Goal: Information Seeking & Learning: Learn about a topic

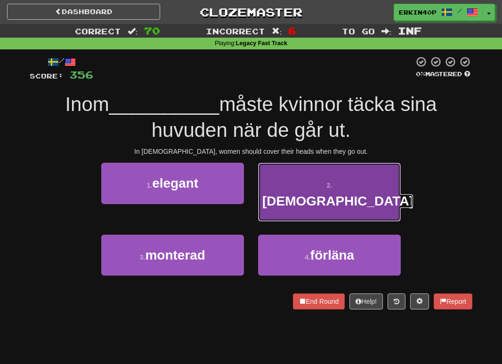
click at [329, 194] on span "islam" at bounding box center [337, 201] width 151 height 15
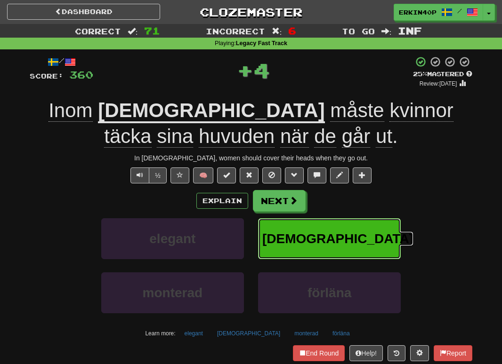
click at [330, 227] on button "islam" at bounding box center [329, 238] width 143 height 41
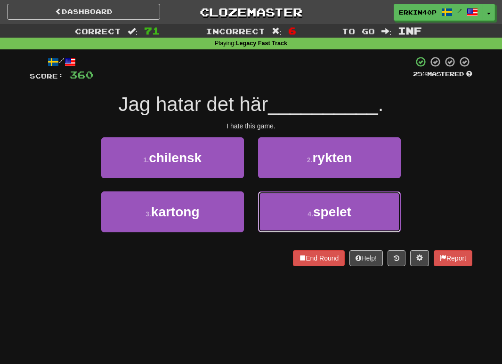
click at [330, 227] on button "4 . spelet" at bounding box center [329, 212] width 143 height 41
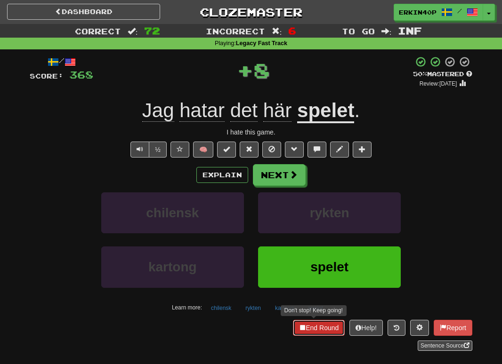
click at [309, 329] on button "End Round" at bounding box center [319, 328] width 52 height 16
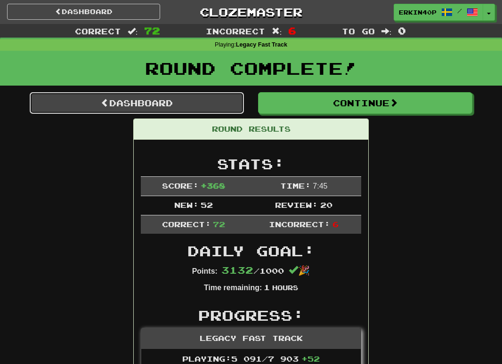
click at [160, 103] on link "Dashboard" at bounding box center [137, 103] width 214 height 22
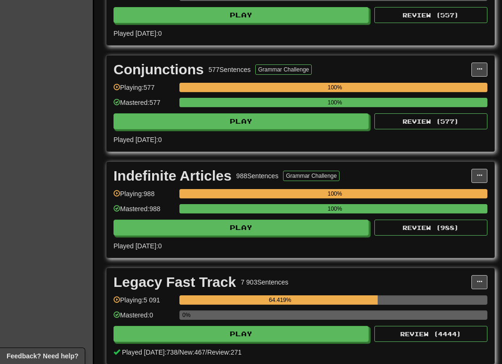
scroll to position [1482, 0]
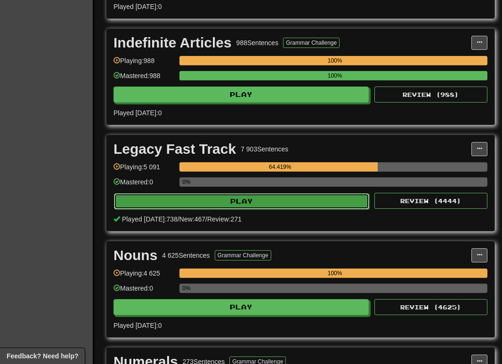
click at [147, 201] on button "Play" at bounding box center [241, 201] width 255 height 16
select select "********"
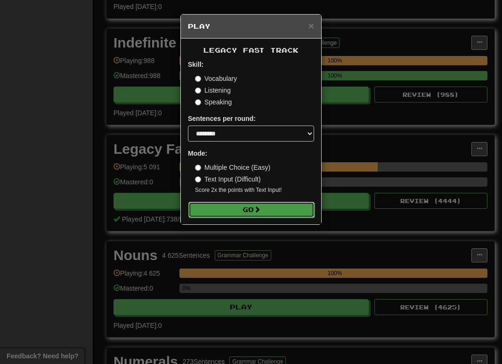
click at [231, 210] on button "Go" at bounding box center [251, 210] width 126 height 16
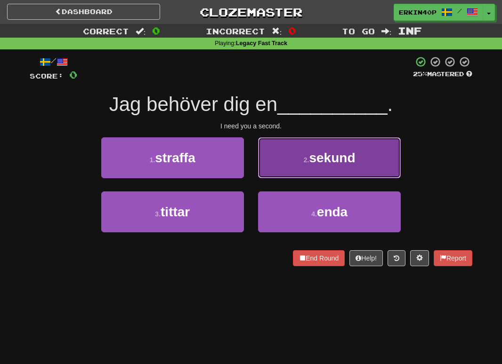
click at [304, 156] on button "2 . sekund" at bounding box center [329, 157] width 143 height 41
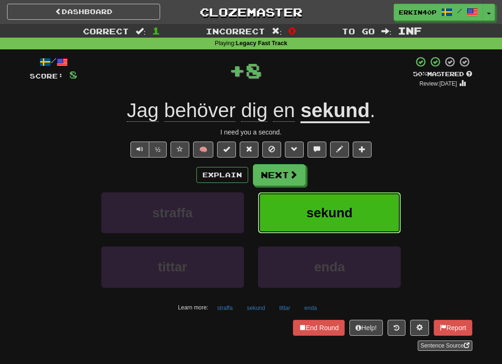
click at [312, 206] on span "sekund" at bounding box center [329, 213] width 46 height 15
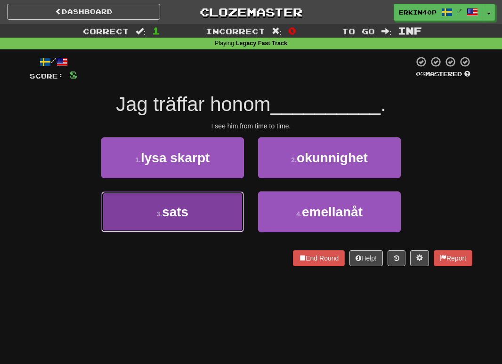
click at [205, 216] on button "3 . sats" at bounding box center [172, 212] width 143 height 41
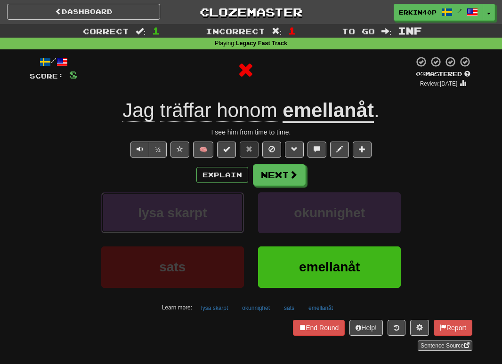
click at [205, 216] on span "lysa skarpt" at bounding box center [172, 213] width 69 height 15
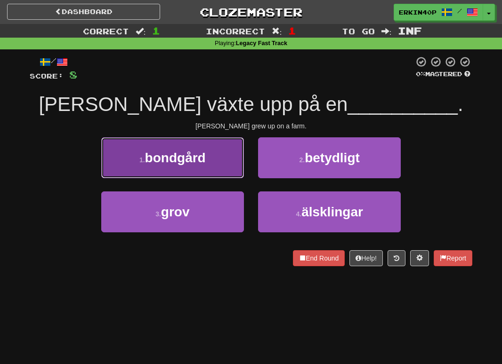
click at [207, 170] on button "1 . bondgård" at bounding box center [172, 157] width 143 height 41
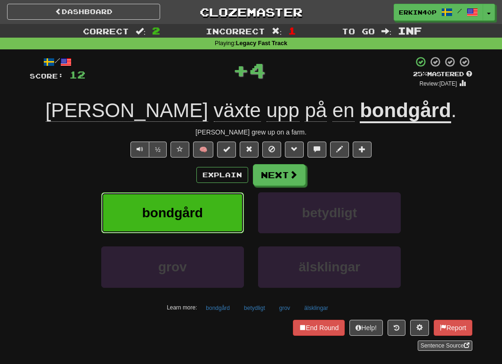
click at [208, 208] on button "bondgård" at bounding box center [172, 212] width 143 height 41
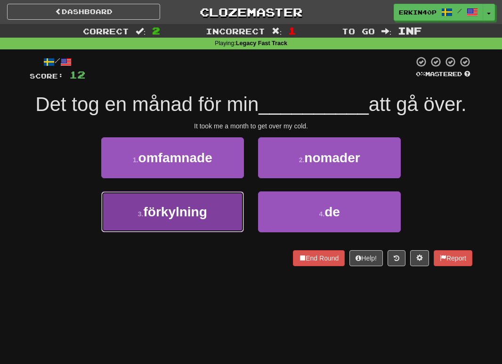
click at [230, 220] on button "3 . förkylning" at bounding box center [172, 212] width 143 height 41
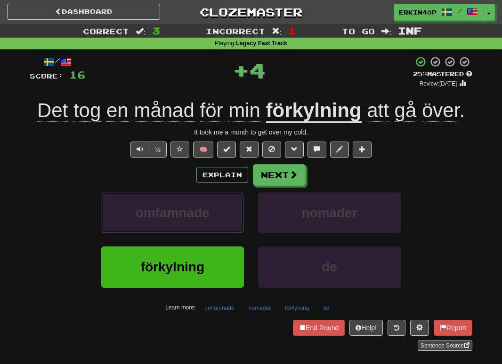
click at [230, 220] on button "omfamnade" at bounding box center [172, 212] width 143 height 41
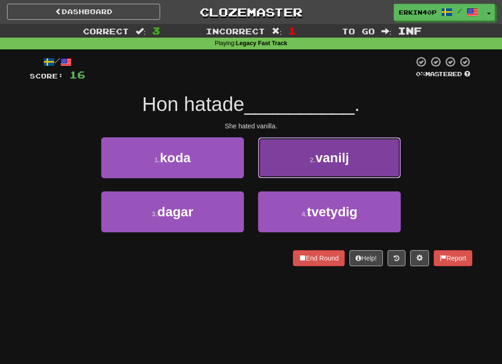
click at [335, 157] on span "vanilj" at bounding box center [332, 158] width 34 height 15
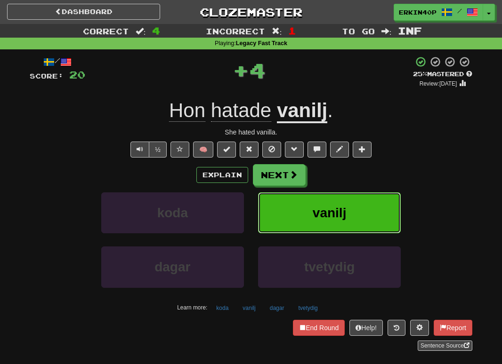
click at [344, 208] on span "vanilj" at bounding box center [329, 213] width 34 height 15
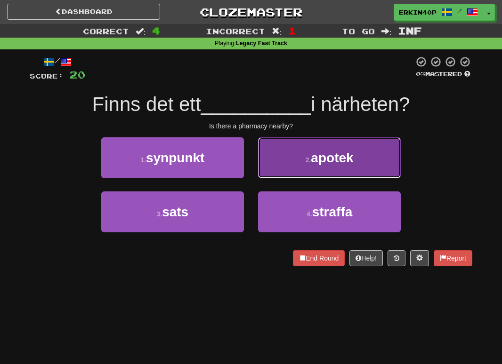
click at [326, 145] on button "2 . apotek" at bounding box center [329, 157] width 143 height 41
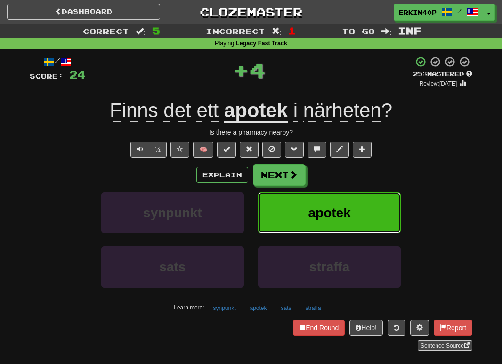
click at [330, 207] on span "apotek" at bounding box center [329, 213] width 42 height 15
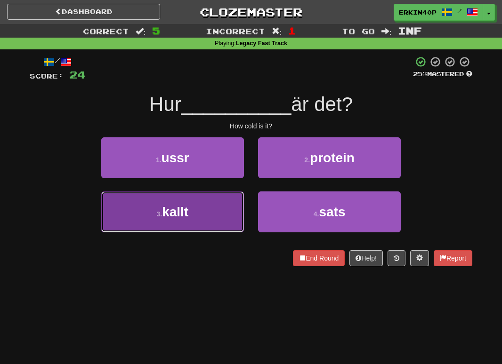
click at [223, 225] on button "3 . kallt" at bounding box center [172, 212] width 143 height 41
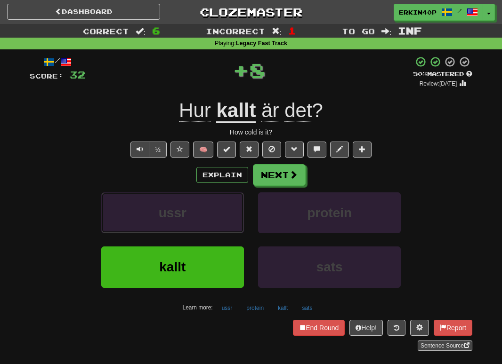
click at [223, 225] on button "ussr" at bounding box center [172, 212] width 143 height 41
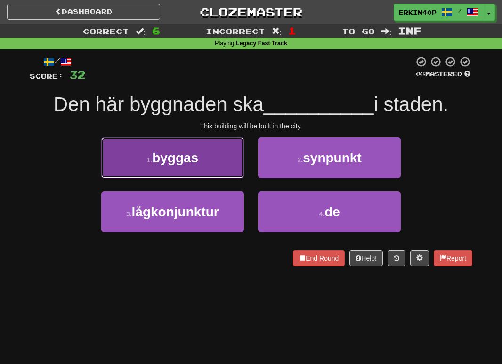
click at [210, 168] on button "1 . byggas" at bounding box center [172, 157] width 143 height 41
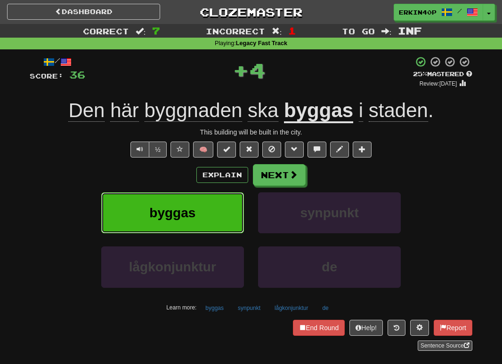
click at [210, 222] on button "byggas" at bounding box center [172, 212] width 143 height 41
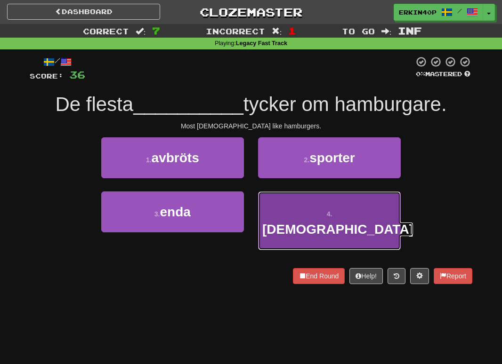
click at [302, 222] on span "[DEMOGRAPHIC_DATA]" at bounding box center [337, 229] width 151 height 15
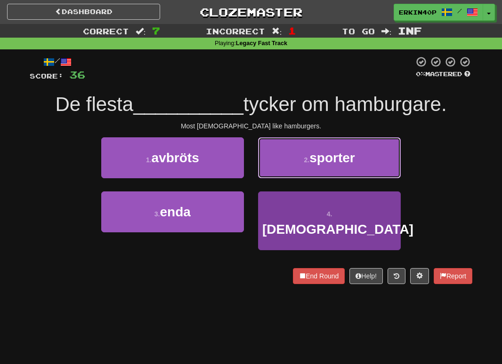
click at [302, 178] on button "2 . sporter" at bounding box center [329, 157] width 143 height 41
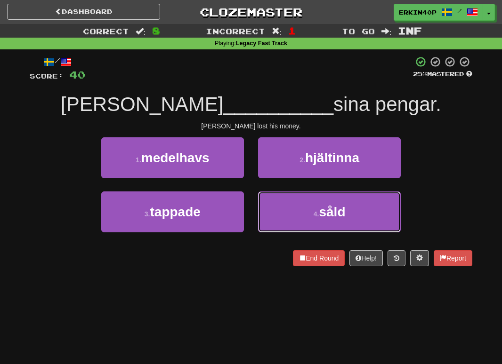
click at [302, 208] on button "4 . såld" at bounding box center [329, 212] width 143 height 41
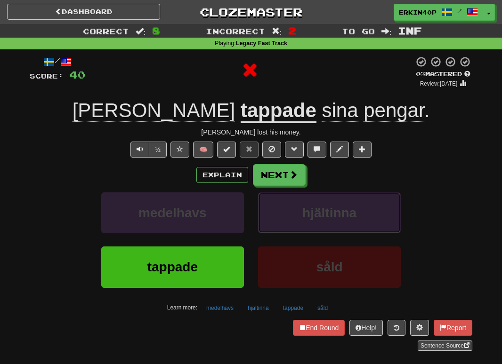
click at [302, 208] on button "hjältinna" at bounding box center [329, 212] width 143 height 41
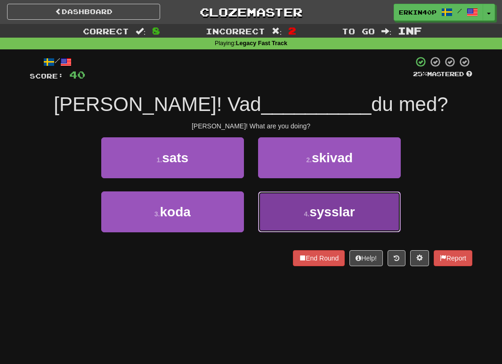
click at [304, 219] on button "4 . sysslar" at bounding box center [329, 212] width 143 height 41
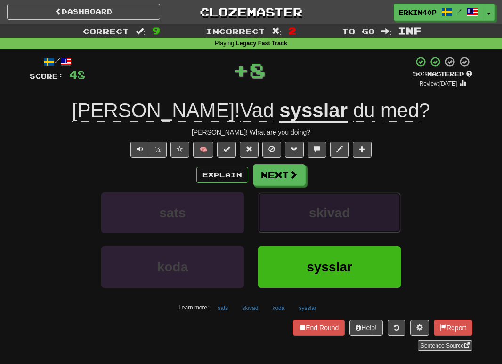
click at [304, 219] on button "skivad" at bounding box center [329, 212] width 143 height 41
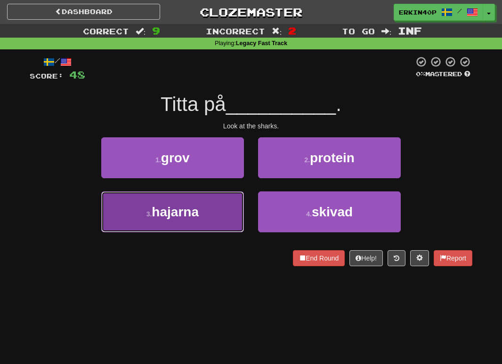
click at [217, 221] on button "3 . hajarna" at bounding box center [172, 212] width 143 height 41
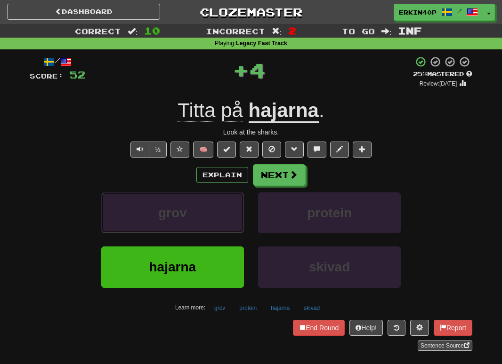
click at [217, 221] on button "grov" at bounding box center [172, 212] width 143 height 41
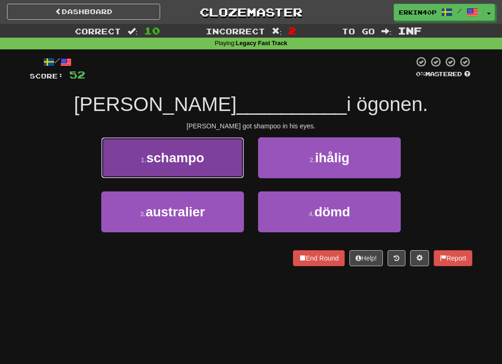
click at [204, 151] on span "schampo" at bounding box center [175, 158] width 58 height 15
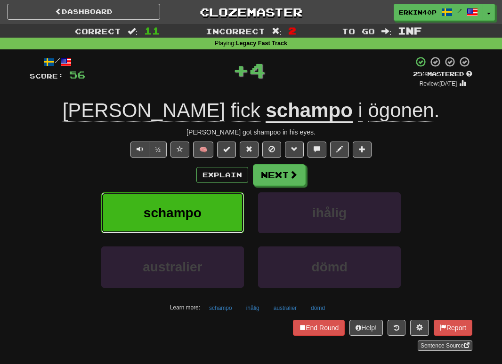
click at [220, 213] on button "schampo" at bounding box center [172, 212] width 143 height 41
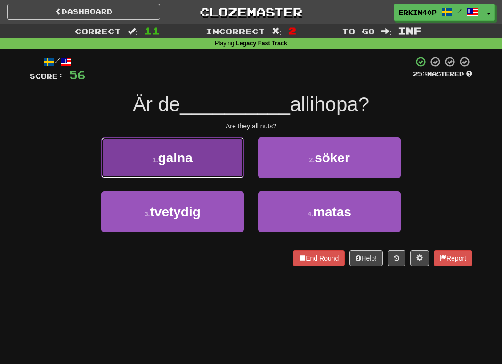
click at [209, 160] on button "1 . galna" at bounding box center [172, 157] width 143 height 41
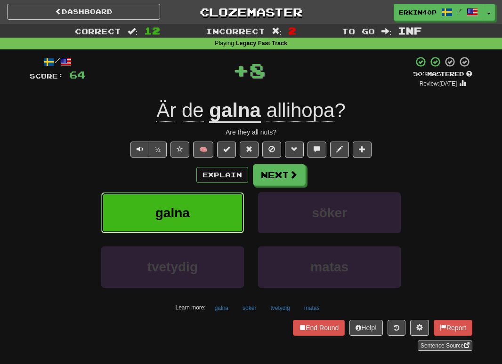
click at [210, 201] on button "galna" at bounding box center [172, 212] width 143 height 41
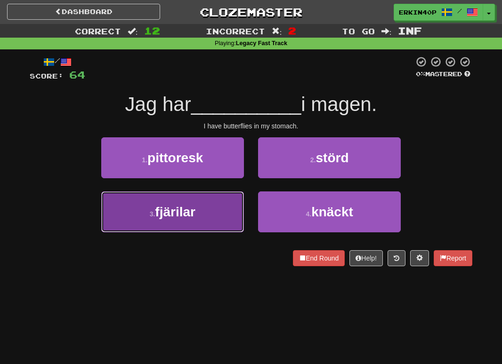
click at [228, 207] on button "3 . fjärilar" at bounding box center [172, 212] width 143 height 41
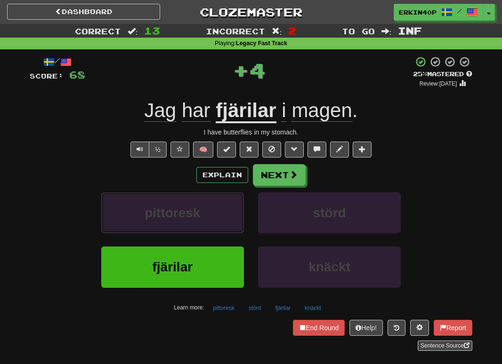
click at [228, 207] on button "pittoresk" at bounding box center [172, 212] width 143 height 41
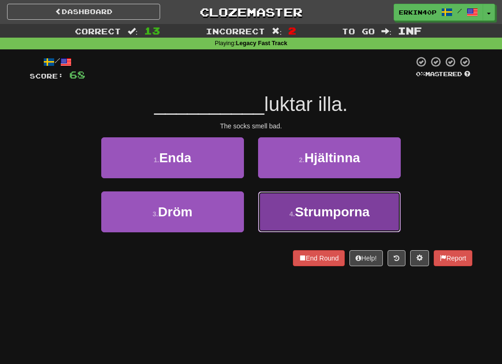
click at [302, 205] on span "Strumporna" at bounding box center [332, 212] width 75 height 15
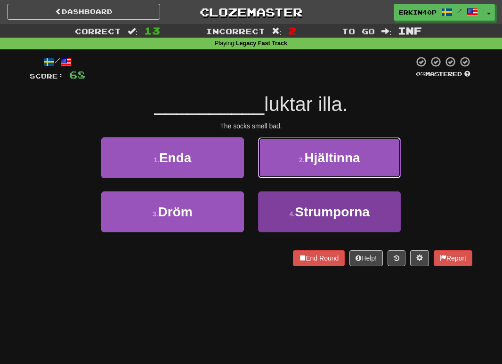
click at [302, 178] on button "2 . Hjältinna" at bounding box center [329, 157] width 143 height 41
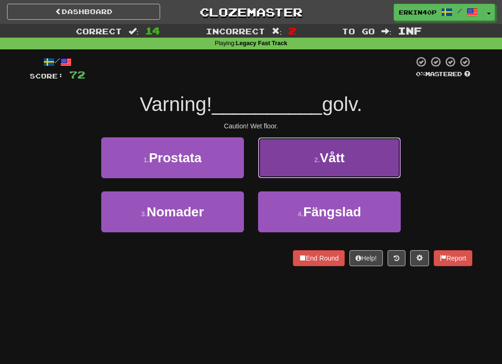
click at [351, 151] on button "2 . Vått" at bounding box center [329, 157] width 143 height 41
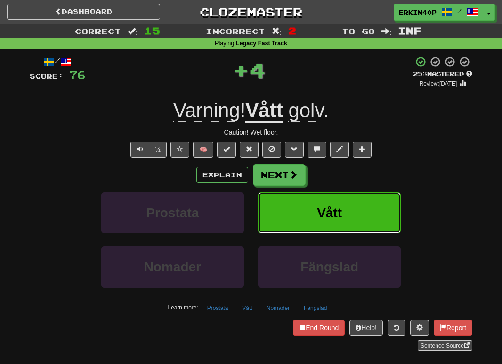
click at [370, 220] on button "Vått" at bounding box center [329, 212] width 143 height 41
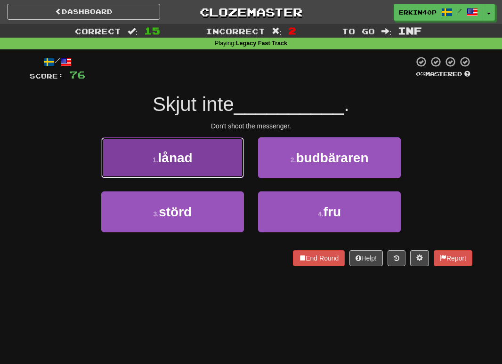
click at [199, 167] on button "1 . lånad" at bounding box center [172, 157] width 143 height 41
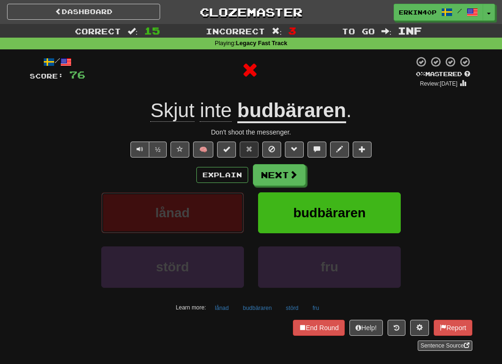
click at [203, 210] on button "lånad" at bounding box center [172, 212] width 143 height 41
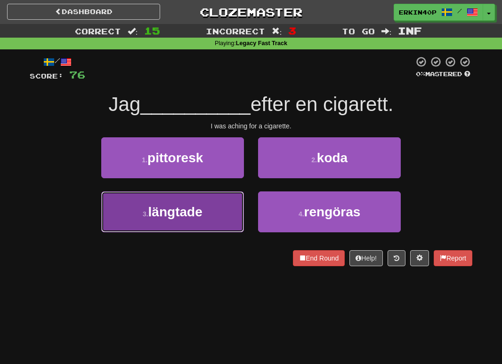
click at [218, 211] on button "3 . längtade" at bounding box center [172, 212] width 143 height 41
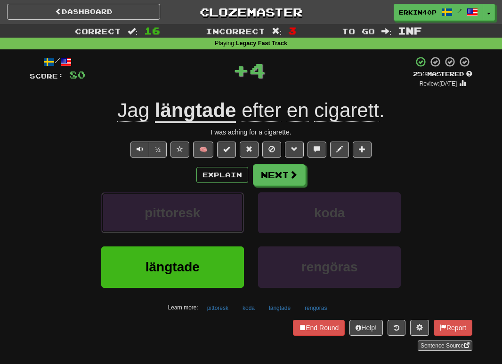
click at [218, 211] on button "pittoresk" at bounding box center [172, 212] width 143 height 41
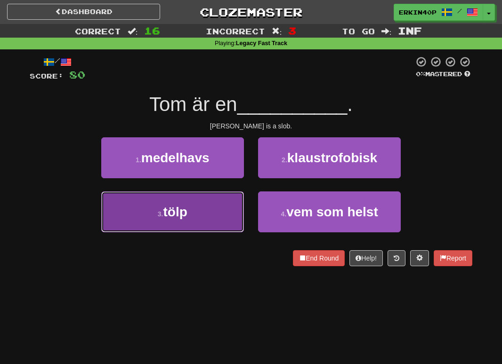
click at [218, 211] on button "3 . tölp" at bounding box center [172, 212] width 143 height 41
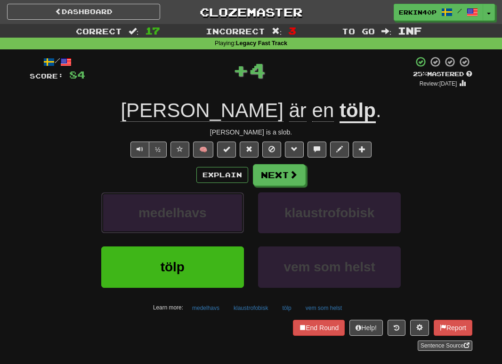
click at [218, 211] on button "medelhavs" at bounding box center [172, 212] width 143 height 41
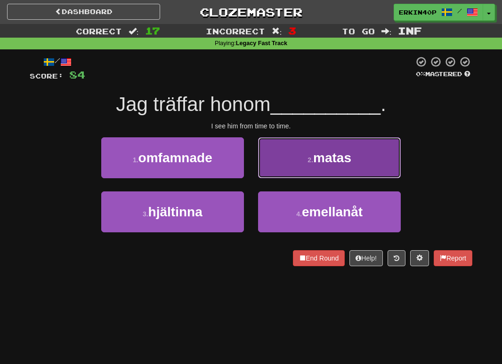
click at [312, 158] on small "2 ." at bounding box center [310, 160] width 6 height 8
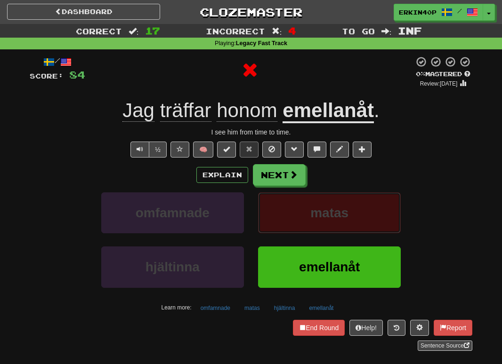
click at [319, 216] on span "matas" at bounding box center [329, 213] width 38 height 15
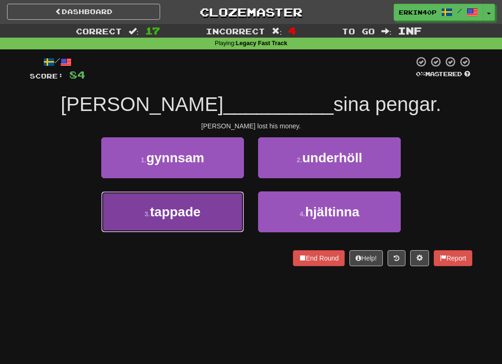
click at [226, 219] on button "3 . tappade" at bounding box center [172, 212] width 143 height 41
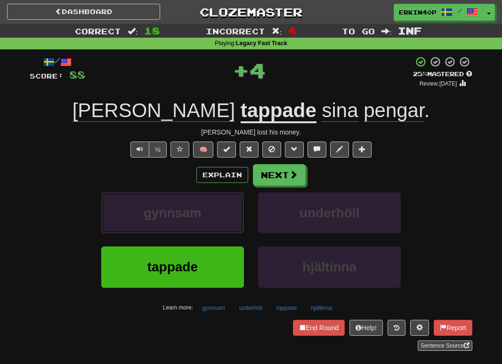
click at [226, 219] on button "gynnsam" at bounding box center [172, 212] width 143 height 41
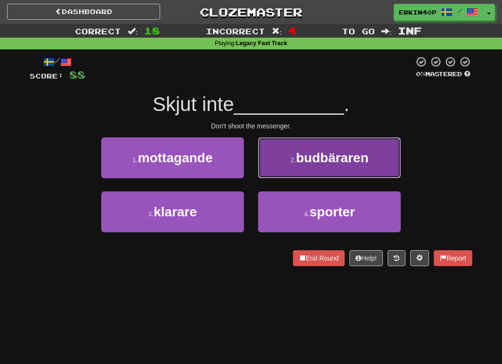
click at [301, 165] on button "2 . budbäraren" at bounding box center [329, 157] width 143 height 41
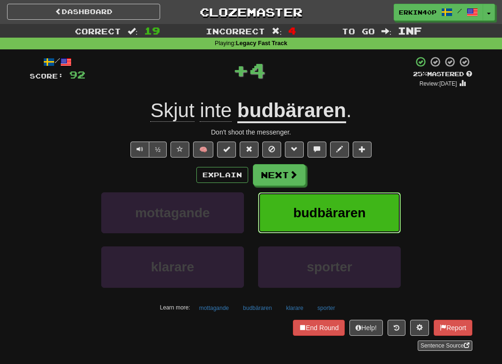
click at [303, 211] on span "budbäraren" at bounding box center [329, 213] width 72 height 15
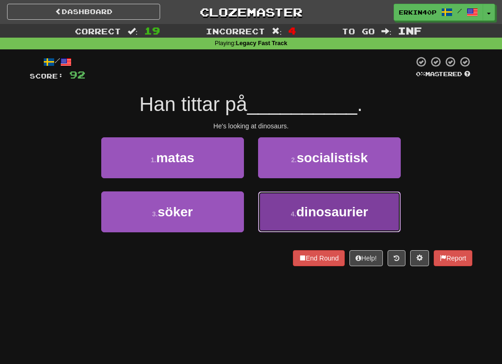
click at [295, 206] on button "4 . dinosaurier" at bounding box center [329, 212] width 143 height 41
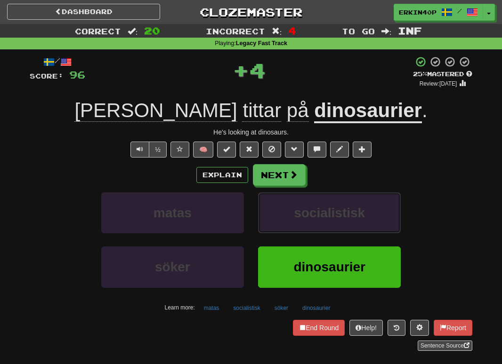
click at [295, 206] on span "socialistisk" at bounding box center [329, 213] width 71 height 15
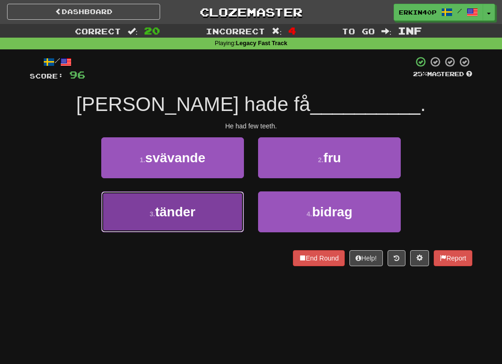
click at [203, 194] on button "3 . tänder" at bounding box center [172, 212] width 143 height 41
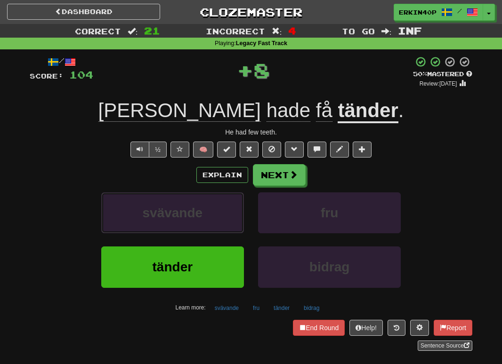
click at [203, 194] on button "svävande" at bounding box center [172, 212] width 143 height 41
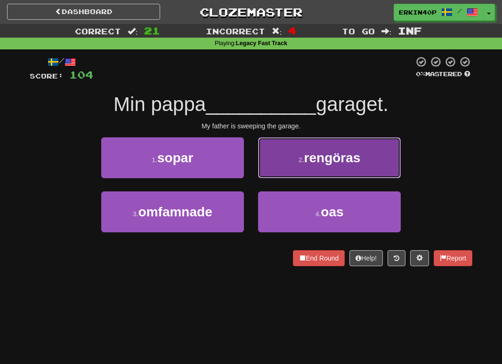
click at [303, 160] on small "2 ." at bounding box center [301, 160] width 6 height 8
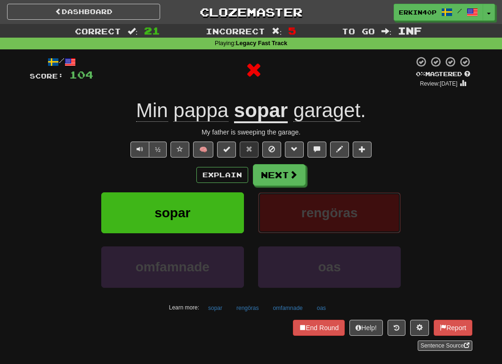
click at [320, 200] on button "rengöras" at bounding box center [329, 212] width 143 height 41
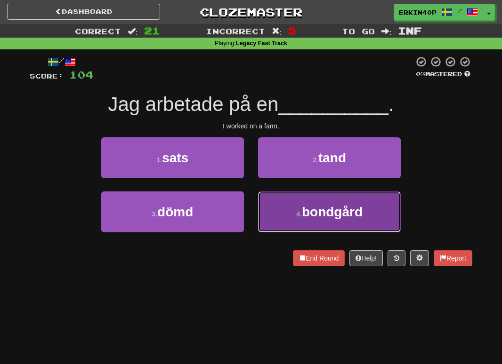
click at [294, 223] on button "4 . bondgård" at bounding box center [329, 212] width 143 height 41
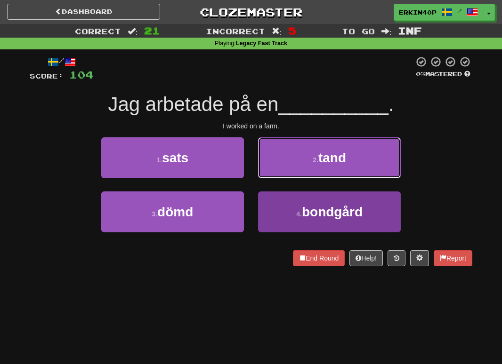
click at [294, 178] on button "2 . tand" at bounding box center [329, 157] width 143 height 41
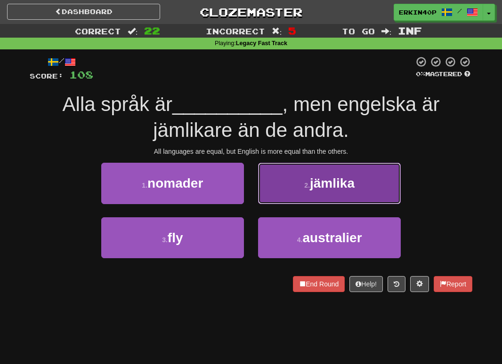
click at [295, 183] on button "2 . jämlika" at bounding box center [329, 183] width 143 height 41
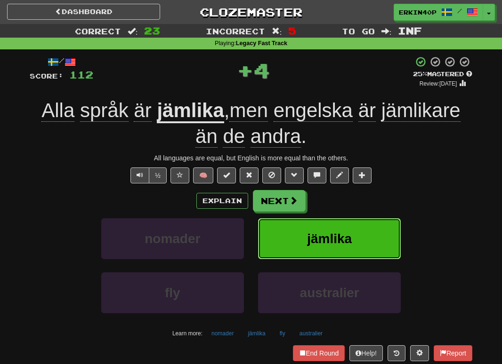
click at [307, 243] on span "jämlika" at bounding box center [329, 239] width 45 height 15
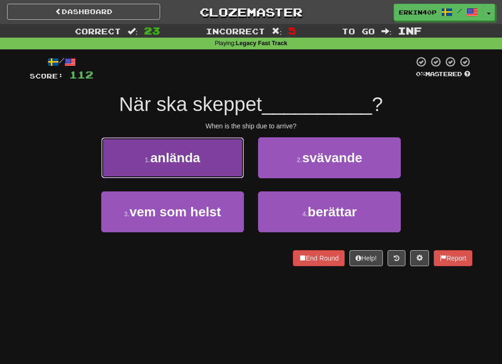
click at [220, 167] on button "1 . anlända" at bounding box center [172, 157] width 143 height 41
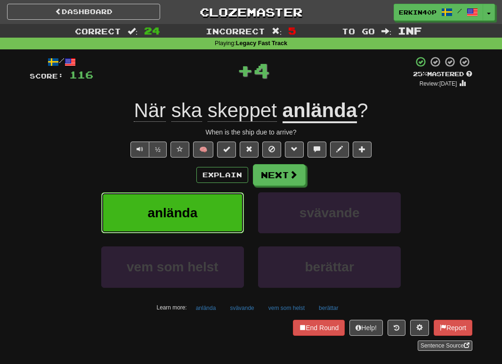
click at [220, 206] on button "anlända" at bounding box center [172, 212] width 143 height 41
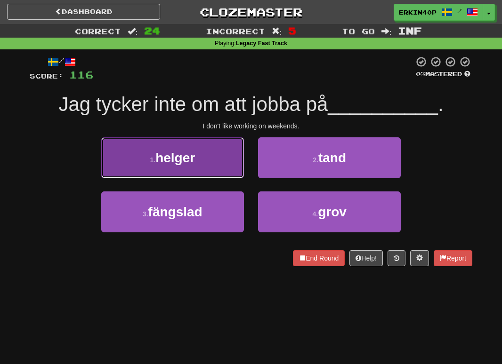
click at [201, 167] on button "1 . helger" at bounding box center [172, 157] width 143 height 41
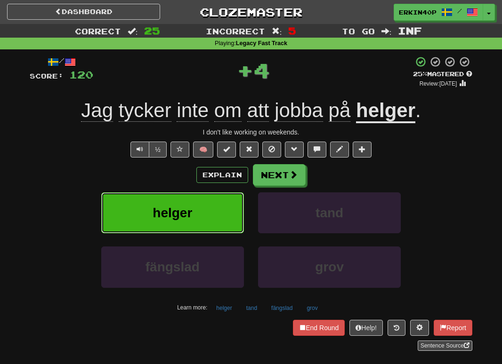
click at [212, 220] on button "helger" at bounding box center [172, 212] width 143 height 41
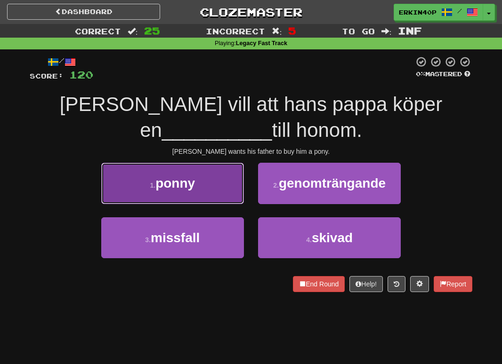
click at [202, 194] on button "1 . ponny" at bounding box center [172, 183] width 143 height 41
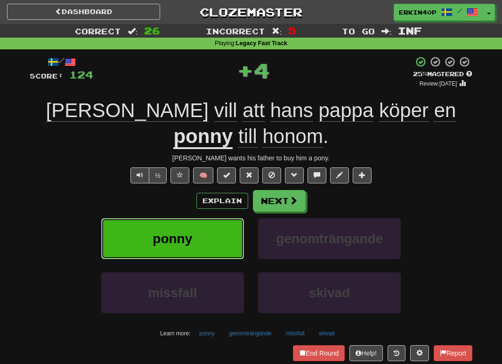
click at [206, 221] on button "ponny" at bounding box center [172, 238] width 143 height 41
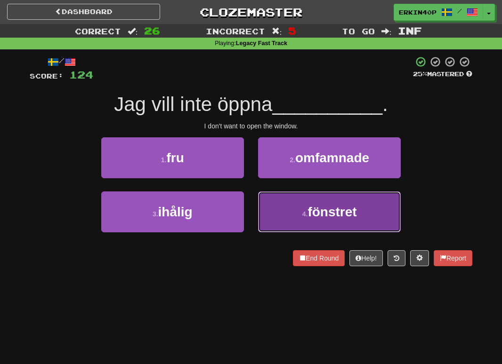
click at [278, 216] on button "4 . fönstret" at bounding box center [329, 212] width 143 height 41
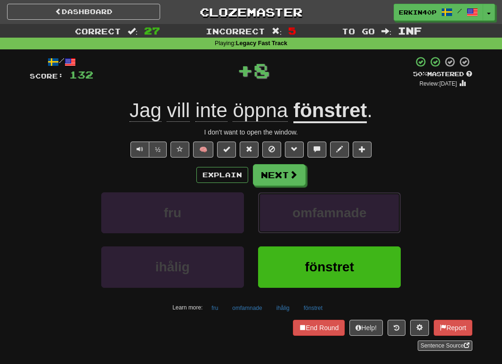
click at [278, 216] on button "omfamnade" at bounding box center [329, 212] width 143 height 41
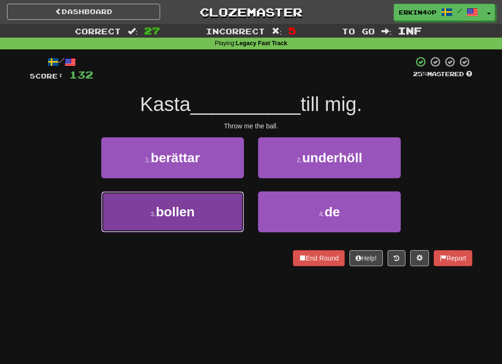
click at [215, 203] on button "3 . bollen" at bounding box center [172, 212] width 143 height 41
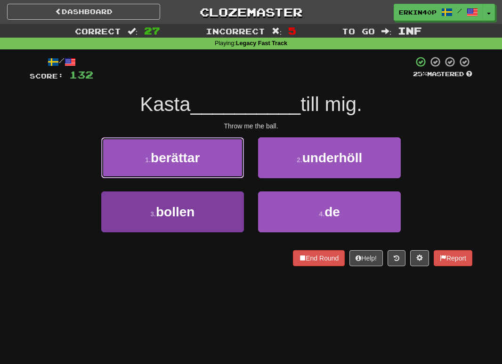
click at [215, 178] on button "1 . berättar" at bounding box center [172, 157] width 143 height 41
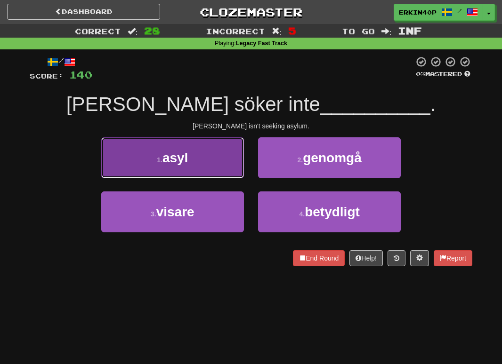
click at [211, 175] on button "1 . asyl" at bounding box center [172, 157] width 143 height 41
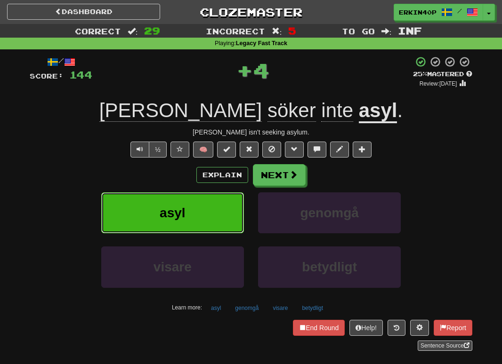
click at [221, 210] on button "asyl" at bounding box center [172, 212] width 143 height 41
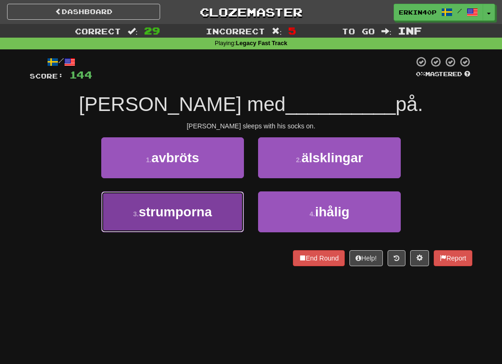
click at [210, 226] on button "3 . strumporna" at bounding box center [172, 212] width 143 height 41
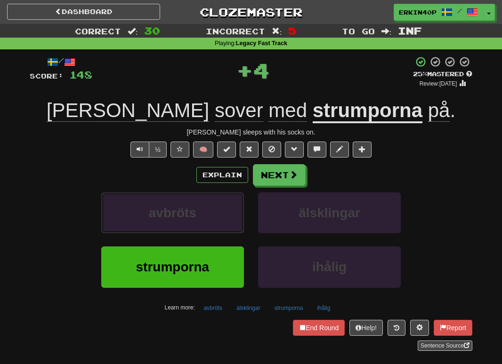
click at [210, 226] on button "avbröts" at bounding box center [172, 212] width 143 height 41
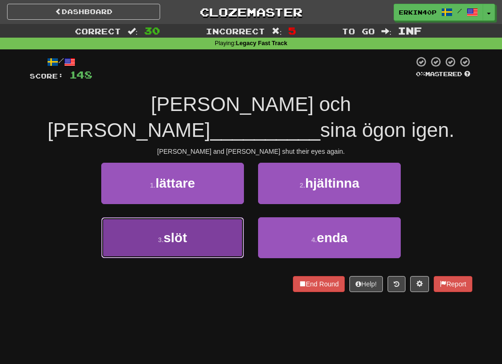
click at [217, 217] on button "3 . slöt" at bounding box center [172, 237] width 143 height 41
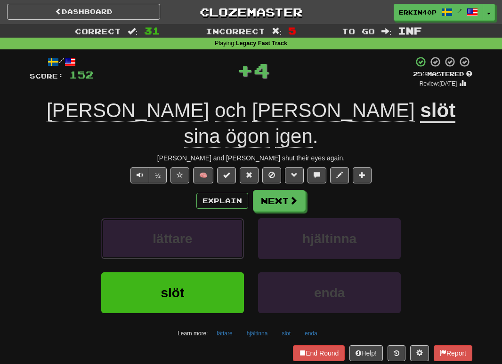
click at [217, 218] on button "lättare" at bounding box center [172, 238] width 143 height 41
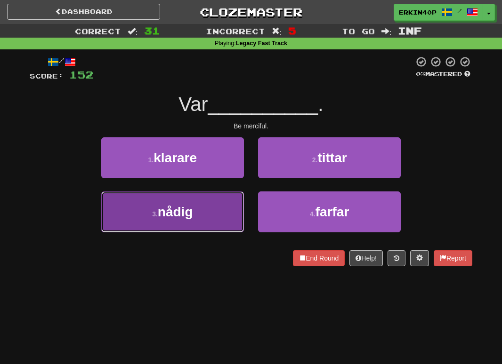
click at [213, 196] on button "3 . nådig" at bounding box center [172, 212] width 143 height 41
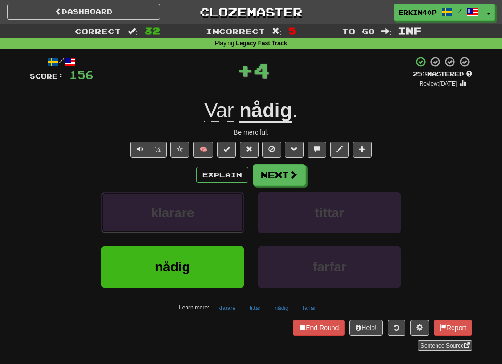
click at [213, 196] on button "klarare" at bounding box center [172, 212] width 143 height 41
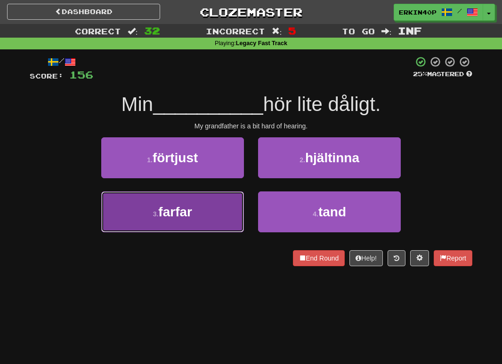
click at [213, 197] on button "3 . farfar" at bounding box center [172, 212] width 143 height 41
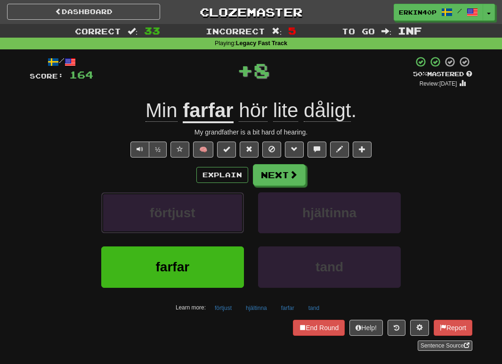
click at [213, 197] on button "förtjust" at bounding box center [172, 212] width 143 height 41
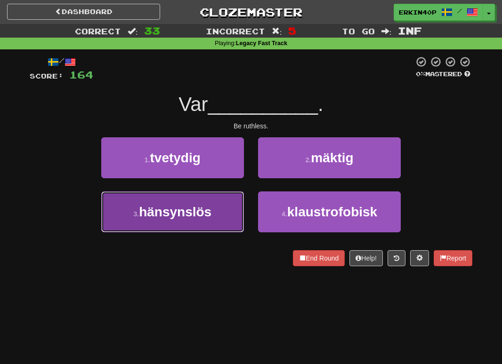
click at [216, 201] on button "3 . hänsynslös" at bounding box center [172, 212] width 143 height 41
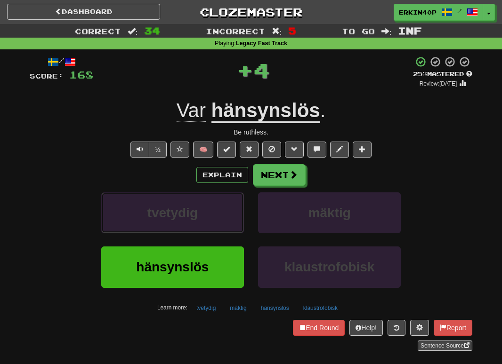
click at [216, 201] on button "tvetydig" at bounding box center [172, 212] width 143 height 41
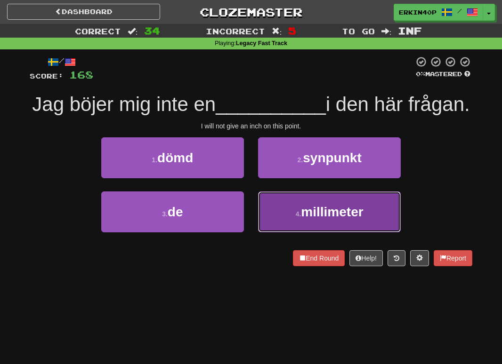
click at [289, 214] on button "4 . millimeter" at bounding box center [329, 212] width 143 height 41
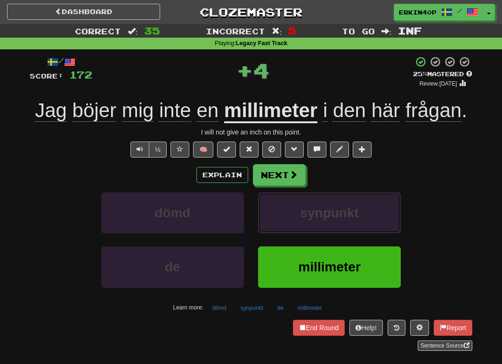
click at [289, 214] on button "synpunkt" at bounding box center [329, 212] width 143 height 41
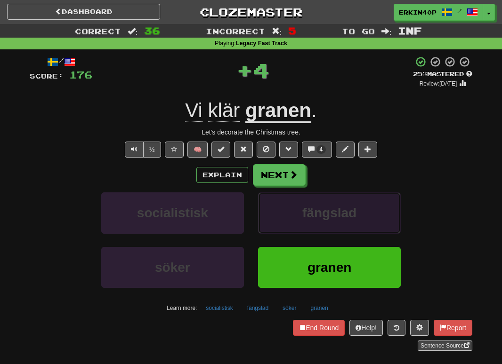
click at [289, 214] on button "fängslad" at bounding box center [329, 212] width 143 height 41
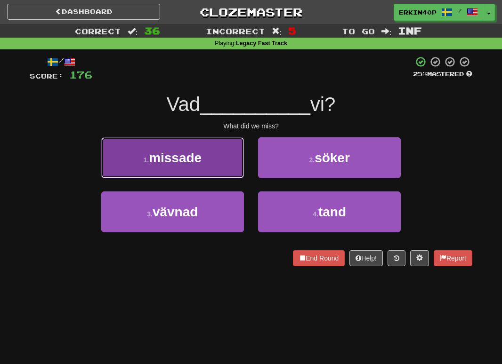
click at [206, 165] on button "1 . missade" at bounding box center [172, 157] width 143 height 41
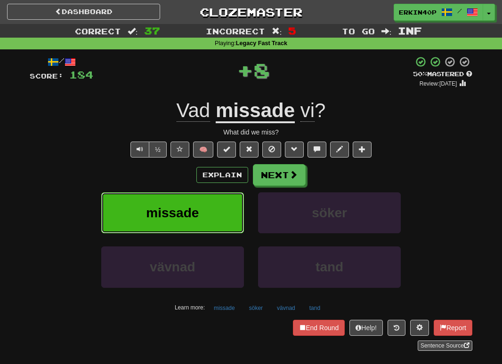
click at [217, 196] on button "missade" at bounding box center [172, 212] width 143 height 41
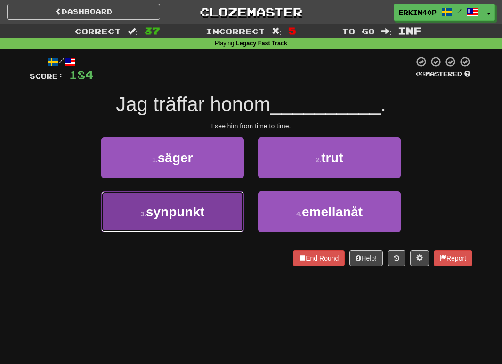
click at [217, 200] on button "3 . synpunkt" at bounding box center [172, 212] width 143 height 41
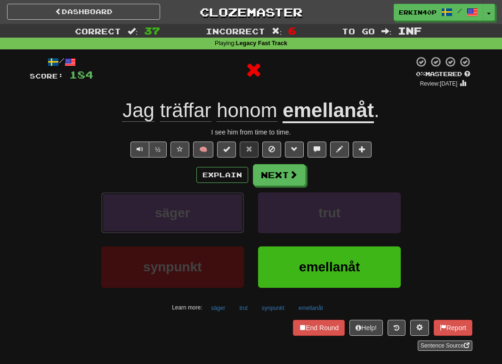
click at [217, 200] on button "säger" at bounding box center [172, 212] width 143 height 41
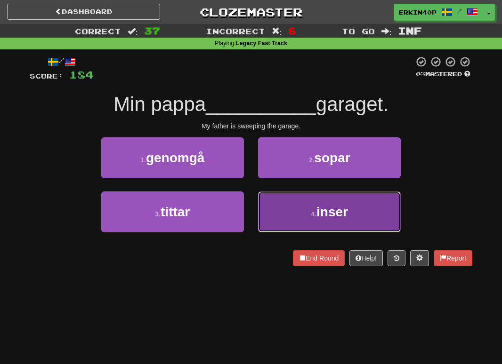
click at [294, 206] on button "4 . inser" at bounding box center [329, 212] width 143 height 41
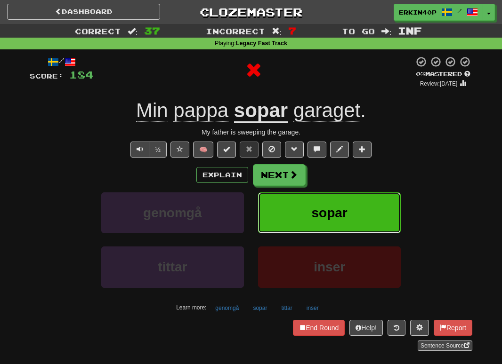
click at [294, 206] on button "sopar" at bounding box center [329, 212] width 143 height 41
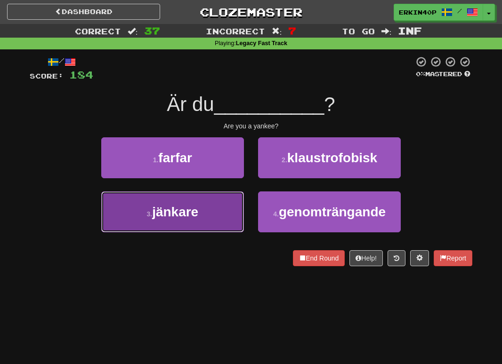
click at [201, 211] on button "3 . jänkare" at bounding box center [172, 212] width 143 height 41
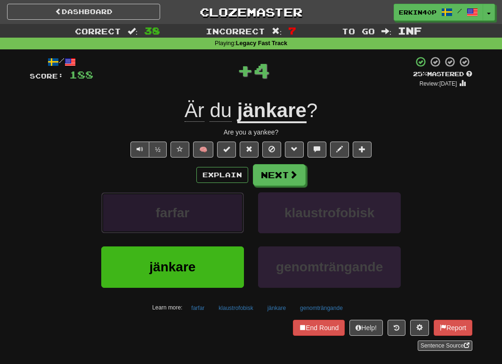
click at [201, 212] on button "farfar" at bounding box center [172, 212] width 143 height 41
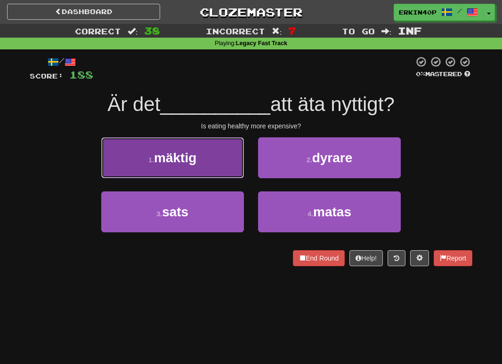
click at [198, 156] on button "1 . mäktig" at bounding box center [172, 157] width 143 height 41
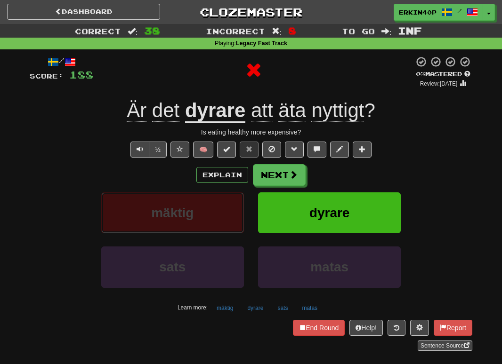
click at [213, 196] on button "mäktig" at bounding box center [172, 212] width 143 height 41
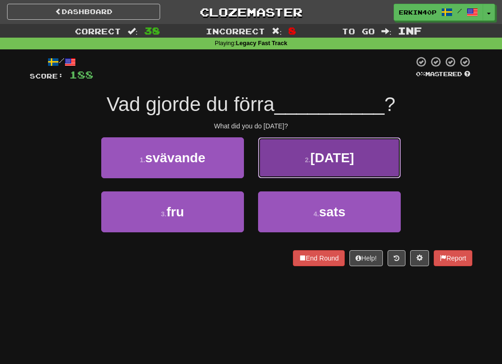
click at [286, 168] on button "2 . [DATE]" at bounding box center [329, 157] width 143 height 41
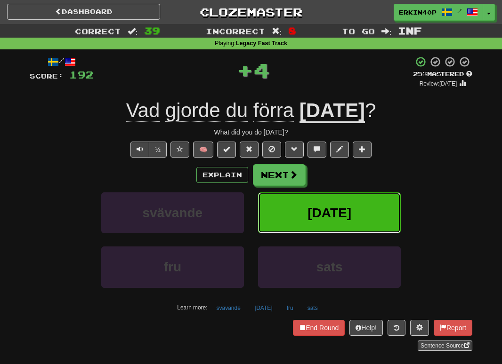
click at [307, 206] on span "[DATE]" at bounding box center [329, 213] width 44 height 15
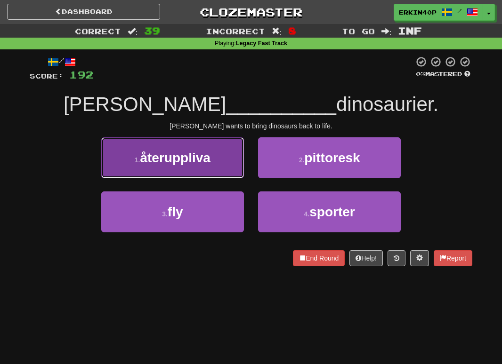
click at [211, 168] on button "1 . återuppliva" at bounding box center [172, 157] width 143 height 41
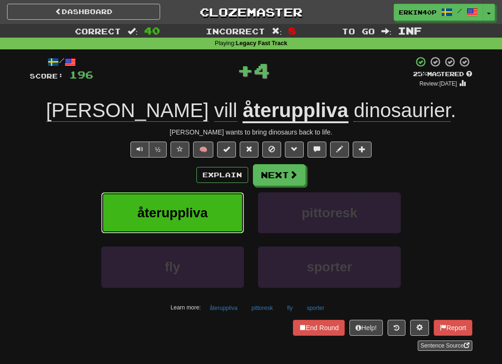
click at [221, 200] on button "återuppliva" at bounding box center [172, 212] width 143 height 41
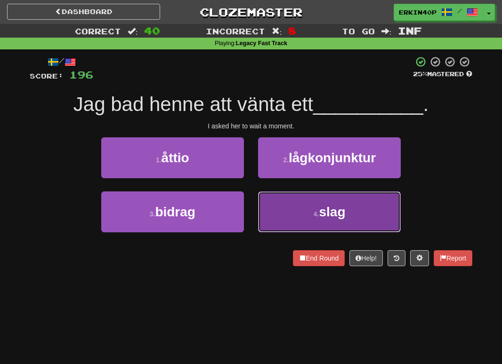
click at [290, 205] on button "4 . slag" at bounding box center [329, 212] width 143 height 41
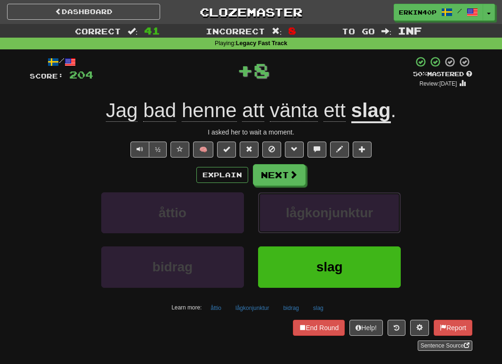
click at [290, 206] on span "lågkonjunktur" at bounding box center [329, 213] width 87 height 15
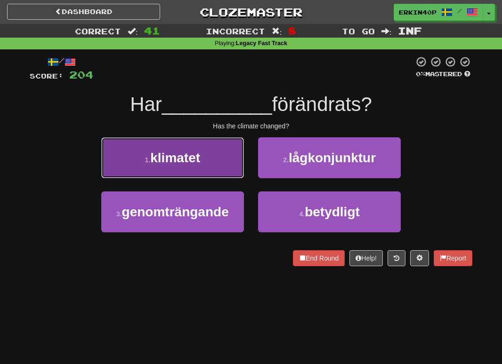
click at [202, 172] on button "1 . klimatet" at bounding box center [172, 157] width 143 height 41
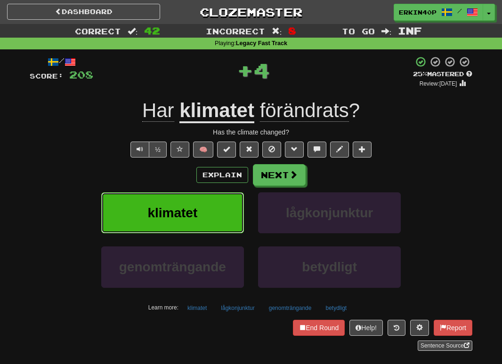
click at [220, 219] on button "klimatet" at bounding box center [172, 212] width 143 height 41
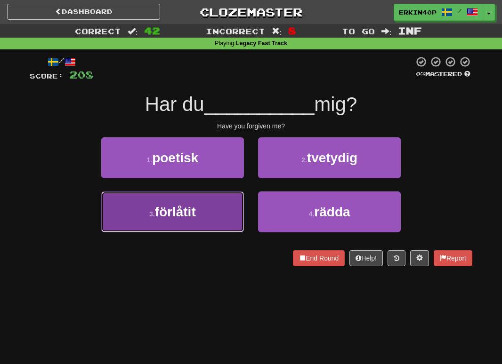
click at [223, 214] on button "3 . förlåtit" at bounding box center [172, 212] width 143 height 41
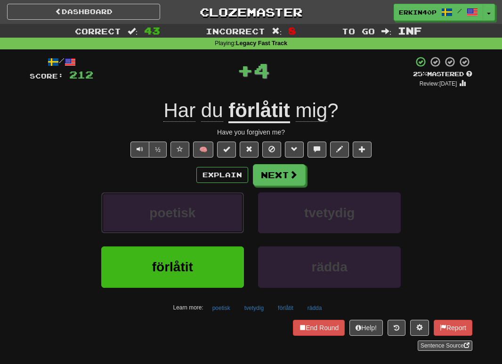
click at [223, 214] on button "poetisk" at bounding box center [172, 212] width 143 height 41
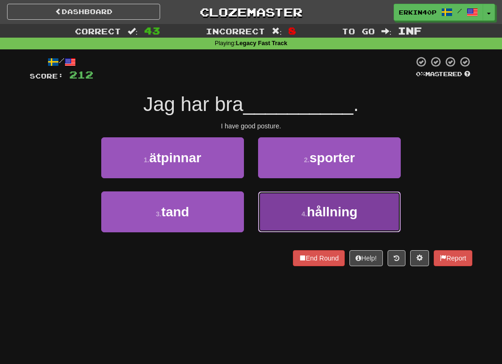
click at [288, 203] on button "4 . hållning" at bounding box center [329, 212] width 143 height 41
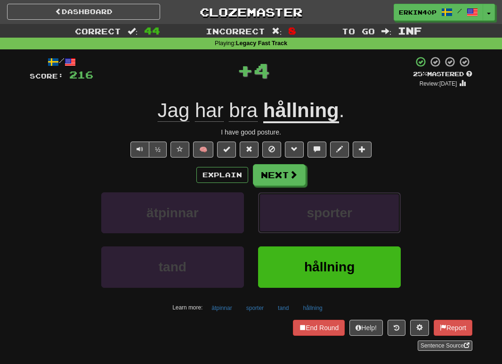
click at [288, 203] on button "sporter" at bounding box center [329, 212] width 143 height 41
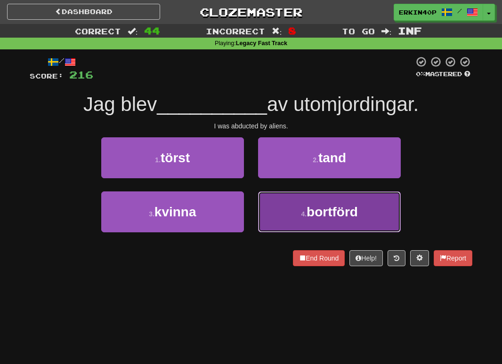
click at [274, 210] on button "4 . bortförd" at bounding box center [329, 212] width 143 height 41
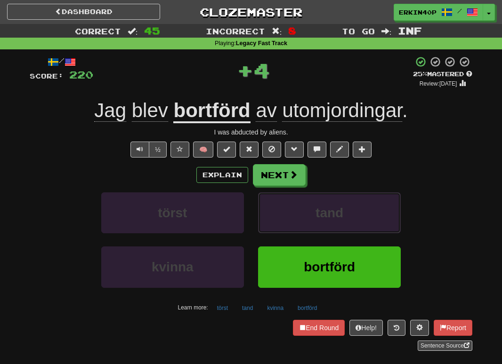
click at [274, 210] on button "tand" at bounding box center [329, 212] width 143 height 41
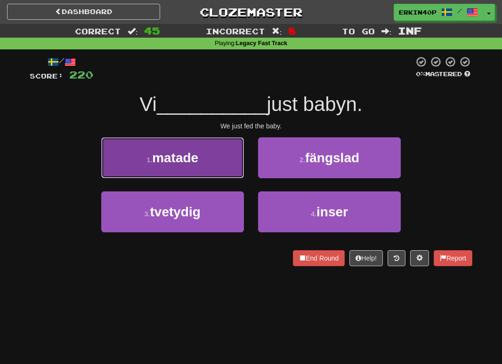
click at [173, 167] on button "1 . matade" at bounding box center [172, 157] width 143 height 41
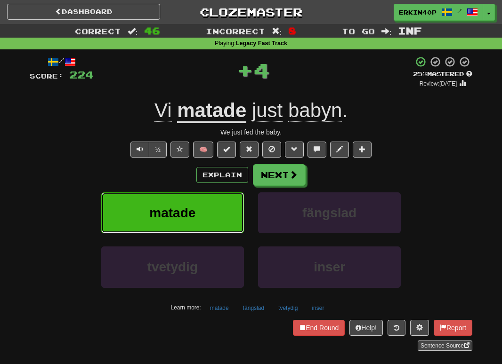
click at [204, 209] on button "matade" at bounding box center [172, 212] width 143 height 41
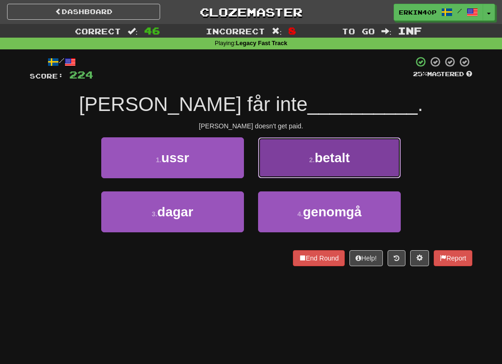
click at [283, 157] on button "2 . betalt" at bounding box center [329, 157] width 143 height 41
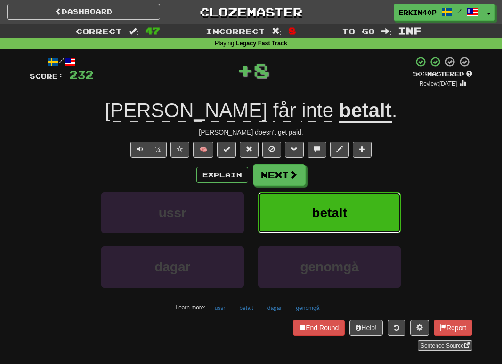
click at [313, 208] on span "betalt" at bounding box center [329, 213] width 35 height 15
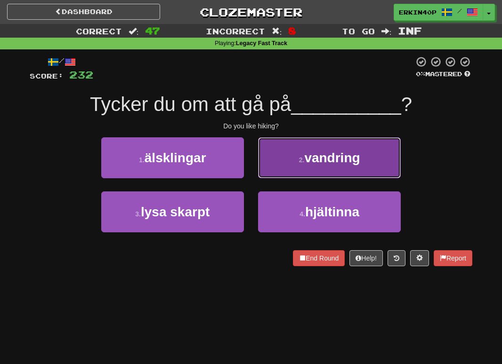
click at [304, 163] on small "2 ." at bounding box center [302, 160] width 6 height 8
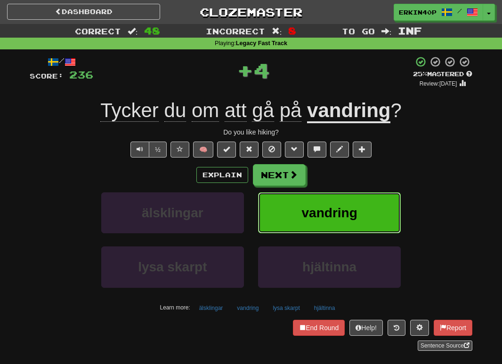
click at [326, 217] on span "vandring" at bounding box center [330, 213] width 56 height 15
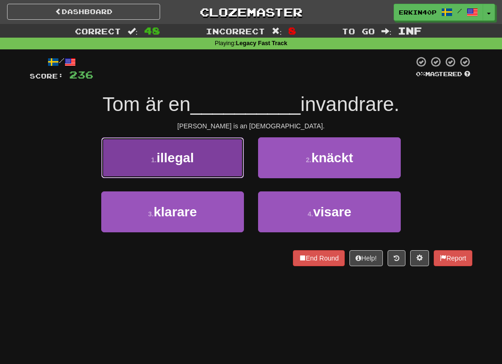
click at [206, 165] on button "1 . illegal" at bounding box center [172, 157] width 143 height 41
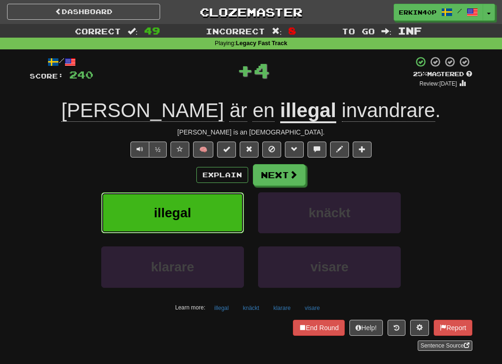
click at [237, 213] on button "illegal" at bounding box center [172, 212] width 143 height 41
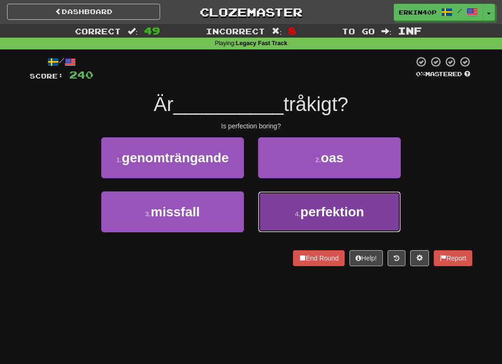
click at [288, 225] on button "4 . perfektion" at bounding box center [329, 212] width 143 height 41
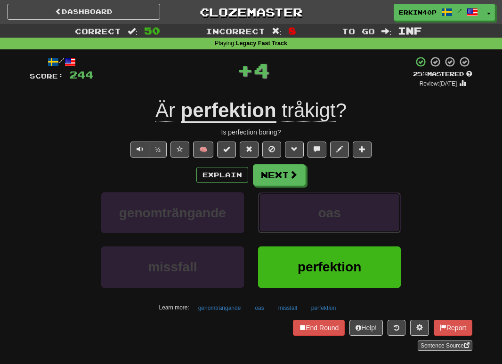
click at [288, 225] on button "oas" at bounding box center [329, 212] width 143 height 41
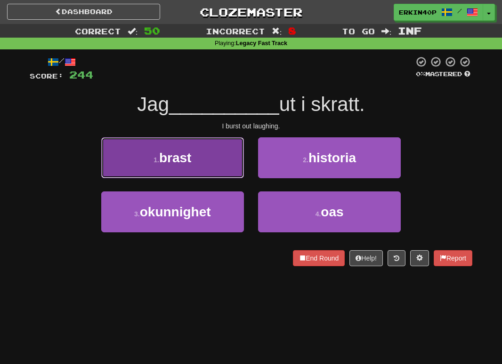
click at [210, 162] on button "1 . brast" at bounding box center [172, 157] width 143 height 41
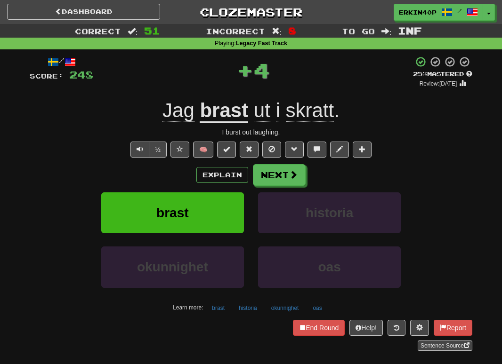
click at [244, 224] on div "brast" at bounding box center [172, 219] width 157 height 54
click at [240, 224] on button "brast" at bounding box center [172, 212] width 143 height 41
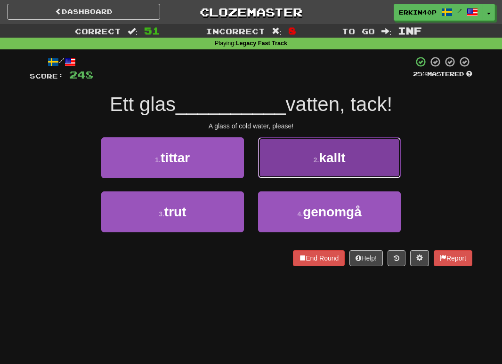
click at [292, 172] on button "2 . kallt" at bounding box center [329, 157] width 143 height 41
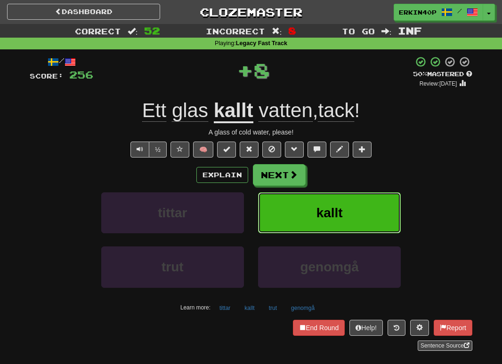
click at [301, 212] on button "kallt" at bounding box center [329, 212] width 143 height 41
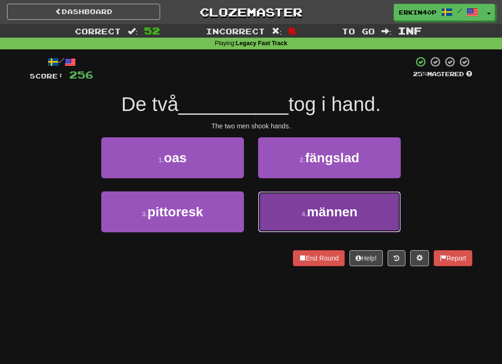
click at [301, 211] on small "4 ." at bounding box center [304, 214] width 6 height 8
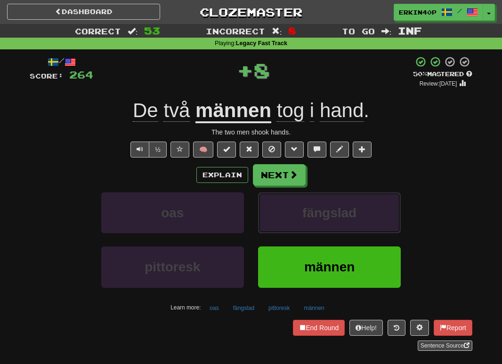
click at [300, 211] on button "fängslad" at bounding box center [329, 212] width 143 height 41
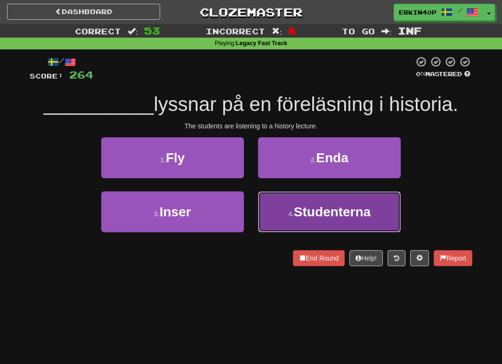
click at [301, 210] on span "Studenterna" at bounding box center [332, 212] width 77 height 15
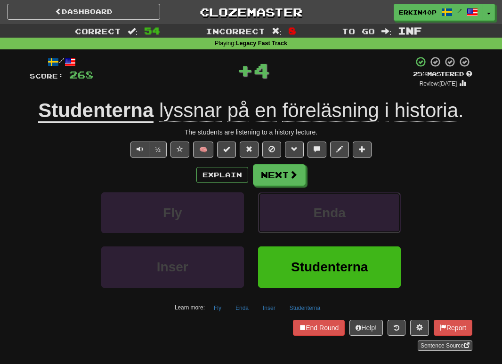
click at [301, 210] on button "Enda" at bounding box center [329, 212] width 143 height 41
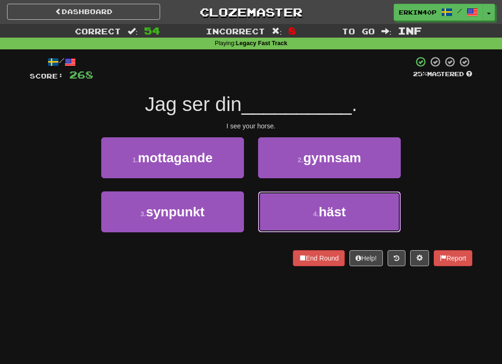
click at [301, 210] on button "4 . häst" at bounding box center [329, 212] width 143 height 41
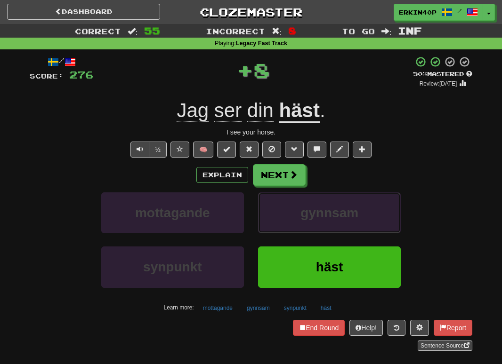
click at [301, 210] on span "gynnsam" at bounding box center [329, 213] width 58 height 15
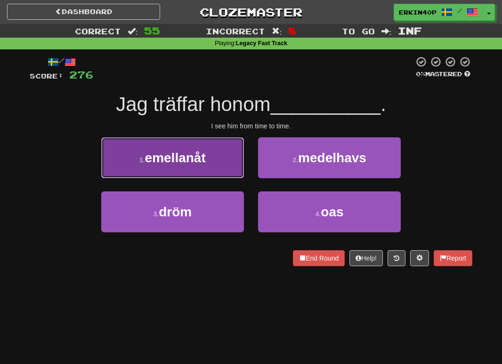
click at [222, 171] on button "1 . emellanåt" at bounding box center [172, 157] width 143 height 41
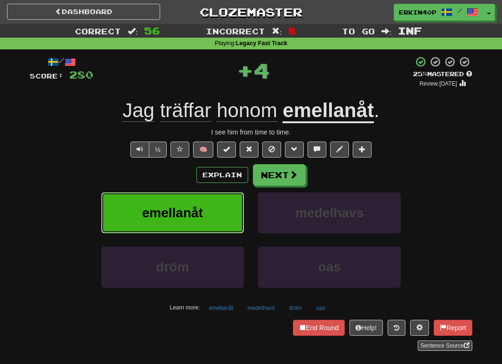
click at [229, 219] on button "emellanåt" at bounding box center [172, 212] width 143 height 41
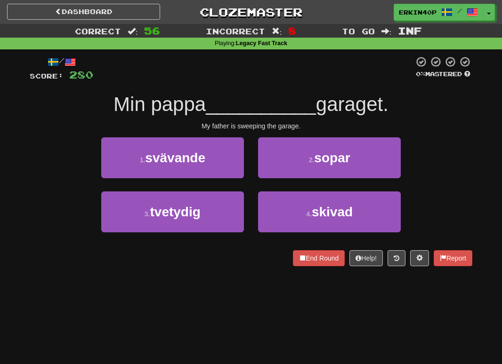
click at [359, 178] on div "2 . sopar" at bounding box center [329, 164] width 157 height 54
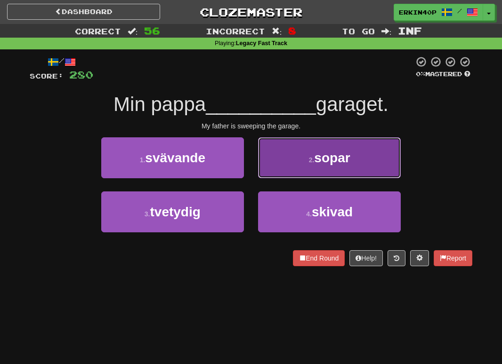
click at [359, 175] on button "2 . sopar" at bounding box center [329, 157] width 143 height 41
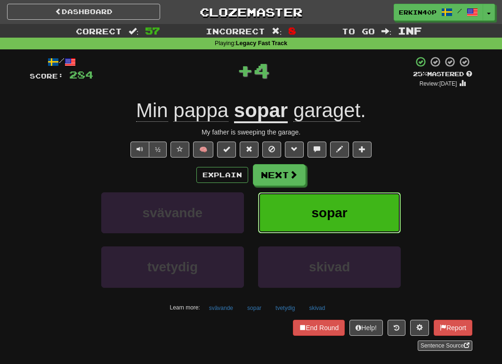
click at [369, 205] on button "sopar" at bounding box center [329, 212] width 143 height 41
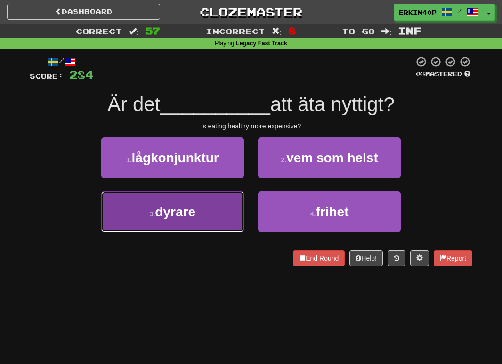
click at [193, 211] on span "dyrare" at bounding box center [175, 212] width 40 height 15
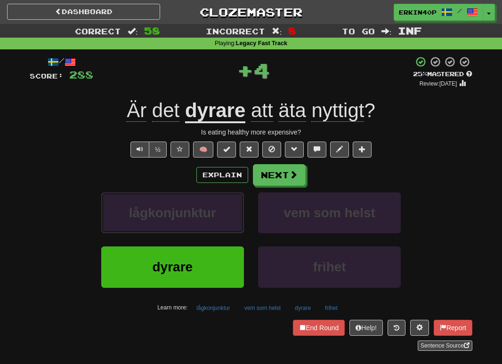
click at [193, 211] on span "lågkonjunktur" at bounding box center [172, 213] width 87 height 15
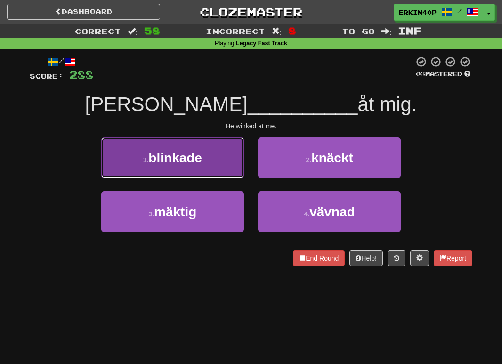
click at [192, 147] on button "1 . blinkade" at bounding box center [172, 157] width 143 height 41
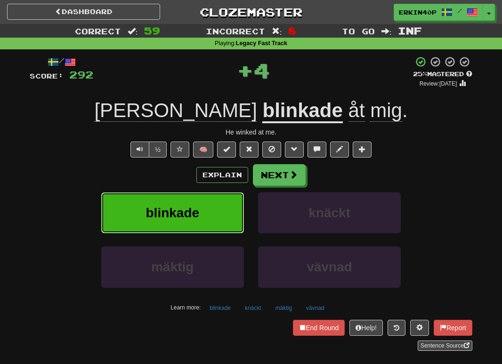
click at [206, 208] on button "blinkade" at bounding box center [172, 212] width 143 height 41
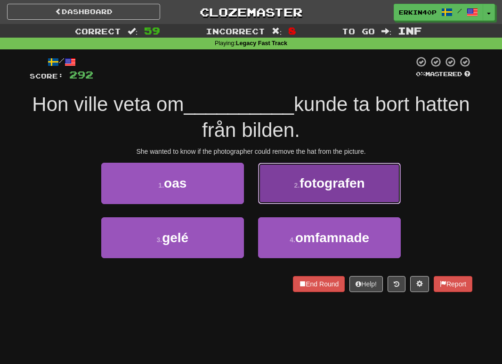
click at [322, 198] on button "2 . fotografen" at bounding box center [329, 183] width 143 height 41
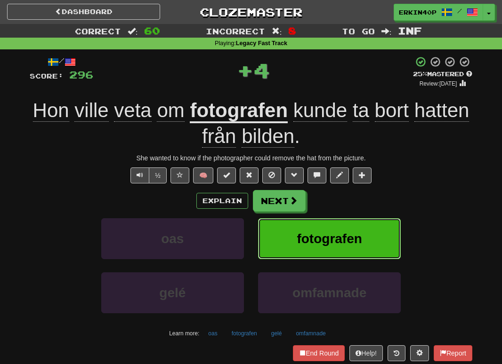
click at [341, 226] on button "fotografen" at bounding box center [329, 238] width 143 height 41
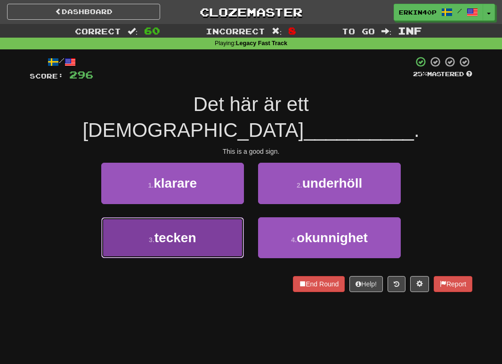
click at [218, 217] on button "3 . tecken" at bounding box center [172, 237] width 143 height 41
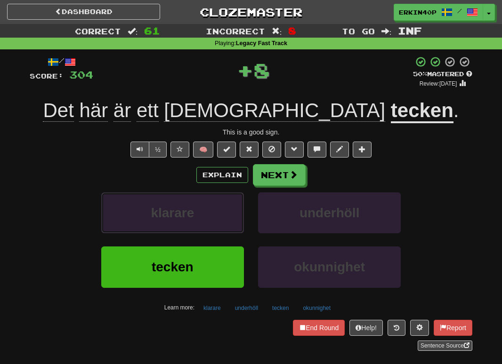
click at [218, 205] on button "klarare" at bounding box center [172, 212] width 143 height 41
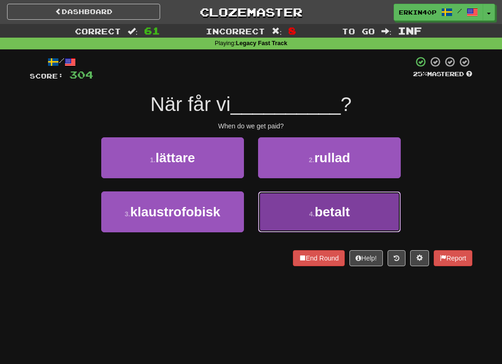
click at [294, 218] on button "4 . betalt" at bounding box center [329, 212] width 143 height 41
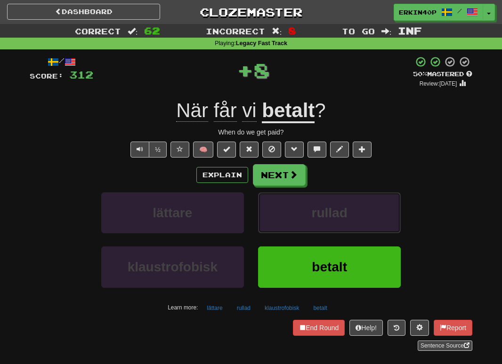
click at [294, 218] on button "rullad" at bounding box center [329, 212] width 143 height 41
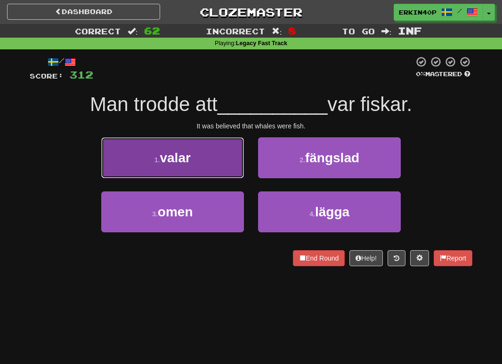
click at [208, 160] on button "1 . valar" at bounding box center [172, 157] width 143 height 41
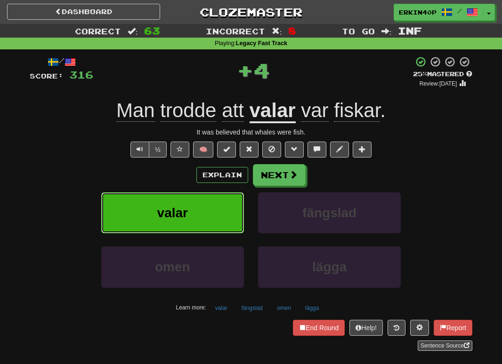
click at [216, 206] on button "valar" at bounding box center [172, 212] width 143 height 41
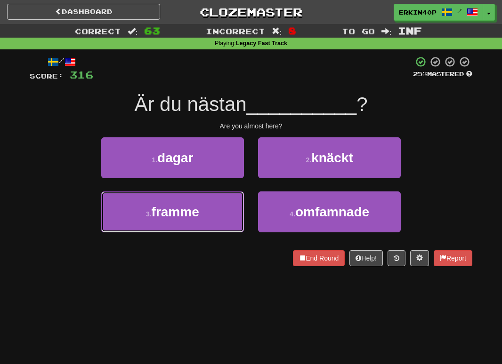
click at [216, 206] on button "3 . framme" at bounding box center [172, 212] width 143 height 41
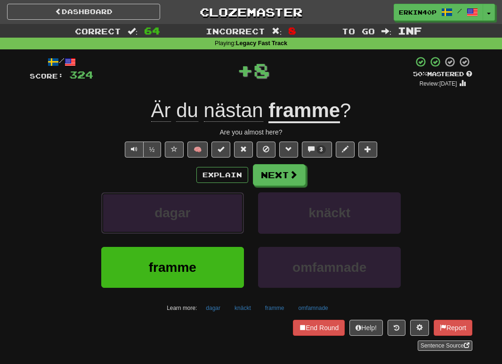
click at [216, 206] on button "dagar" at bounding box center [172, 212] width 143 height 41
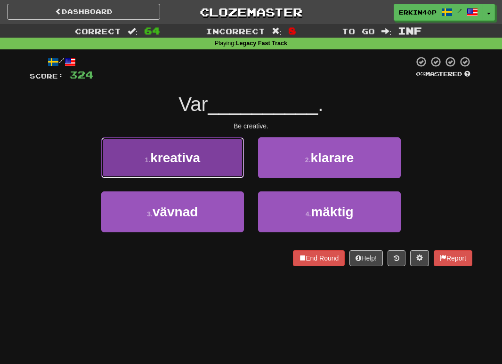
click at [208, 162] on button "1 . kreativa" at bounding box center [172, 157] width 143 height 41
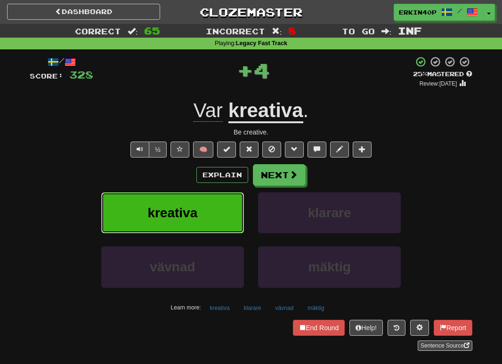
click at [223, 216] on button "kreativa" at bounding box center [172, 212] width 143 height 41
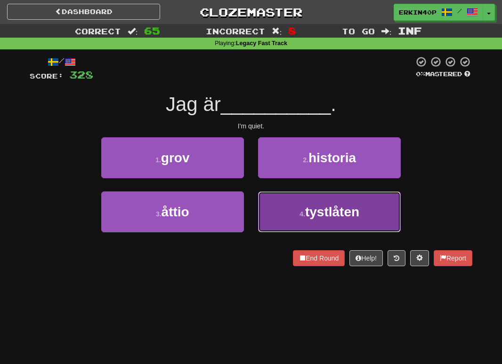
click at [281, 208] on button "4 . tystlåten" at bounding box center [329, 212] width 143 height 41
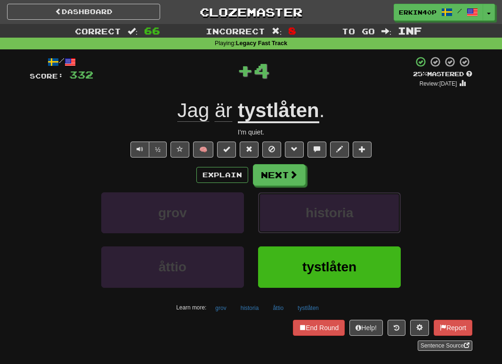
click at [281, 208] on button "historia" at bounding box center [329, 212] width 143 height 41
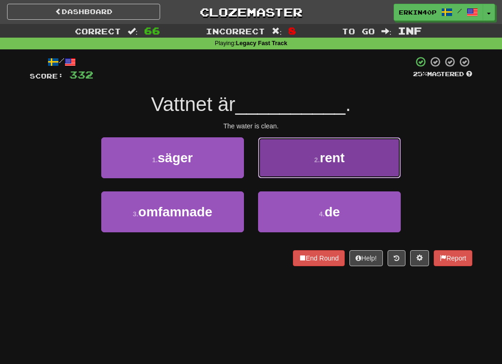
click at [287, 153] on button "2 . rent" at bounding box center [329, 157] width 143 height 41
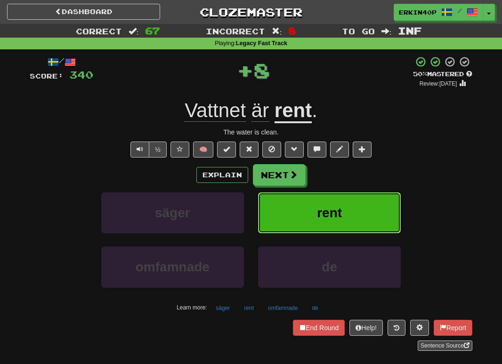
click at [307, 195] on button "rent" at bounding box center [329, 212] width 143 height 41
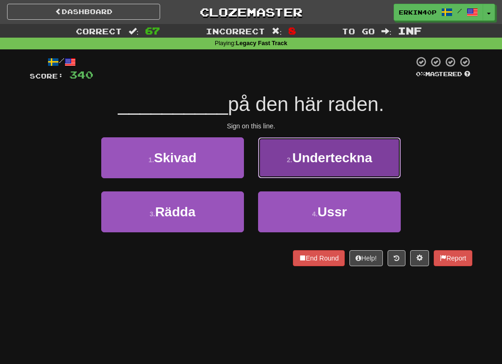
click at [295, 162] on span "Underteckna" at bounding box center [332, 158] width 80 height 15
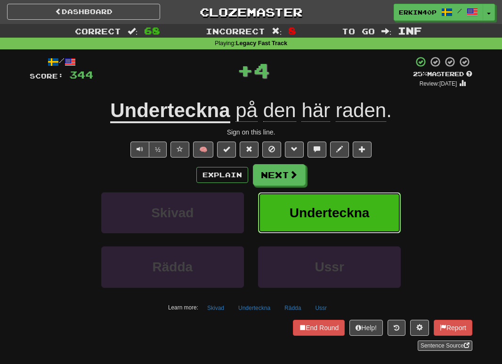
click at [308, 213] on span "Underteckna" at bounding box center [329, 213] width 80 height 15
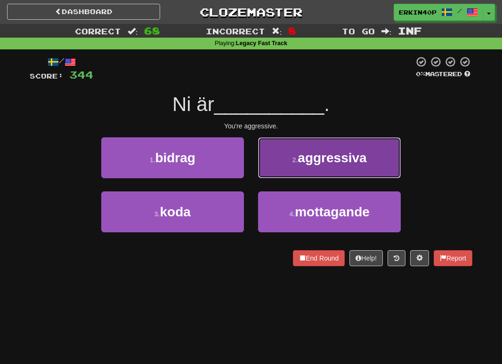
click at [301, 161] on span "aggressiva" at bounding box center [331, 158] width 69 height 15
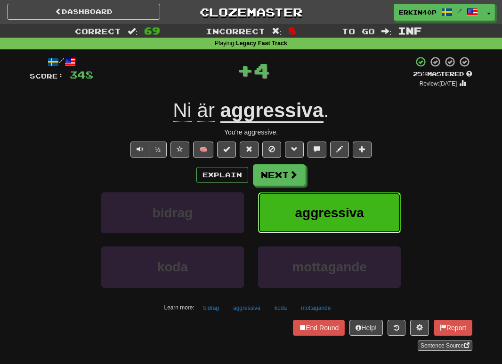
click at [330, 210] on span "aggressiva" at bounding box center [329, 213] width 69 height 15
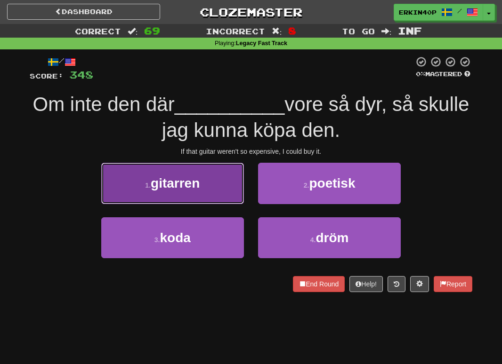
click at [180, 173] on button "1 . gitarren" at bounding box center [172, 183] width 143 height 41
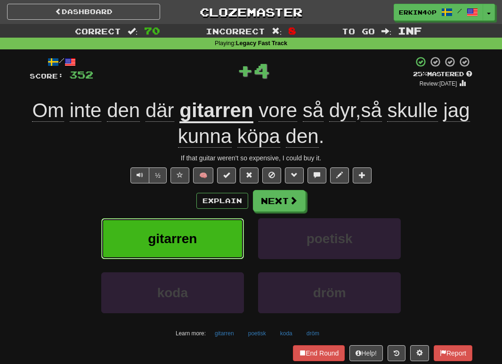
click at [189, 240] on span "gitarren" at bounding box center [172, 239] width 49 height 15
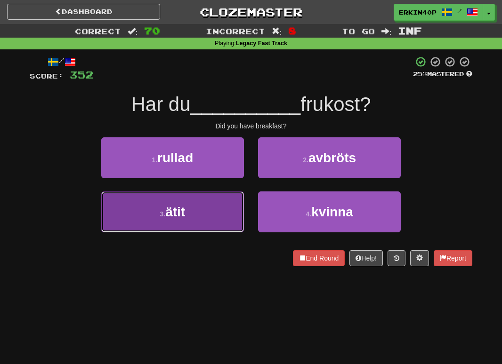
click at [200, 201] on button "3 . ätit" at bounding box center [172, 212] width 143 height 41
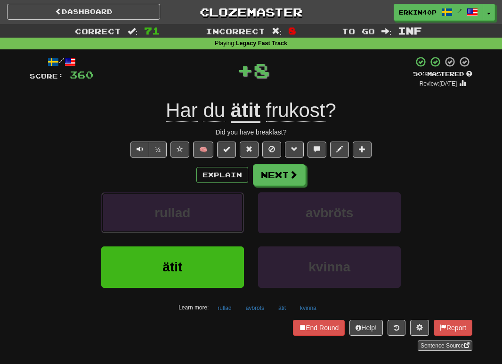
click at [200, 201] on button "rullad" at bounding box center [172, 212] width 143 height 41
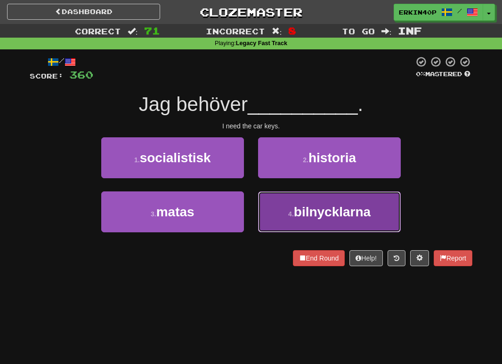
click at [305, 214] on span "bilnycklarna" at bounding box center [332, 212] width 77 height 15
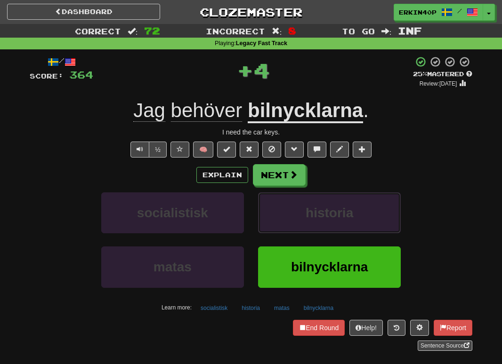
click at [305, 214] on button "historia" at bounding box center [329, 212] width 143 height 41
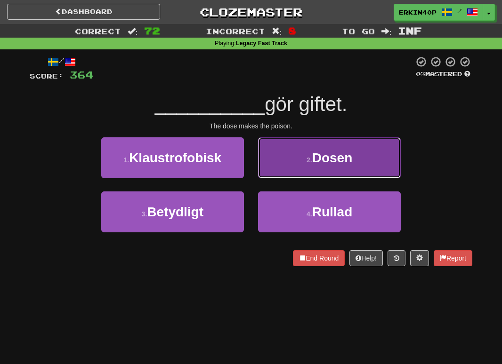
click at [300, 160] on button "2 . Dosen" at bounding box center [329, 157] width 143 height 41
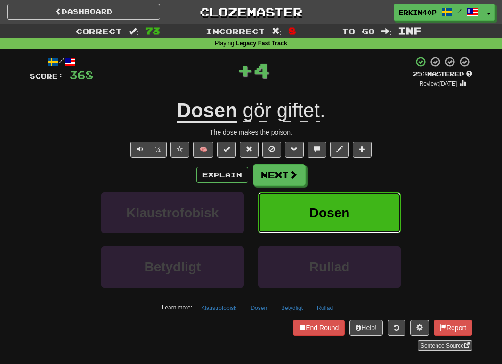
click at [318, 218] on span "Dosen" at bounding box center [329, 213] width 40 height 15
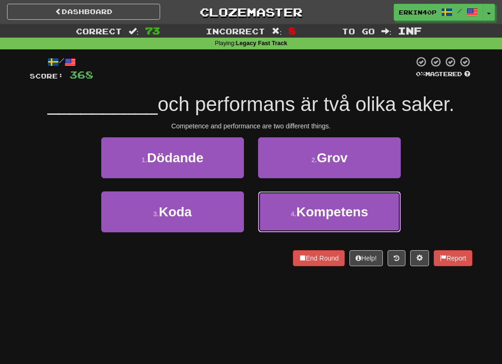
click at [318, 218] on span "Kompetens" at bounding box center [332, 212] width 72 height 15
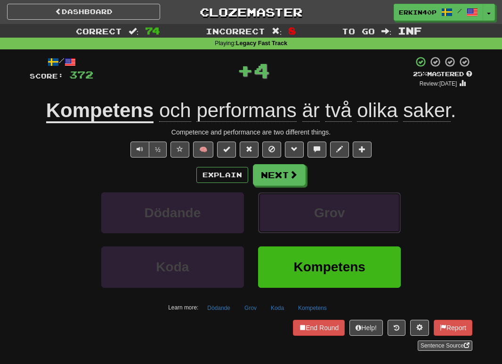
click at [318, 218] on span "Grov" at bounding box center [329, 213] width 31 height 15
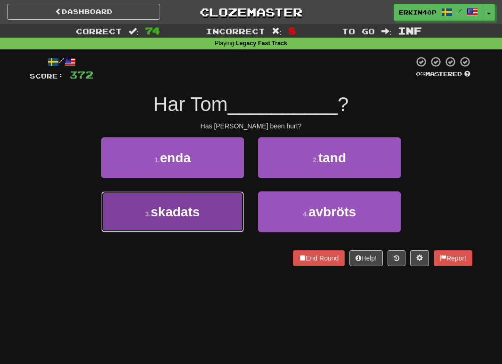
click at [203, 213] on button "3 . skadats" at bounding box center [172, 212] width 143 height 41
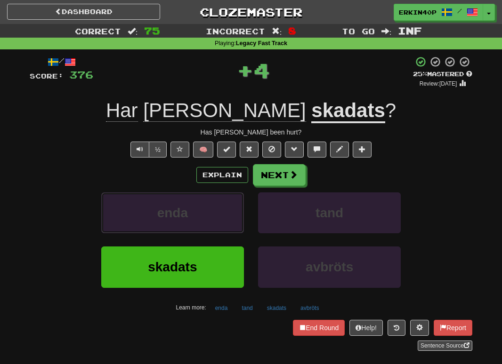
click at [203, 213] on button "enda" at bounding box center [172, 212] width 143 height 41
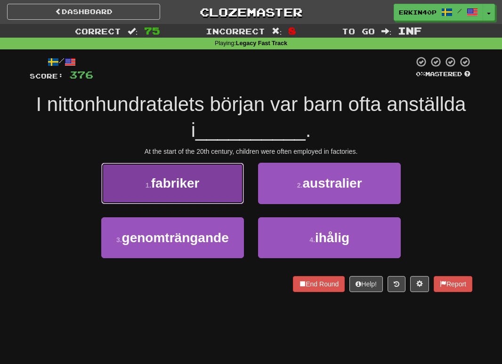
click at [198, 192] on button "1 . fabriker" at bounding box center [172, 183] width 143 height 41
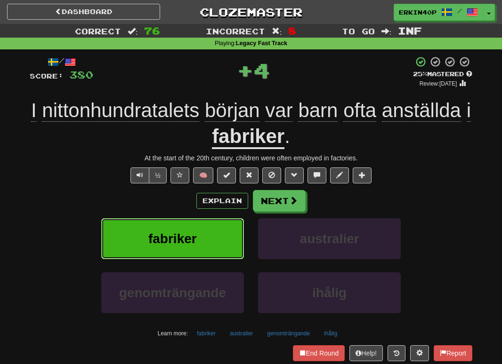
click at [203, 255] on button "fabriker" at bounding box center [172, 238] width 143 height 41
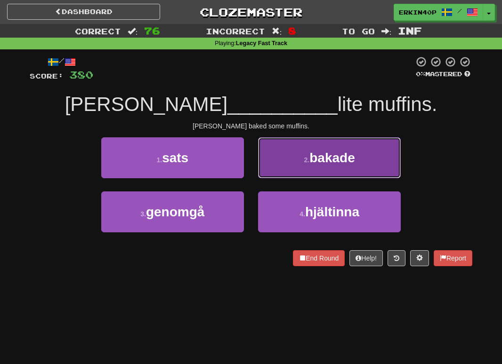
click at [327, 167] on button "2 . bakade" at bounding box center [329, 157] width 143 height 41
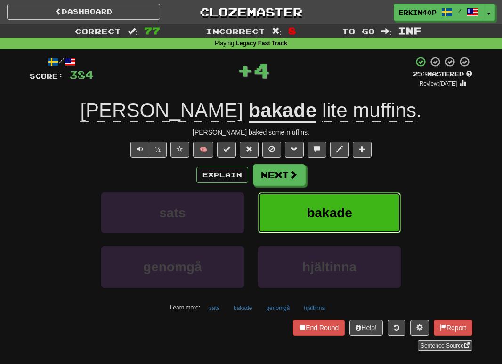
click at [327, 232] on button "bakade" at bounding box center [329, 212] width 143 height 41
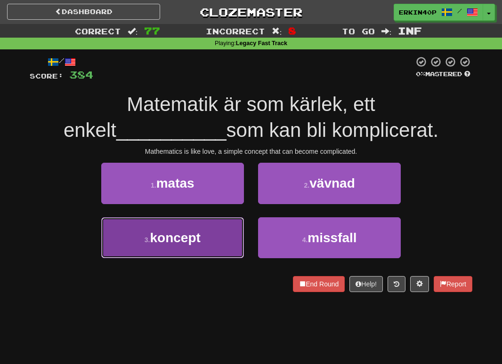
click at [229, 244] on button "3 . koncept" at bounding box center [172, 237] width 143 height 41
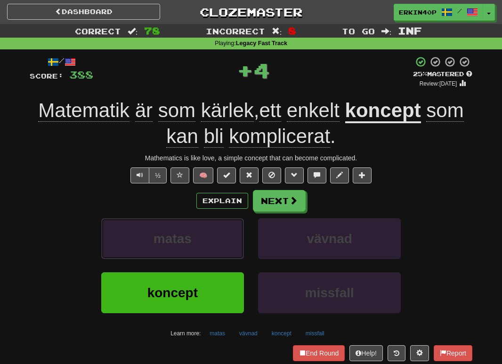
click at [229, 244] on button "matas" at bounding box center [172, 238] width 143 height 41
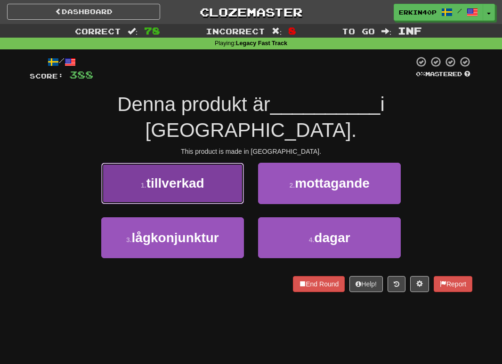
click at [208, 169] on button "1 . tillverkad" at bounding box center [172, 183] width 143 height 41
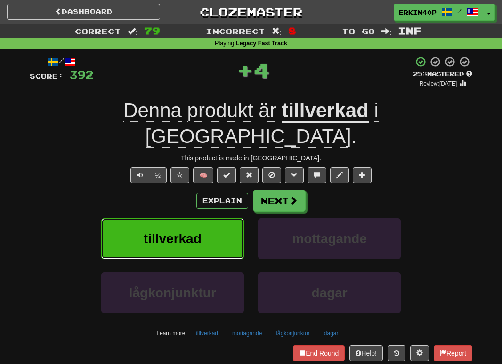
click at [220, 221] on button "tillverkad" at bounding box center [172, 238] width 143 height 41
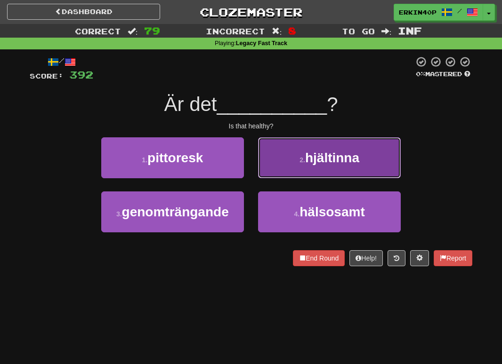
click at [326, 162] on span "hjältinna" at bounding box center [332, 158] width 54 height 15
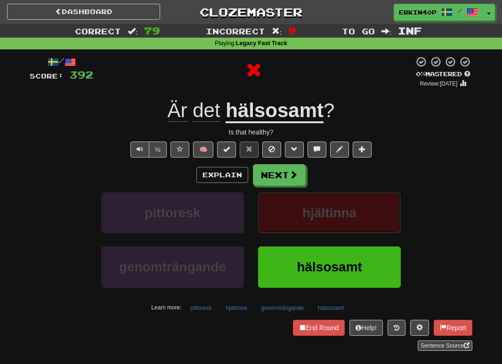
click at [330, 220] on span "hjältinna" at bounding box center [329, 213] width 54 height 15
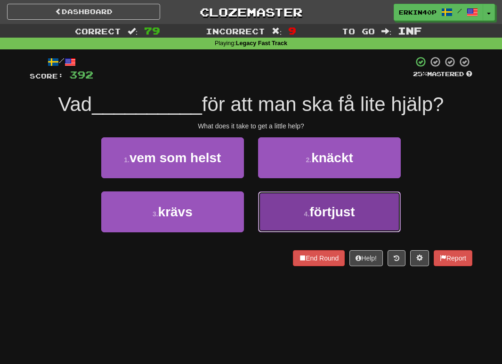
click at [305, 220] on button "4 . förtjust" at bounding box center [329, 212] width 143 height 41
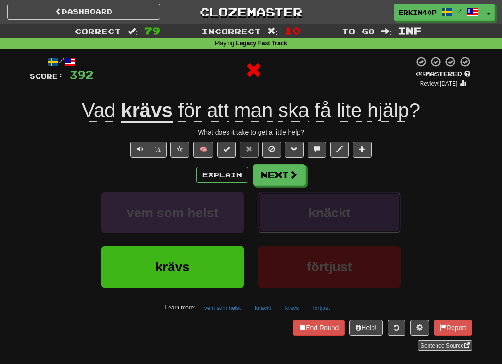
click at [305, 217] on button "knäckt" at bounding box center [329, 212] width 143 height 41
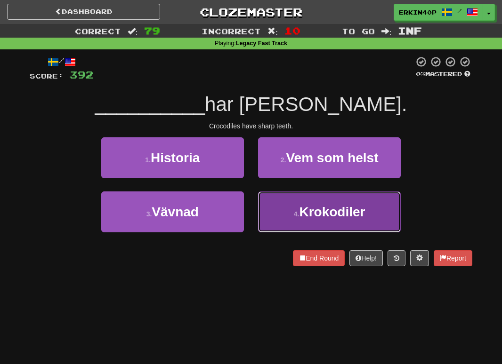
click at [307, 208] on span "Krokodiler" at bounding box center [332, 212] width 66 height 15
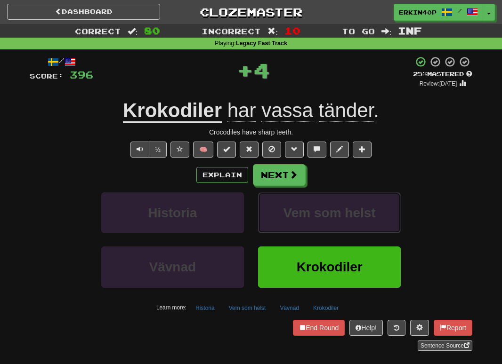
click at [307, 208] on span "Vem som helst" at bounding box center [329, 213] width 92 height 15
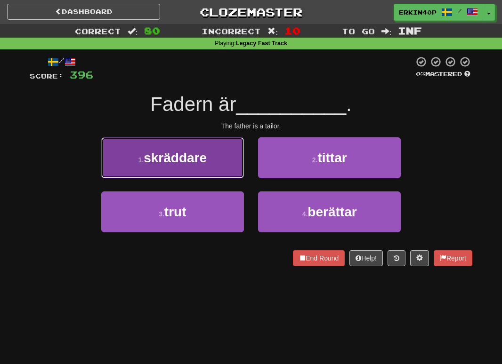
click at [212, 160] on button "1 . skräddare" at bounding box center [172, 157] width 143 height 41
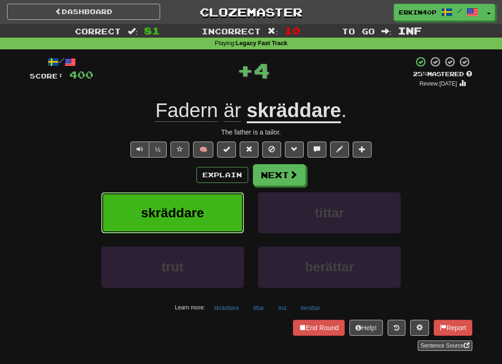
click at [216, 214] on button "skräddare" at bounding box center [172, 212] width 143 height 41
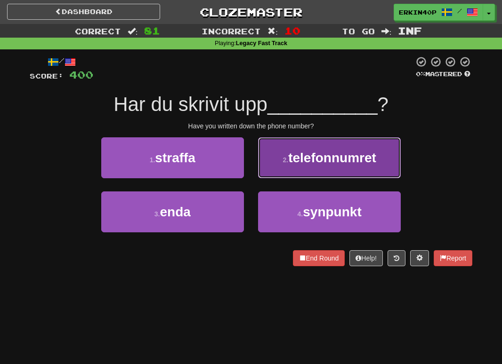
click at [305, 157] on span "telefonnumret" at bounding box center [332, 158] width 88 height 15
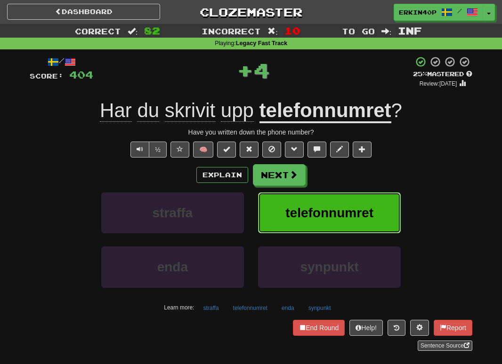
click at [304, 224] on button "telefonnumret" at bounding box center [329, 212] width 143 height 41
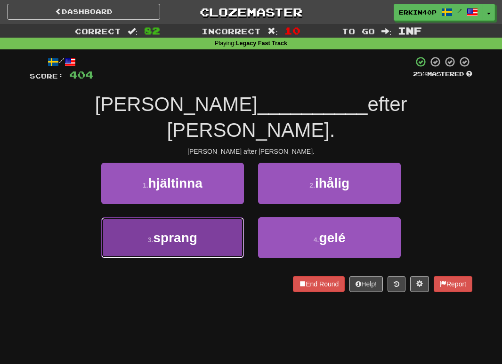
click at [199, 217] on button "3 . sprang" at bounding box center [172, 237] width 143 height 41
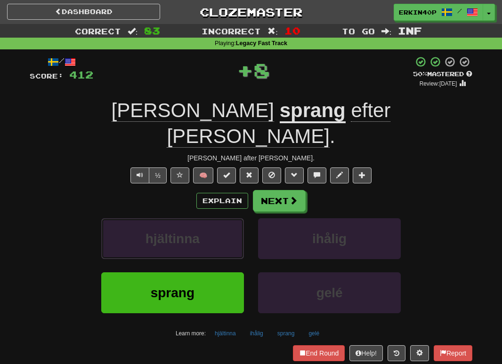
click at [199, 232] on span "hjältinna" at bounding box center [172, 239] width 54 height 15
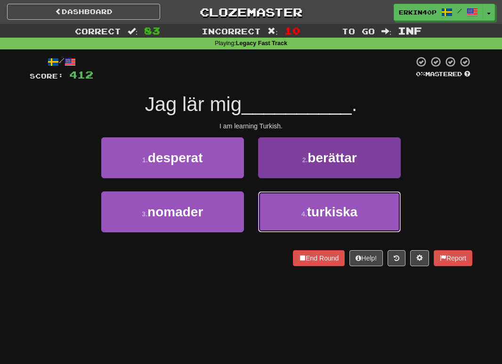
click at [291, 210] on button "4 . turkiska" at bounding box center [329, 212] width 143 height 41
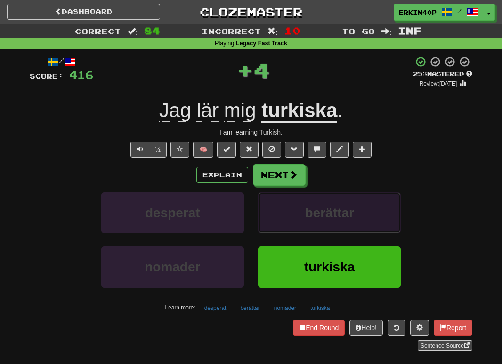
click at [291, 210] on button "berättar" at bounding box center [329, 212] width 143 height 41
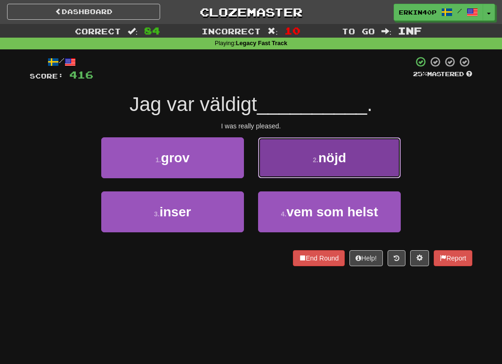
click at [303, 158] on button "2 . nöjd" at bounding box center [329, 157] width 143 height 41
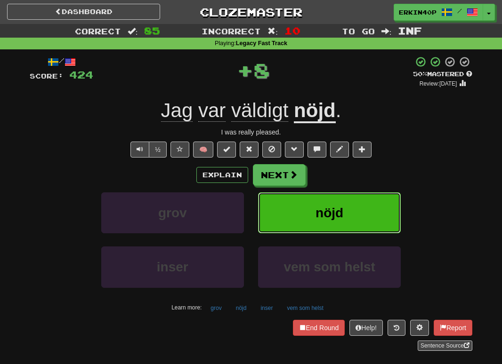
click at [309, 208] on button "nöjd" at bounding box center [329, 212] width 143 height 41
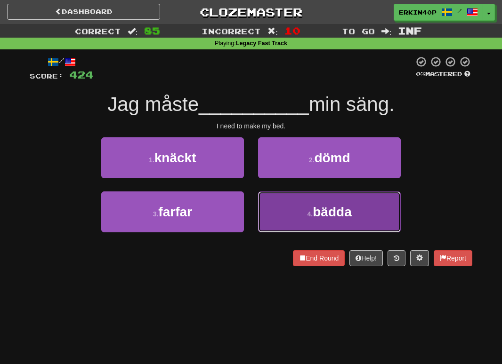
click at [309, 216] on small "4 ." at bounding box center [310, 214] width 6 height 8
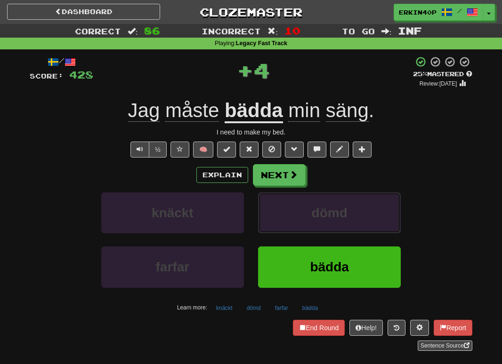
click at [309, 216] on button "dömd" at bounding box center [329, 212] width 143 height 41
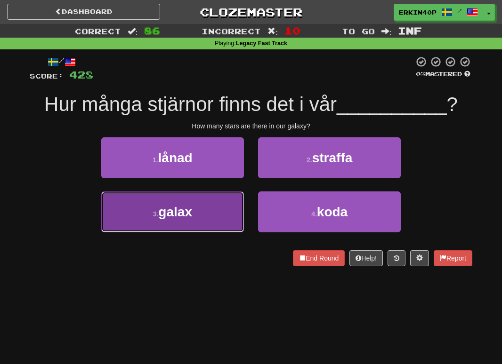
click at [229, 215] on button "3 . galax" at bounding box center [172, 212] width 143 height 41
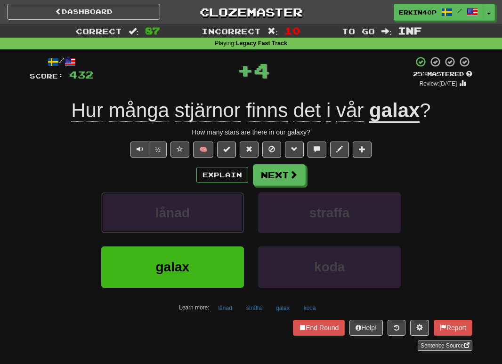
click at [229, 215] on button "lånad" at bounding box center [172, 212] width 143 height 41
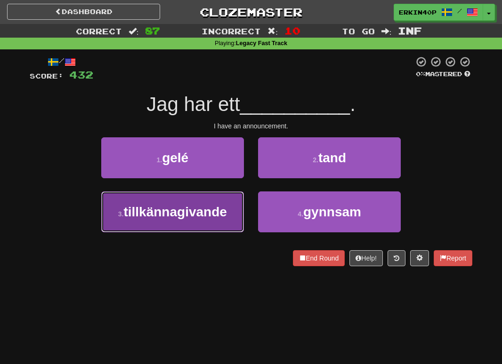
click at [241, 214] on button "3 . tillkännagivande" at bounding box center [172, 212] width 143 height 41
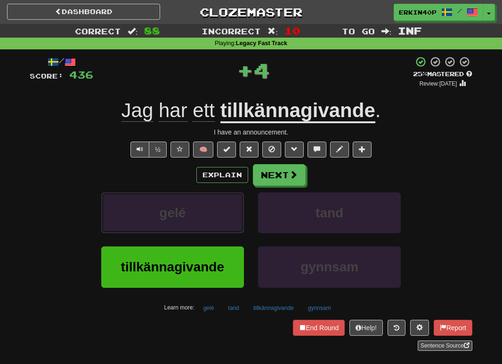
click at [241, 214] on button "gelé" at bounding box center [172, 212] width 143 height 41
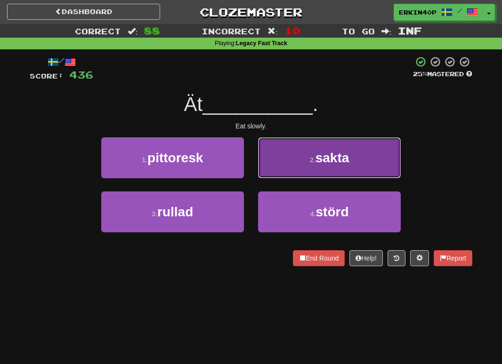
click at [324, 162] on span "sakta" at bounding box center [332, 158] width 34 height 15
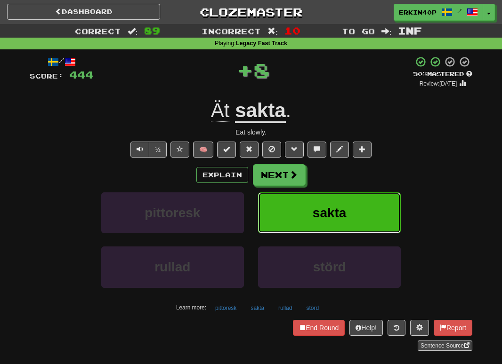
click at [329, 214] on span "sakta" at bounding box center [329, 213] width 34 height 15
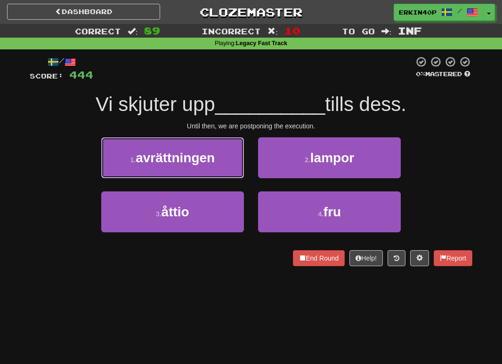
click at [209, 161] on span "avrättningen" at bounding box center [175, 158] width 79 height 15
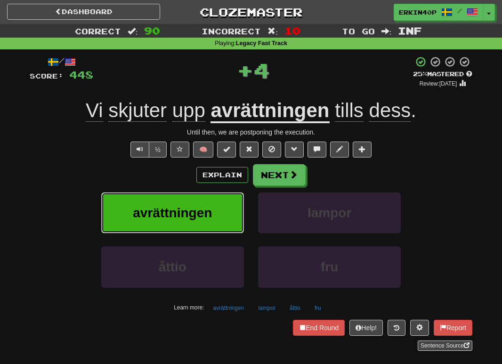
click at [218, 219] on button "avrättningen" at bounding box center [172, 212] width 143 height 41
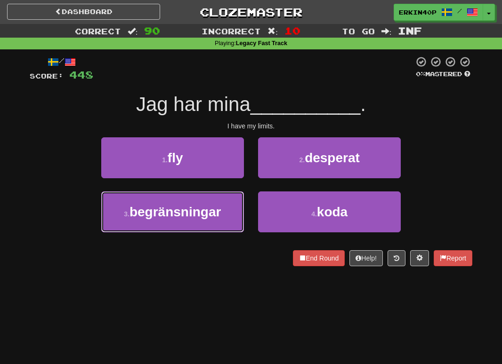
click at [218, 218] on span "begränsningar" at bounding box center [174, 212] width 91 height 15
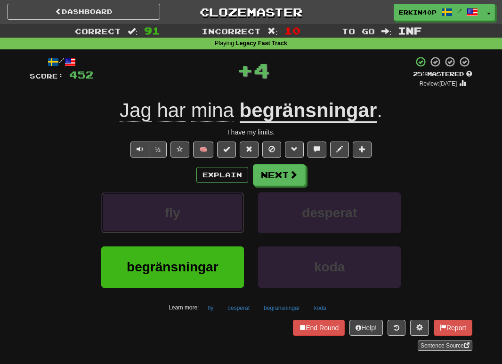
click at [218, 218] on button "fly" at bounding box center [172, 212] width 143 height 41
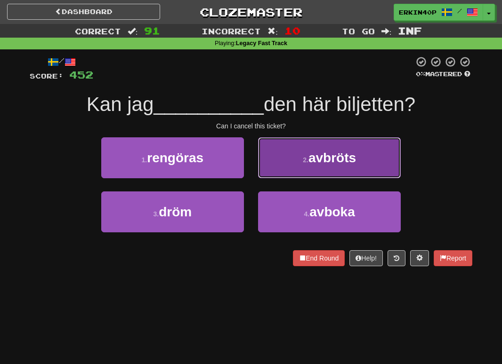
click at [316, 154] on span "avbröts" at bounding box center [332, 158] width 48 height 15
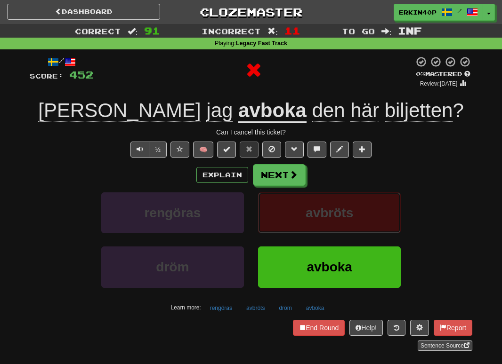
click at [318, 216] on span "avbröts" at bounding box center [329, 213] width 48 height 15
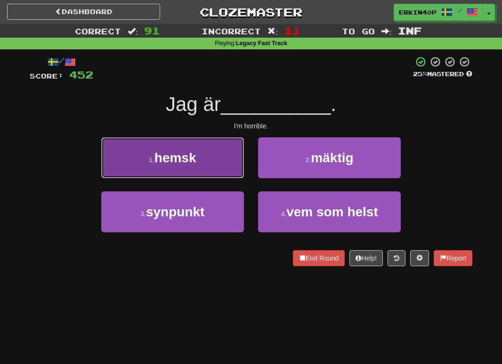
click at [220, 166] on button "1 . hemsk" at bounding box center [172, 157] width 143 height 41
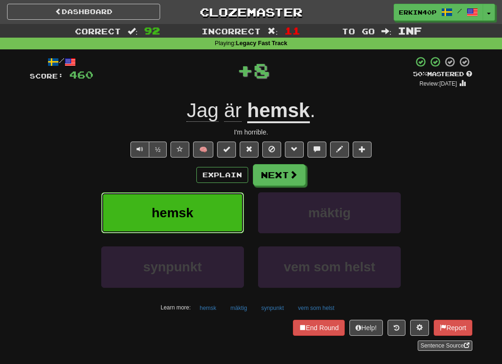
click at [232, 228] on button "hemsk" at bounding box center [172, 212] width 143 height 41
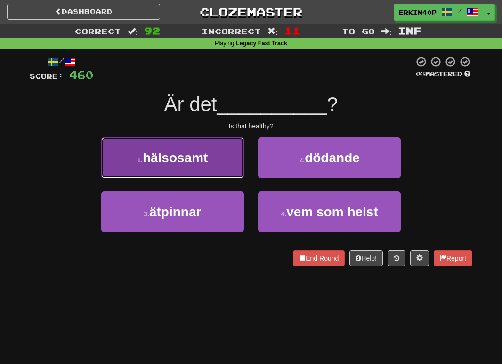
click at [194, 159] on span "hälsosamt" at bounding box center [175, 158] width 65 height 15
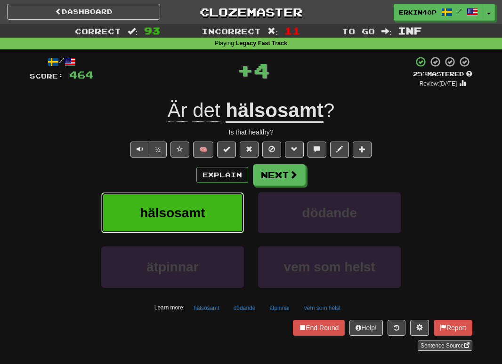
click at [200, 207] on span "hälsosamt" at bounding box center [172, 213] width 65 height 15
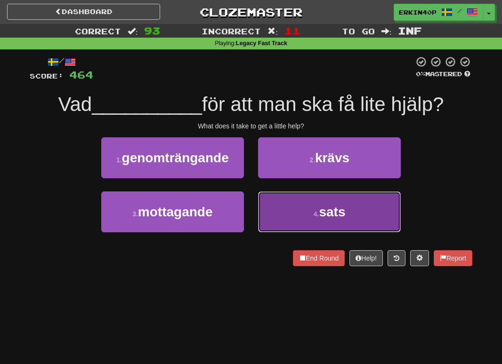
click at [274, 220] on button "4 . sats" at bounding box center [329, 212] width 143 height 41
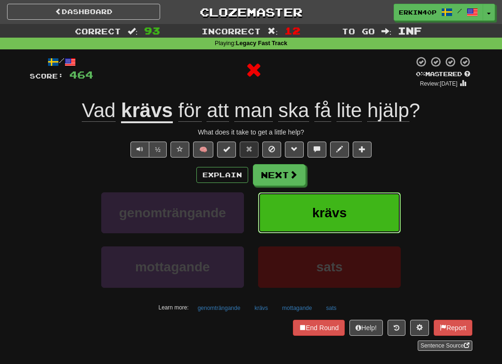
click at [274, 220] on button "krävs" at bounding box center [329, 212] width 143 height 41
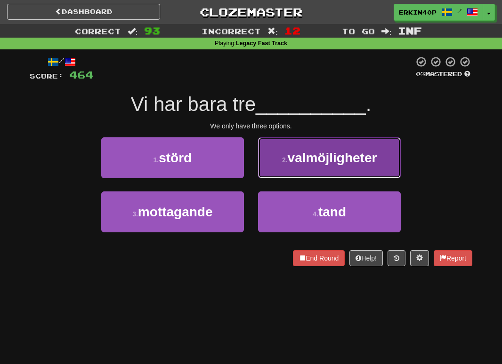
click at [317, 161] on span "valmöjligheter" at bounding box center [332, 158] width 89 height 15
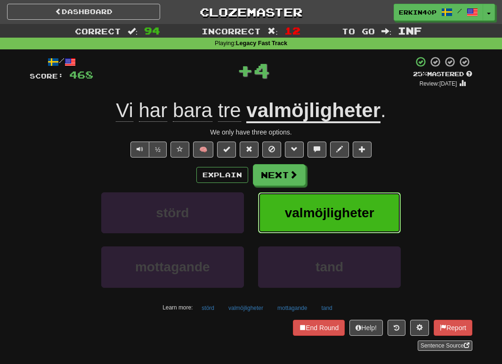
click at [317, 223] on button "valmöjligheter" at bounding box center [329, 212] width 143 height 41
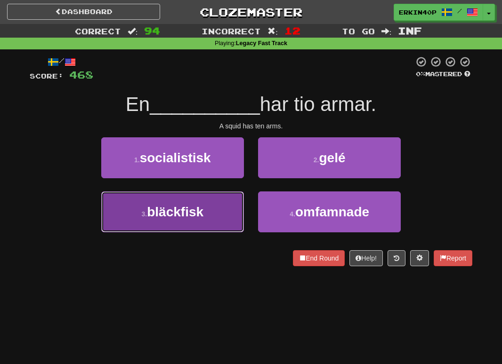
click at [225, 215] on button "3 . bläckfisk" at bounding box center [172, 212] width 143 height 41
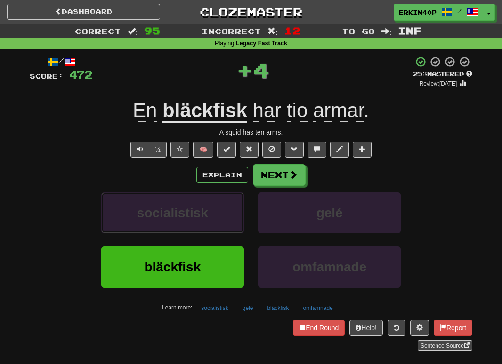
click at [225, 215] on button "socialistisk" at bounding box center [172, 212] width 143 height 41
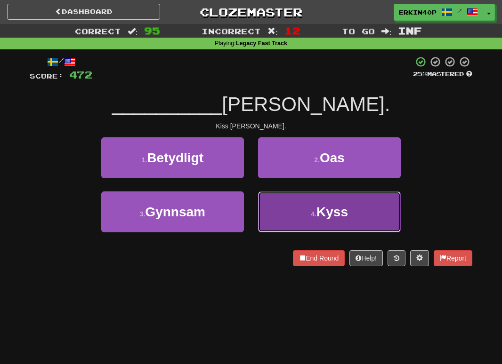
click at [283, 216] on button "4 . Kyss" at bounding box center [329, 212] width 143 height 41
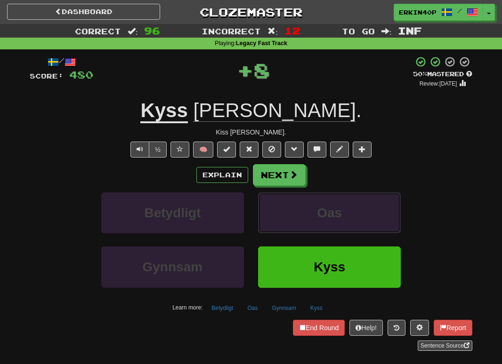
click at [283, 216] on button "Oas" at bounding box center [329, 212] width 143 height 41
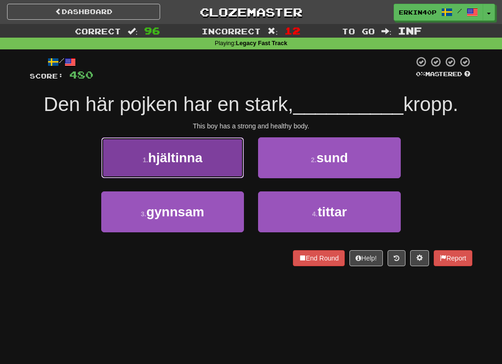
click at [222, 170] on button "1 . hjältinna" at bounding box center [172, 157] width 143 height 41
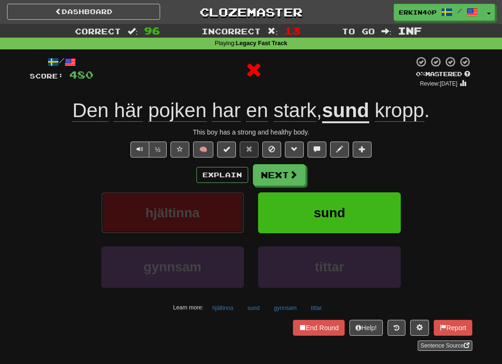
click at [231, 216] on button "hjältinna" at bounding box center [172, 212] width 143 height 41
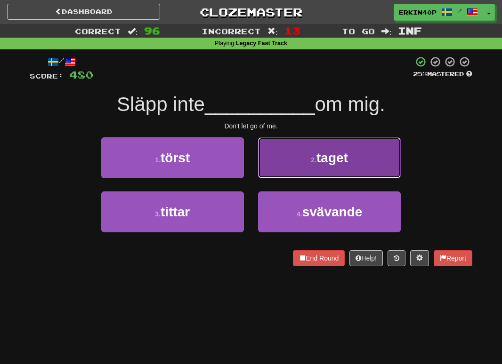
click at [275, 172] on button "2 . taget" at bounding box center [329, 157] width 143 height 41
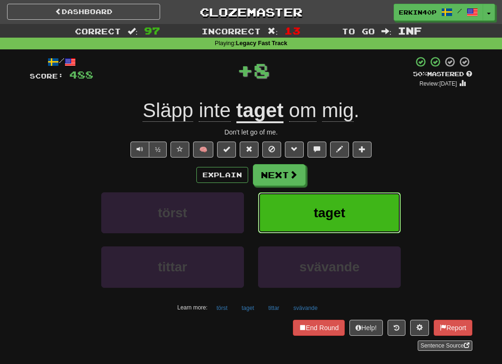
click at [293, 216] on button "taget" at bounding box center [329, 212] width 143 height 41
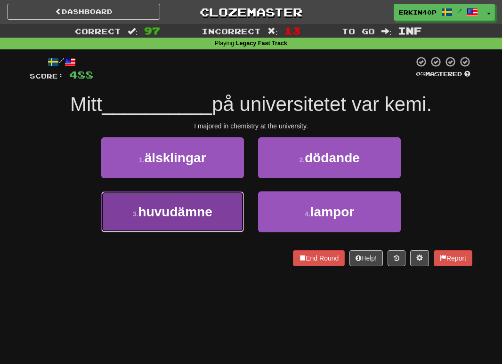
click at [191, 214] on span "huvudämne" at bounding box center [175, 212] width 74 height 15
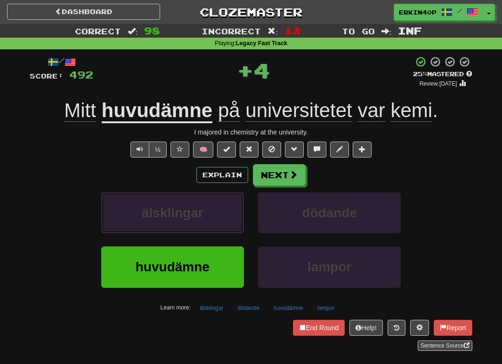
click at [191, 214] on span "älsklingar" at bounding box center [173, 213] width 62 height 15
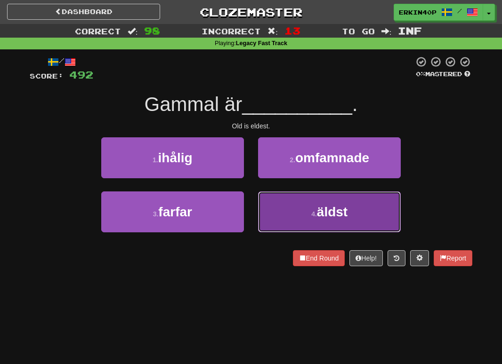
click at [286, 218] on button "4 . äldst" at bounding box center [329, 212] width 143 height 41
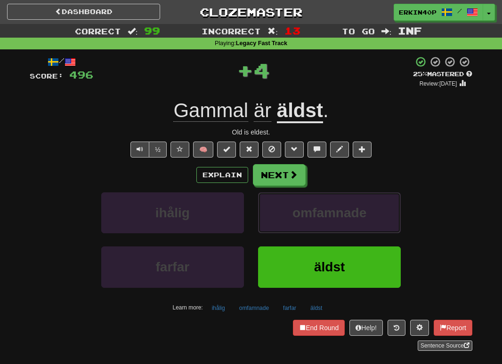
click at [286, 218] on button "omfamnade" at bounding box center [329, 212] width 143 height 41
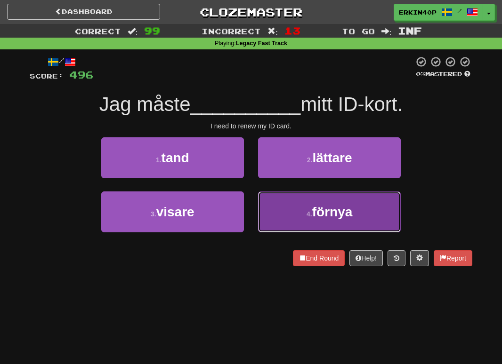
click at [296, 210] on button "4 . förnya" at bounding box center [329, 212] width 143 height 41
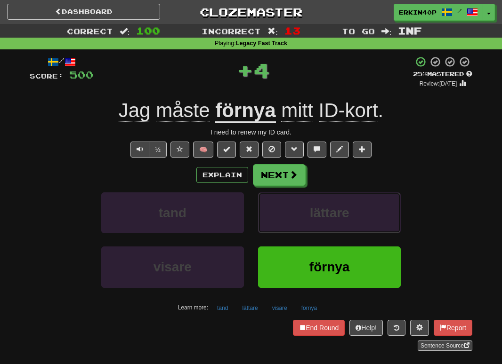
click at [296, 210] on button "lättare" at bounding box center [329, 212] width 143 height 41
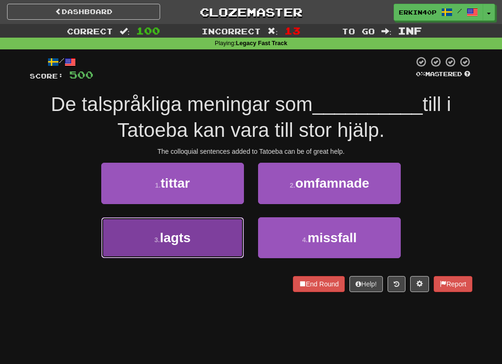
click at [221, 235] on button "3 . lagts" at bounding box center [172, 237] width 143 height 41
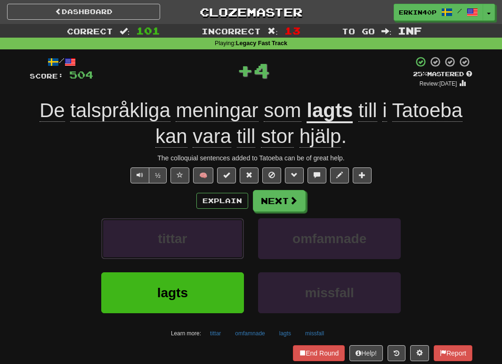
click at [221, 235] on button "tittar" at bounding box center [172, 238] width 143 height 41
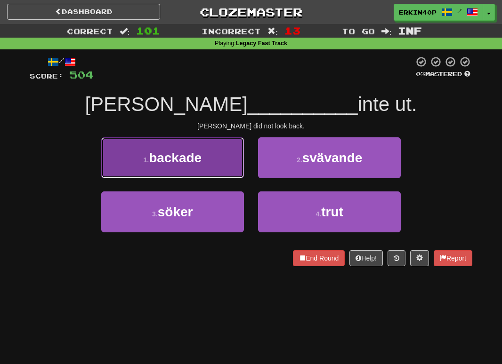
click at [214, 169] on button "1 . backade" at bounding box center [172, 157] width 143 height 41
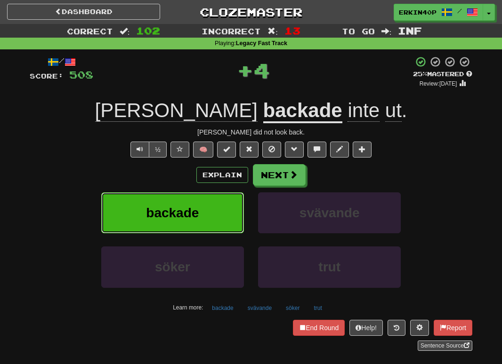
click at [217, 203] on button "backade" at bounding box center [172, 212] width 143 height 41
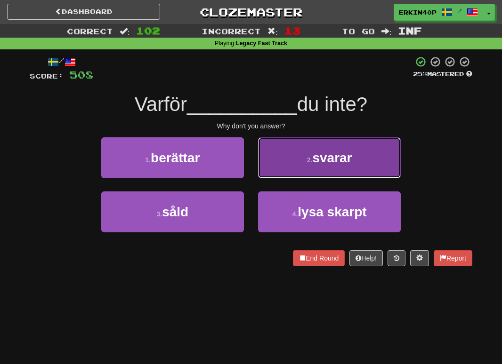
click at [290, 175] on button "2 . svarar" at bounding box center [329, 157] width 143 height 41
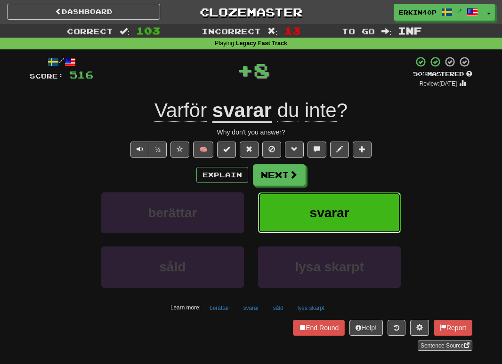
click at [301, 207] on button "svarar" at bounding box center [329, 212] width 143 height 41
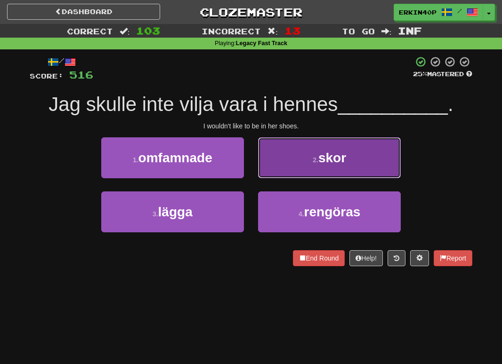
click at [305, 162] on button "2 . skor" at bounding box center [329, 157] width 143 height 41
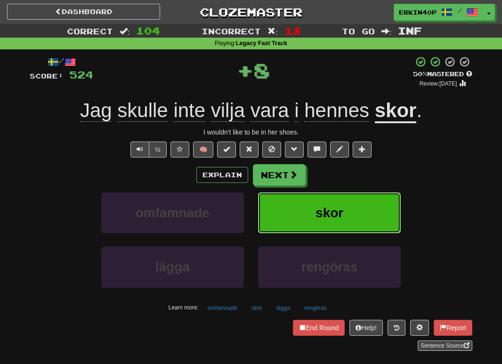
click at [318, 212] on span "skor" at bounding box center [329, 213] width 28 height 15
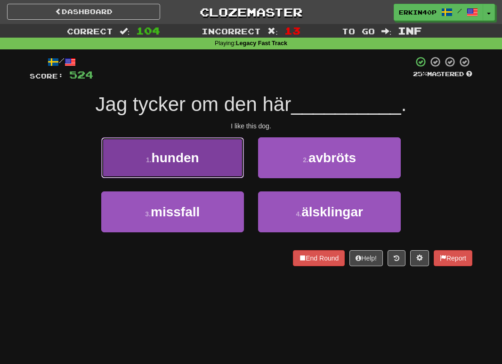
click at [193, 155] on span "hunden" at bounding box center [176, 158] width 48 height 15
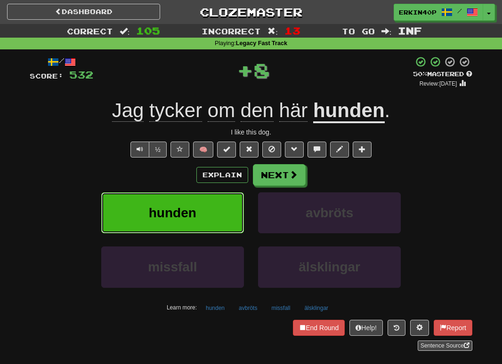
click at [217, 205] on button "hunden" at bounding box center [172, 212] width 143 height 41
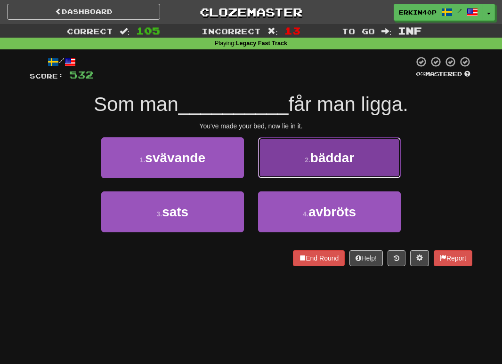
click at [287, 163] on button "2 . bäddar" at bounding box center [329, 157] width 143 height 41
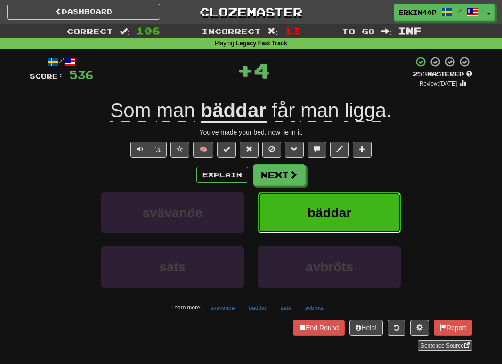
click at [306, 213] on button "bäddar" at bounding box center [329, 212] width 143 height 41
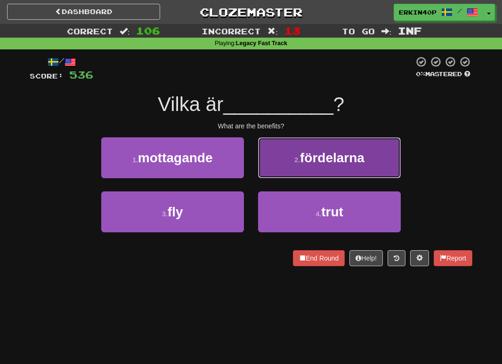
click at [307, 164] on span "fördelarna" at bounding box center [332, 158] width 64 height 15
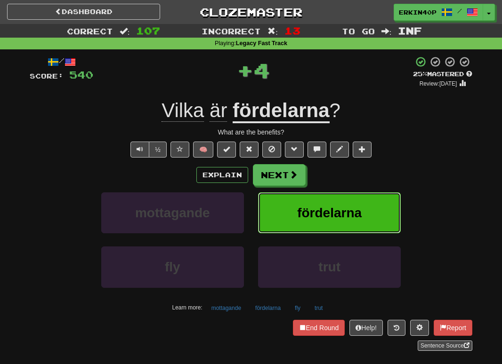
click at [326, 204] on button "fördelarna" at bounding box center [329, 212] width 143 height 41
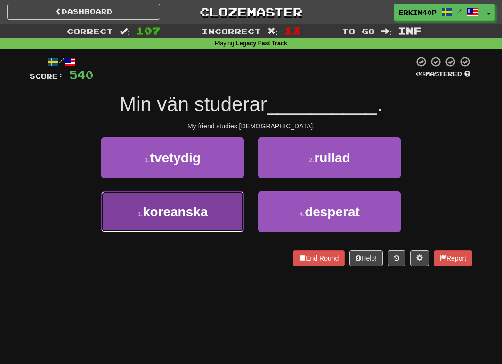
click at [239, 216] on button "3 . koreanska" at bounding box center [172, 212] width 143 height 41
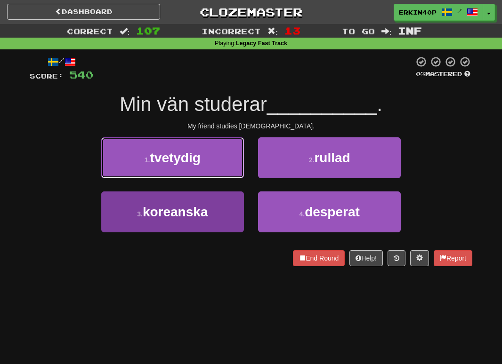
click at [239, 178] on button "1 . tvetydig" at bounding box center [172, 157] width 143 height 41
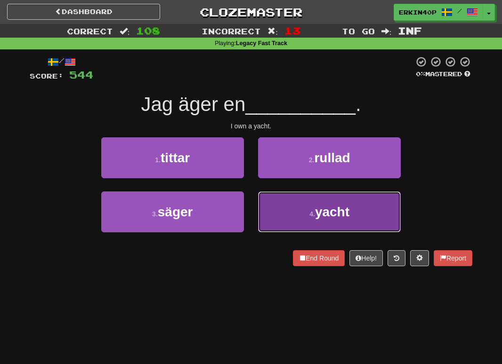
click at [291, 202] on button "4 . yacht" at bounding box center [329, 212] width 143 height 41
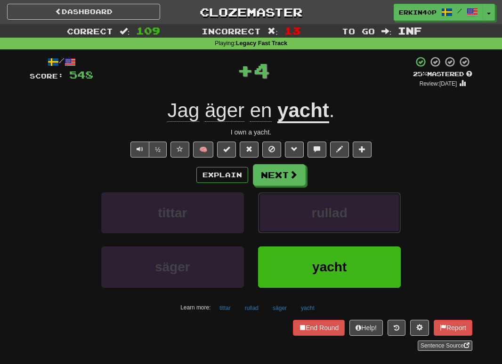
click at [291, 202] on button "rullad" at bounding box center [329, 212] width 143 height 41
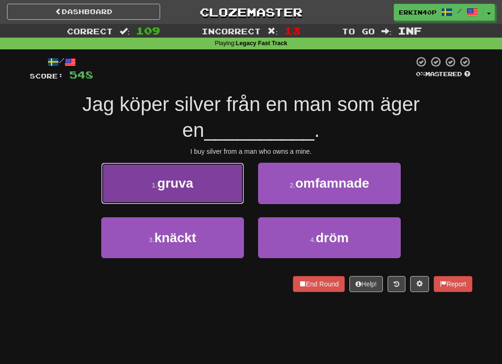
click at [165, 194] on button "1 . gruva" at bounding box center [172, 183] width 143 height 41
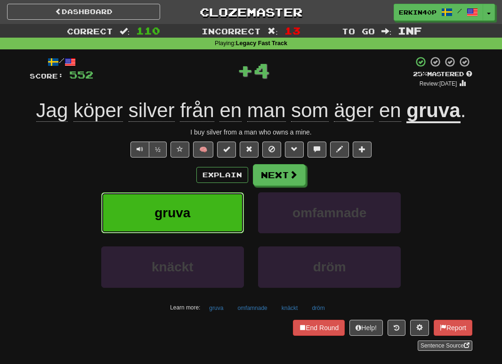
click at [190, 231] on button "gruva" at bounding box center [172, 212] width 143 height 41
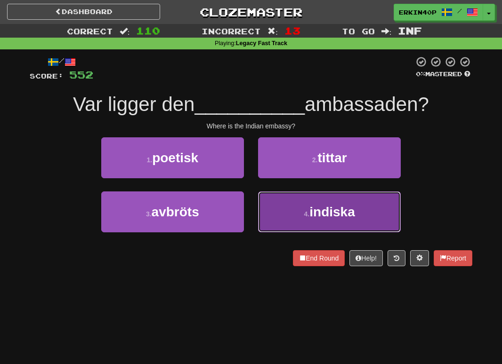
click at [269, 220] on button "4 . indiska" at bounding box center [329, 212] width 143 height 41
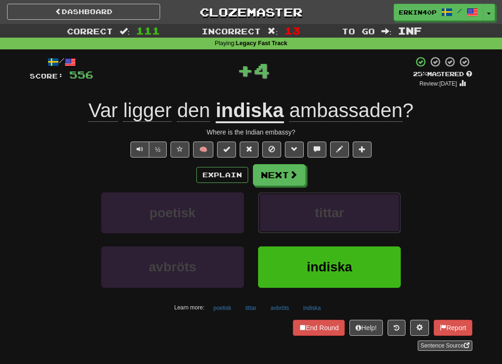
click at [269, 220] on button "tittar" at bounding box center [329, 212] width 143 height 41
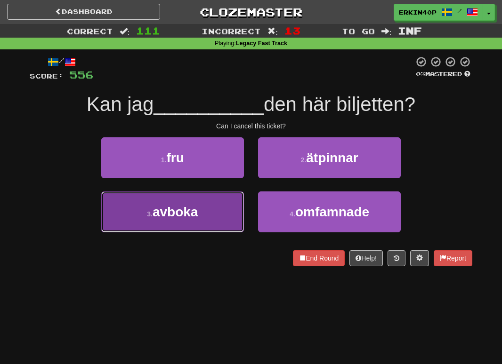
click at [217, 204] on button "3 . avboka" at bounding box center [172, 212] width 143 height 41
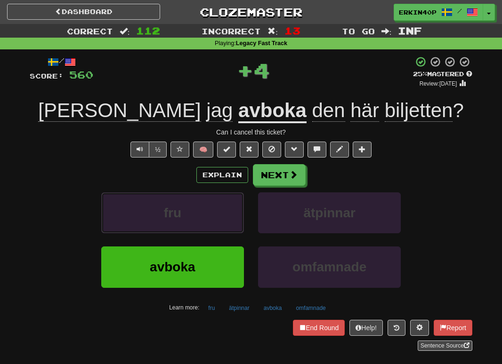
click at [217, 204] on button "fru" at bounding box center [172, 212] width 143 height 41
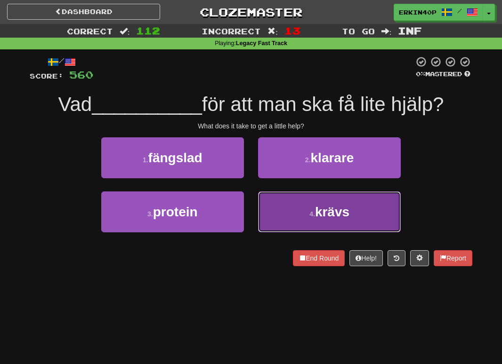
click at [282, 215] on button "4 . krävs" at bounding box center [329, 212] width 143 height 41
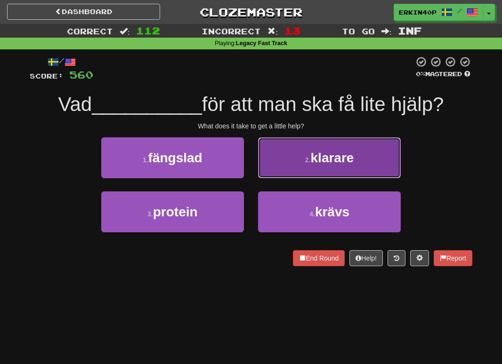
click at [281, 178] on button "2 . klarare" at bounding box center [329, 157] width 143 height 41
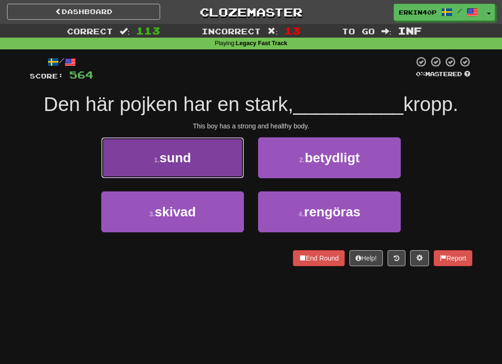
click at [210, 168] on button "1 . sund" at bounding box center [172, 157] width 143 height 41
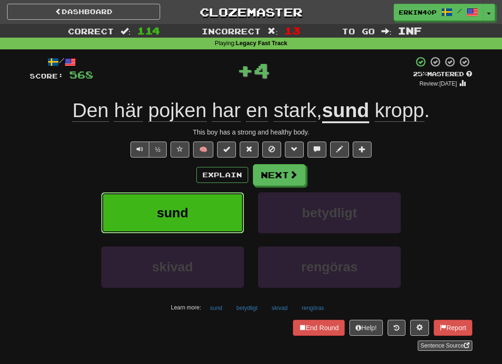
click at [225, 219] on button "sund" at bounding box center [172, 212] width 143 height 41
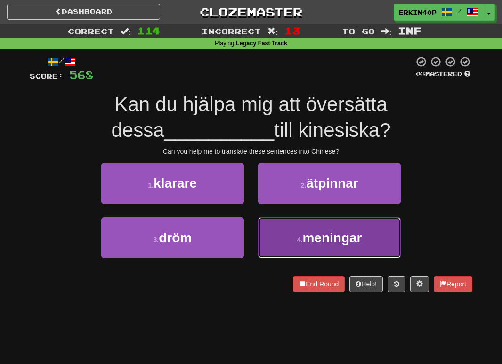
click at [291, 231] on button "4 . meningar" at bounding box center [329, 237] width 143 height 41
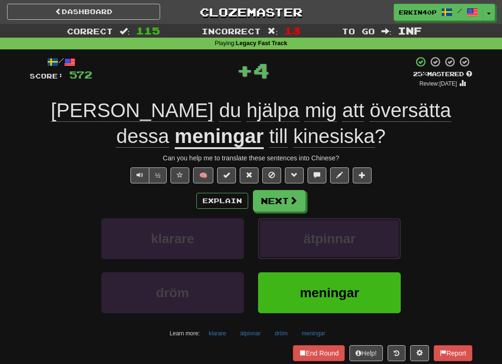
click at [291, 231] on button "ätpinnar" at bounding box center [329, 238] width 143 height 41
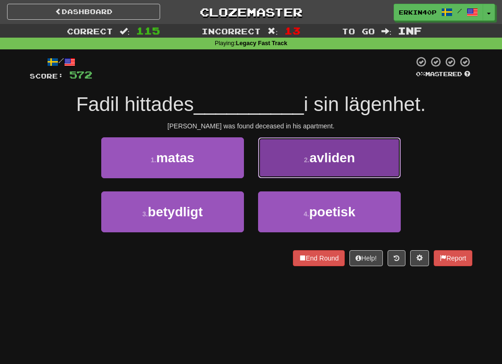
click at [313, 160] on span "avliden" at bounding box center [331, 158] width 45 height 15
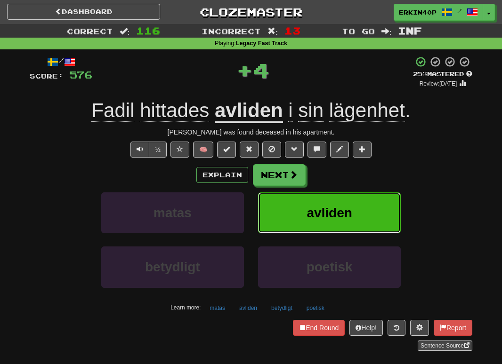
click at [330, 213] on span "avliden" at bounding box center [328, 213] width 45 height 15
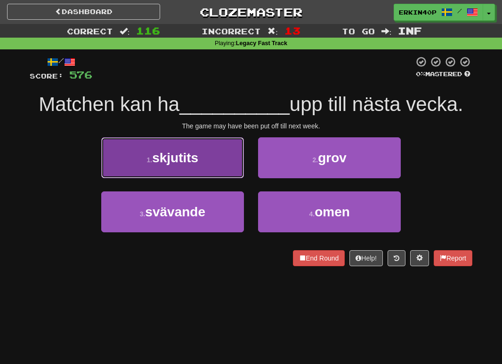
click at [233, 169] on button "1 . skjutits" at bounding box center [172, 157] width 143 height 41
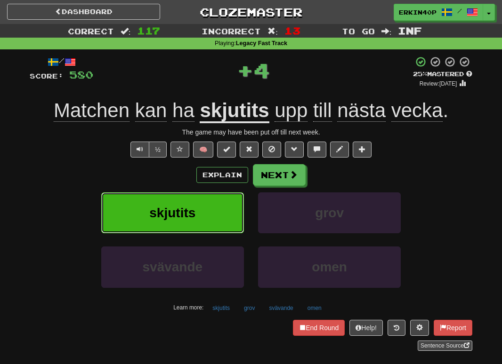
click at [235, 219] on button "skjutits" at bounding box center [172, 212] width 143 height 41
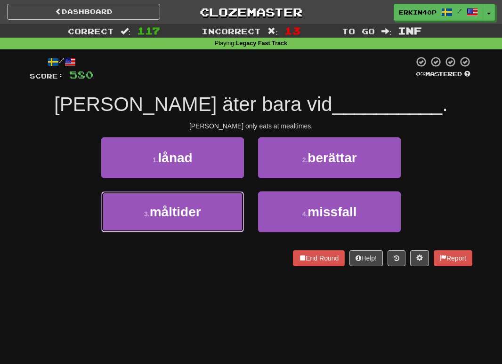
click at [235, 219] on button "3 . måltider" at bounding box center [172, 212] width 143 height 41
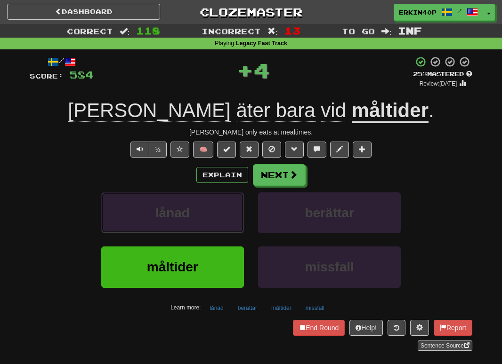
click at [235, 219] on button "lånad" at bounding box center [172, 212] width 143 height 41
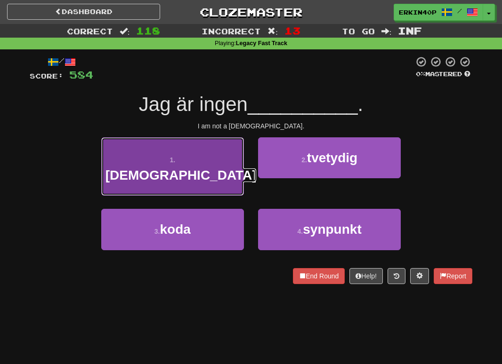
click at [208, 150] on button "1 . [DEMOGRAPHIC_DATA]" at bounding box center [172, 166] width 143 height 59
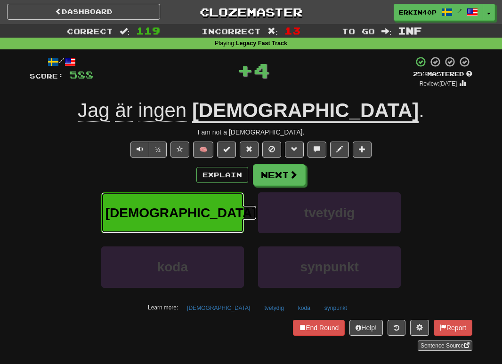
click at [228, 227] on button "[DEMOGRAPHIC_DATA]" at bounding box center [172, 212] width 143 height 41
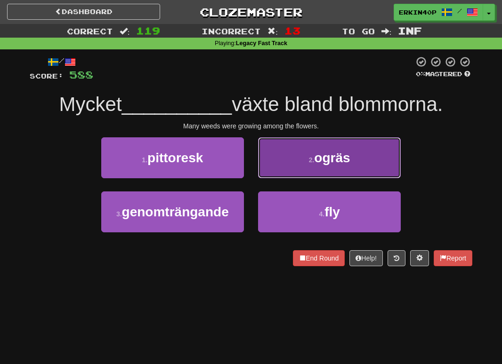
click at [296, 165] on button "2 . ogräs" at bounding box center [329, 157] width 143 height 41
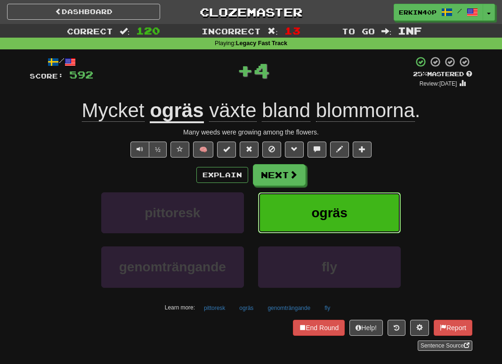
click at [310, 223] on button "ogräs" at bounding box center [329, 212] width 143 height 41
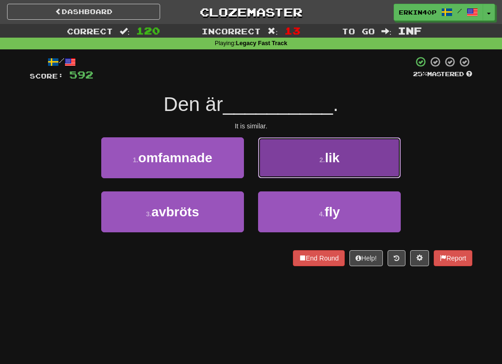
click at [288, 160] on button "2 . lik" at bounding box center [329, 157] width 143 height 41
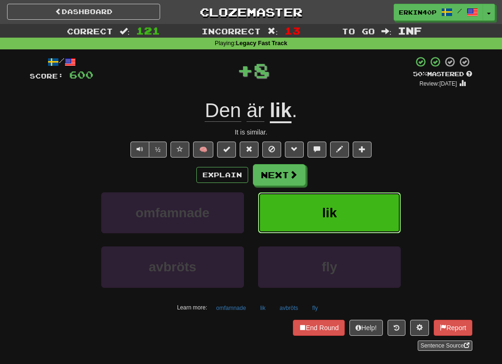
click at [302, 211] on button "lik" at bounding box center [329, 212] width 143 height 41
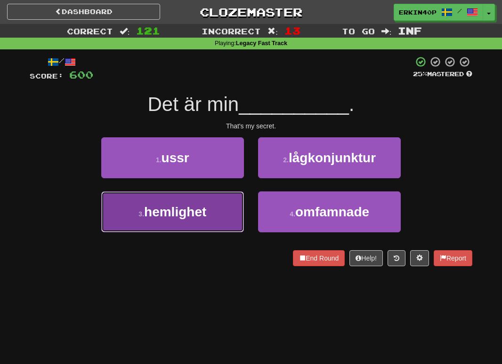
click at [236, 209] on button "3 . hemlighet" at bounding box center [172, 212] width 143 height 41
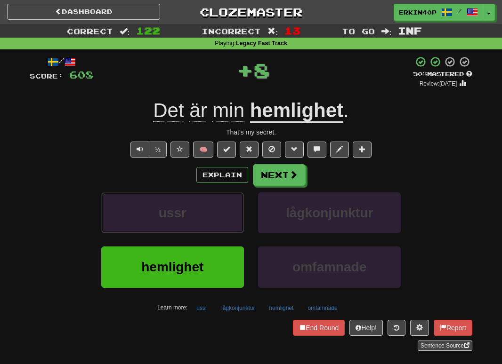
click at [236, 209] on button "ussr" at bounding box center [172, 212] width 143 height 41
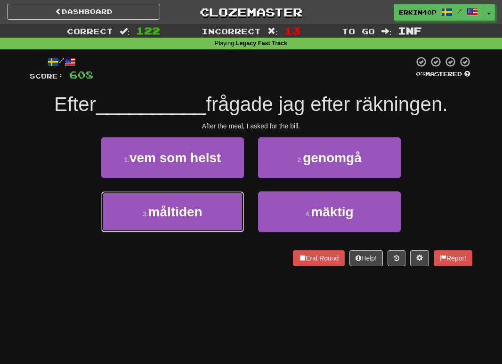
click at [236, 209] on button "3 . måltiden" at bounding box center [172, 212] width 143 height 41
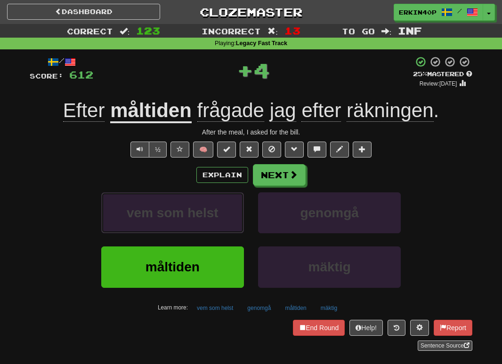
click at [236, 209] on button "vem som helst" at bounding box center [172, 212] width 143 height 41
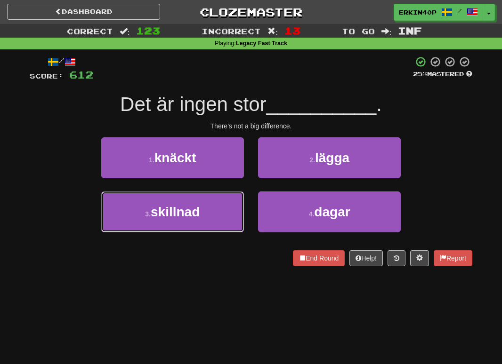
click at [236, 209] on button "3 . skillnad" at bounding box center [172, 212] width 143 height 41
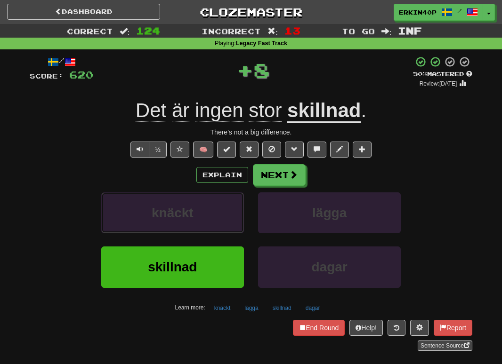
click at [236, 209] on button "knäckt" at bounding box center [172, 212] width 143 height 41
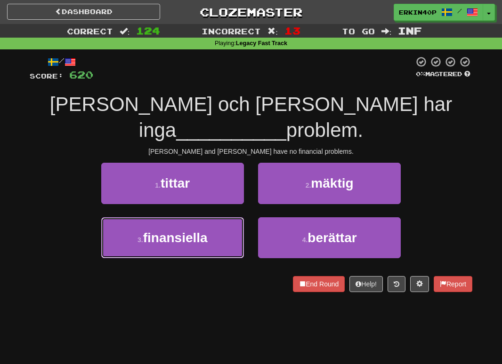
click at [236, 217] on button "3 . finansiella" at bounding box center [172, 237] width 143 height 41
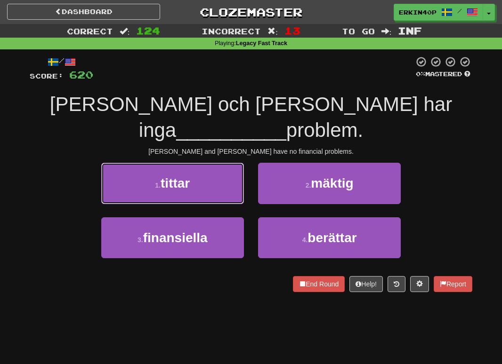
click at [236, 204] on button "1 . tittar" at bounding box center [172, 183] width 143 height 41
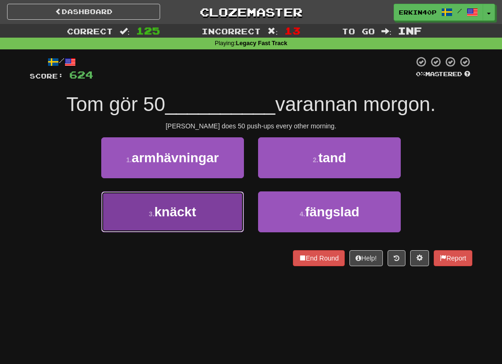
click at [222, 207] on button "3 . knäckt" at bounding box center [172, 212] width 143 height 41
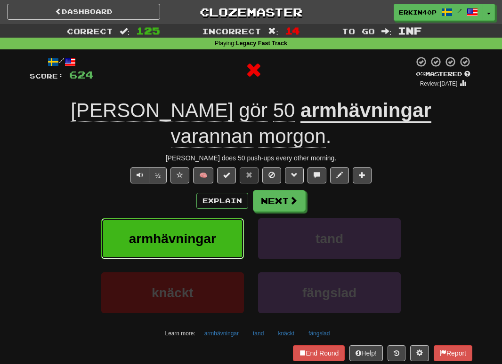
click at [222, 218] on button "armhävningar" at bounding box center [172, 238] width 143 height 41
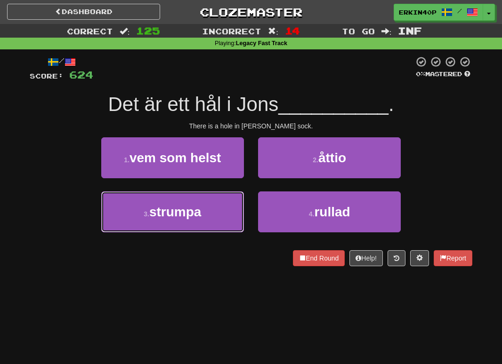
click at [222, 207] on button "3 . strumpa" at bounding box center [172, 212] width 143 height 41
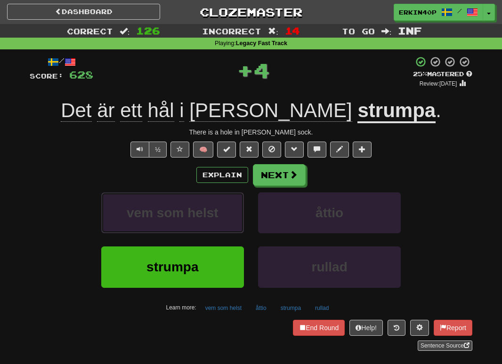
click at [222, 207] on button "vem som helst" at bounding box center [172, 212] width 143 height 41
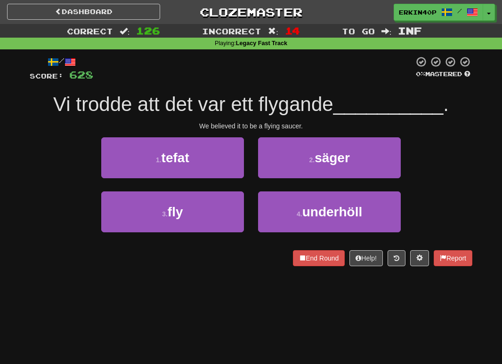
click at [228, 128] on div "We believed it to be a flying saucer." at bounding box center [251, 125] width 442 height 9
click at [30, 266] on div at bounding box center [30, 266] width 0 height 0
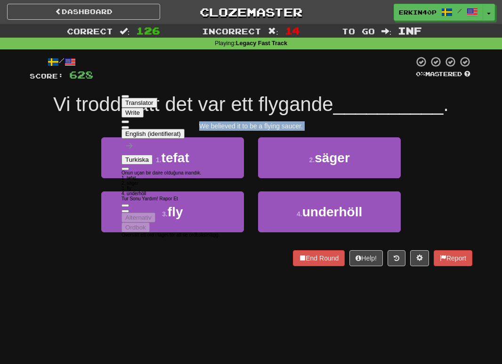
click at [45, 274] on div "/ Score: 628 0 % Mastered Vi trodde att det var ett flygande __________ . We be…" at bounding box center [251, 164] width 442 height 230
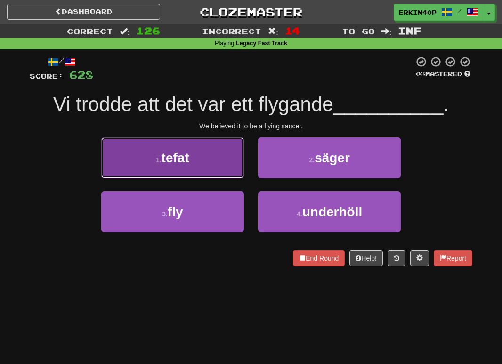
click at [171, 152] on span "tefat" at bounding box center [175, 158] width 28 height 15
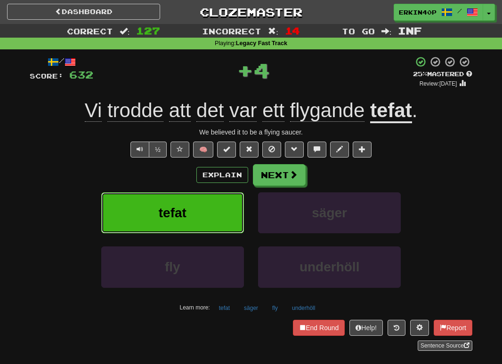
click at [190, 218] on button "tefat" at bounding box center [172, 212] width 143 height 41
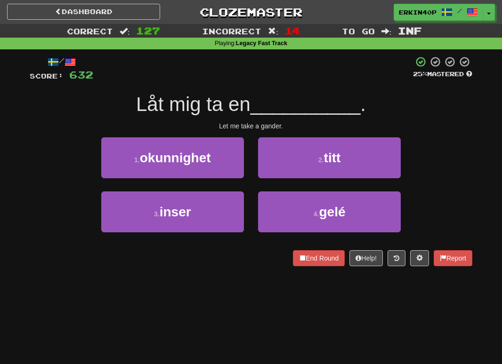
click at [272, 126] on div "Let me take a gander." at bounding box center [251, 125] width 442 height 9
click at [276, 124] on div "Let me take a gander." at bounding box center [251, 125] width 442 height 9
click at [269, 129] on div at bounding box center [269, 129] width 0 height 0
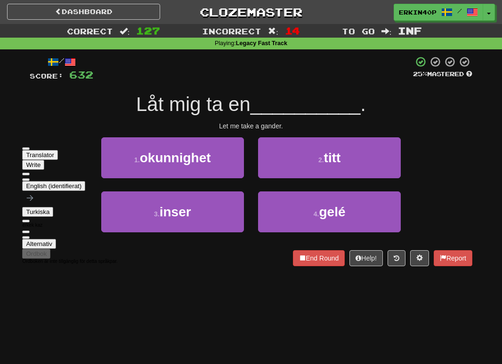
click at [298, 128] on div "Let me take a gander." at bounding box center [251, 125] width 442 height 9
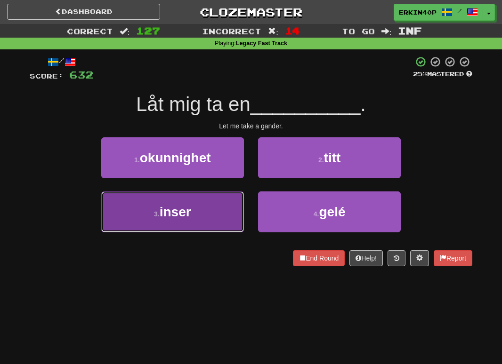
click at [182, 217] on span "inser" at bounding box center [176, 212] width 32 height 15
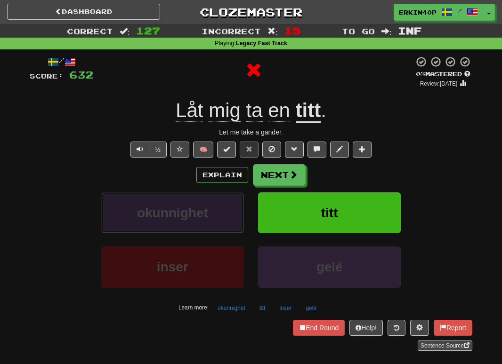
click at [183, 217] on span "okunnighet" at bounding box center [172, 213] width 71 height 15
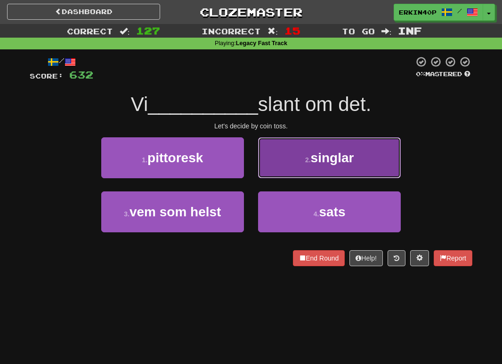
click at [288, 169] on button "2 . singlar" at bounding box center [329, 157] width 143 height 41
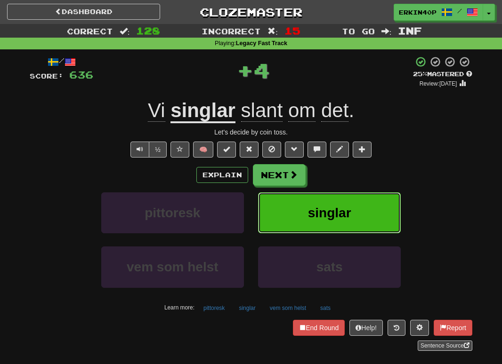
click at [298, 202] on button "singlar" at bounding box center [329, 212] width 143 height 41
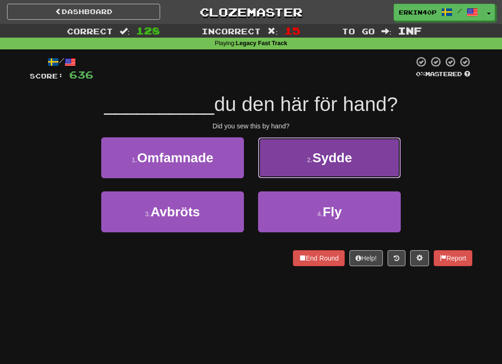
click at [296, 176] on button "2 . Sydde" at bounding box center [329, 157] width 143 height 41
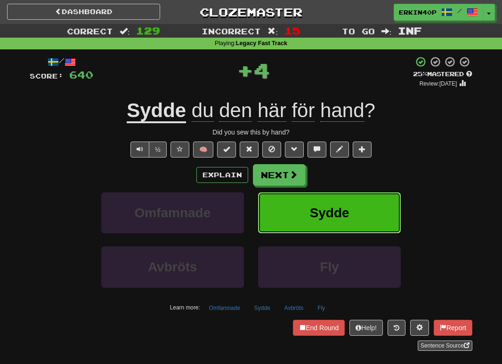
click at [308, 210] on button "Sydde" at bounding box center [329, 212] width 143 height 41
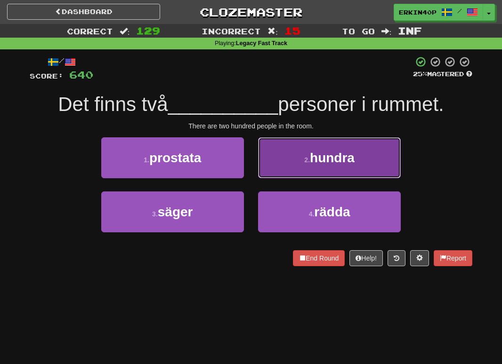
click at [350, 142] on button "2 . hundra" at bounding box center [329, 157] width 143 height 41
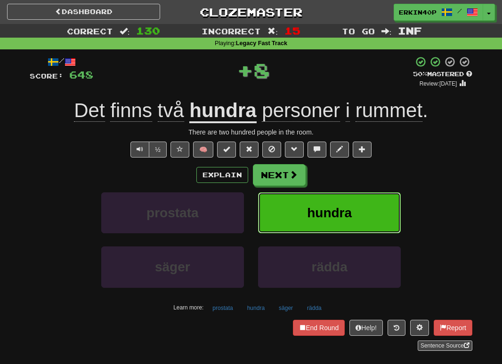
click at [347, 217] on span "hundra" at bounding box center [329, 213] width 45 height 15
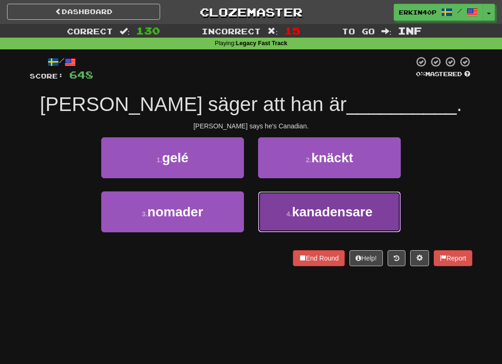
click at [273, 208] on button "4 . kanadensare" at bounding box center [329, 212] width 143 height 41
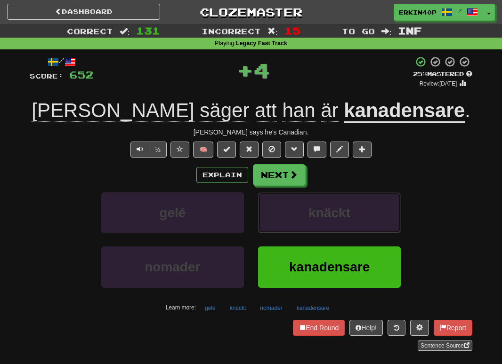
click at [273, 208] on button "knäckt" at bounding box center [329, 212] width 143 height 41
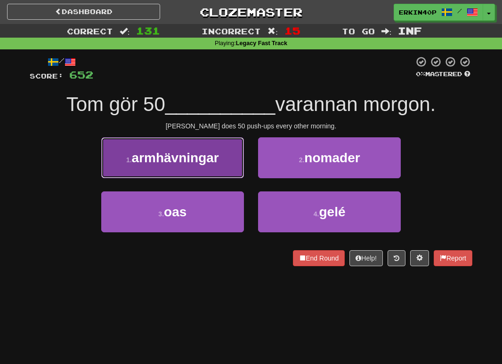
click at [193, 164] on span "armhävningar" at bounding box center [175, 158] width 87 height 15
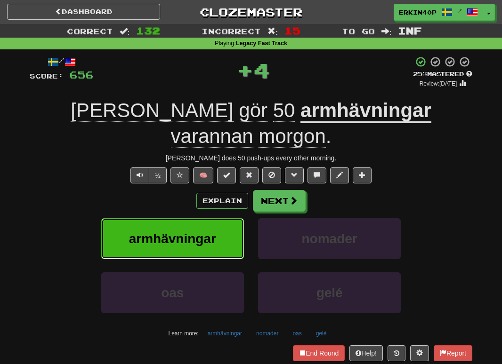
click at [206, 232] on span "armhävningar" at bounding box center [172, 239] width 87 height 15
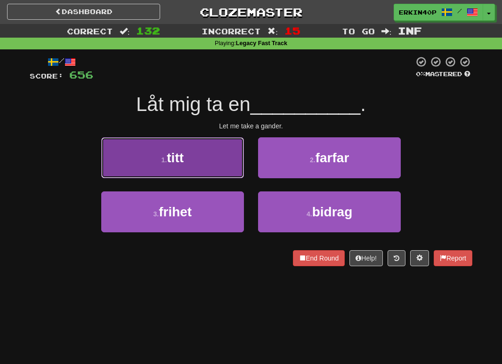
click at [195, 154] on button "1 . titt" at bounding box center [172, 157] width 143 height 41
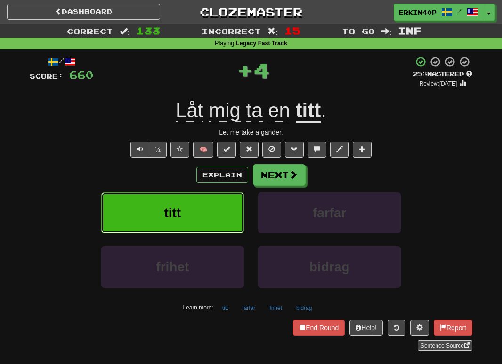
click at [208, 216] on button "titt" at bounding box center [172, 212] width 143 height 41
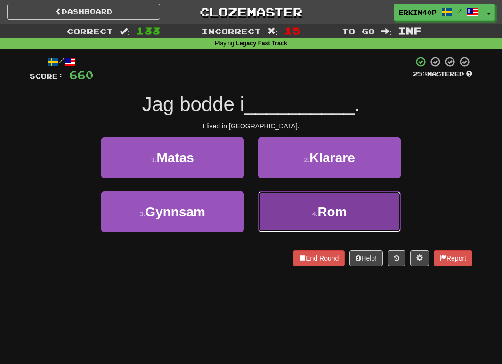
click at [310, 211] on button "4 . [GEOGRAPHIC_DATA]" at bounding box center [329, 212] width 143 height 41
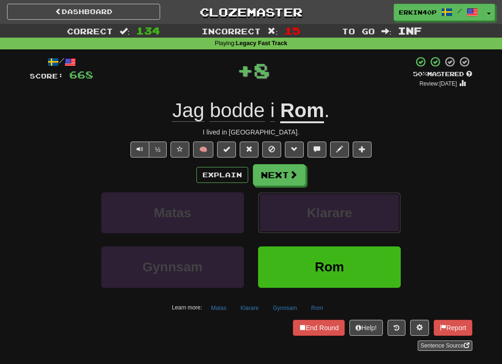
click at [310, 211] on span "Klarare" at bounding box center [329, 213] width 46 height 15
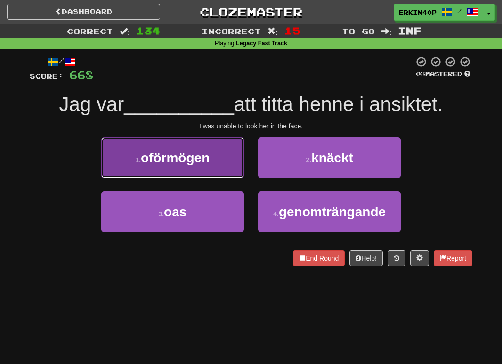
click at [227, 167] on button "1 . oförmögen" at bounding box center [172, 157] width 143 height 41
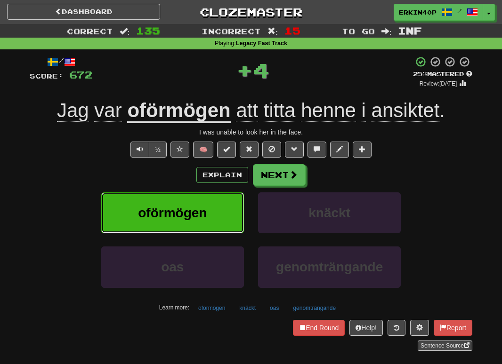
click at [227, 219] on button "oförmögen" at bounding box center [172, 212] width 143 height 41
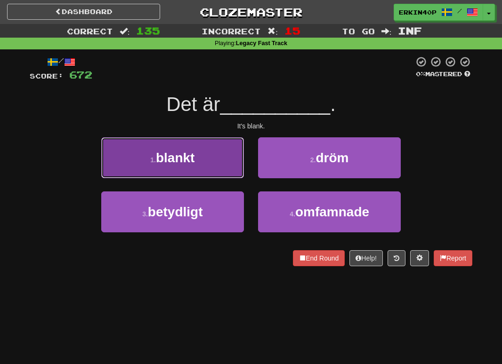
click at [202, 162] on button "1 . blankt" at bounding box center [172, 157] width 143 height 41
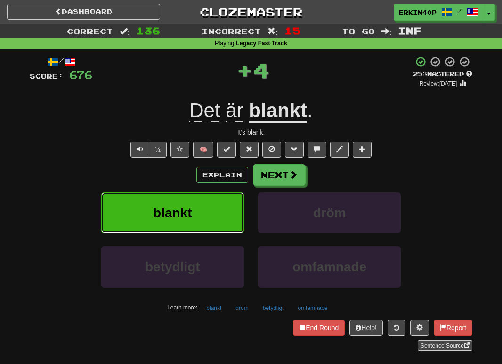
click at [215, 208] on button "blankt" at bounding box center [172, 212] width 143 height 41
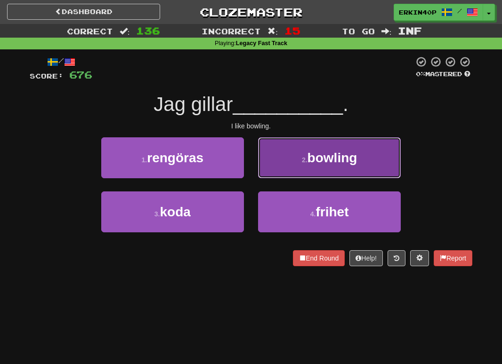
click at [317, 145] on button "2 . bowling" at bounding box center [329, 157] width 143 height 41
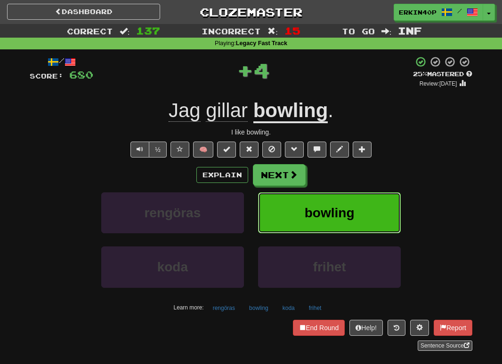
click at [322, 215] on span "bowling" at bounding box center [329, 213] width 50 height 15
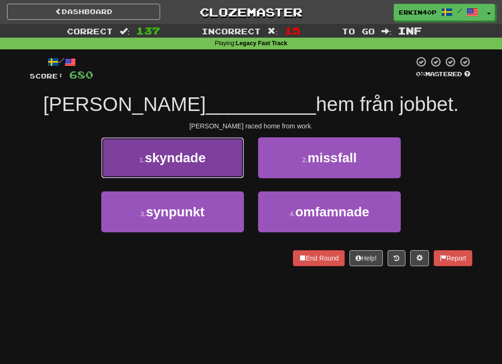
click at [223, 162] on button "1 . skyndade" at bounding box center [172, 157] width 143 height 41
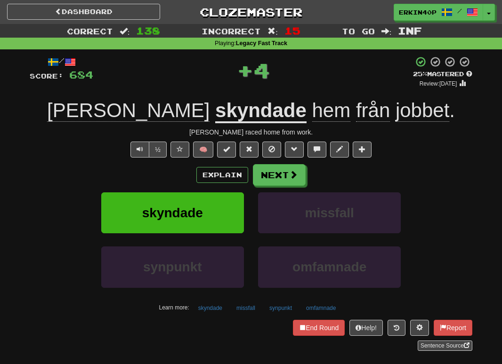
click at [229, 237] on div "skyndade" at bounding box center [172, 219] width 157 height 54
click at [227, 225] on button "skyndade" at bounding box center [172, 212] width 143 height 41
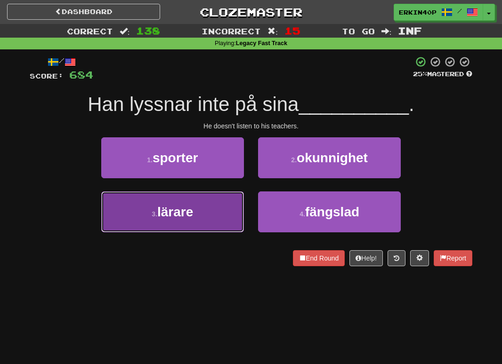
click at [235, 206] on button "3 . lärare" at bounding box center [172, 212] width 143 height 41
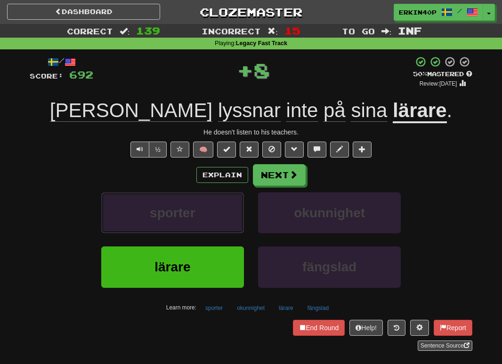
click at [235, 206] on button "sporter" at bounding box center [172, 212] width 143 height 41
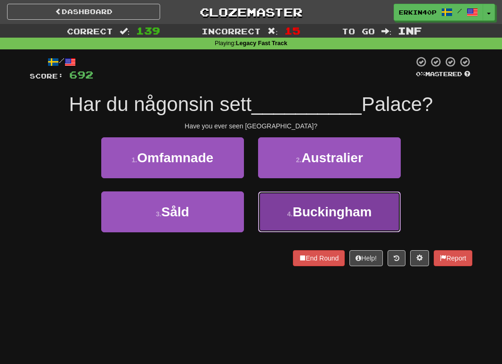
click at [301, 212] on span "Buckingham" at bounding box center [331, 212] width 79 height 15
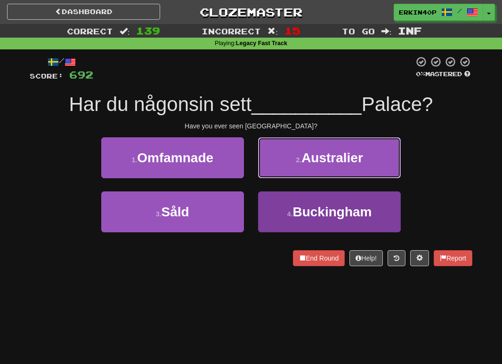
click at [301, 165] on span "Australier" at bounding box center [332, 158] width 62 height 15
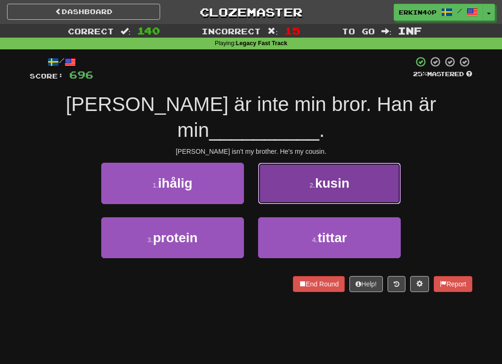
click at [302, 163] on button "2 . kusin" at bounding box center [329, 183] width 143 height 41
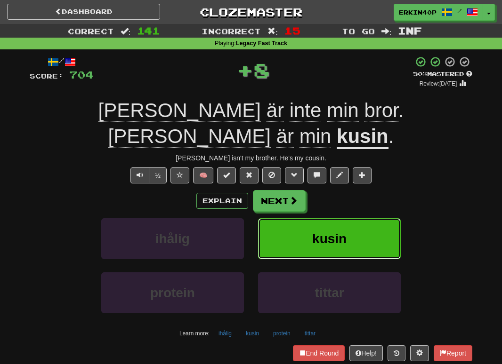
click at [292, 219] on button "kusin" at bounding box center [329, 238] width 143 height 41
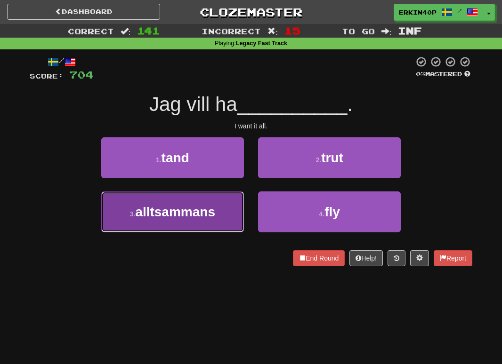
click at [232, 205] on button "3 . alltsammans" at bounding box center [172, 212] width 143 height 41
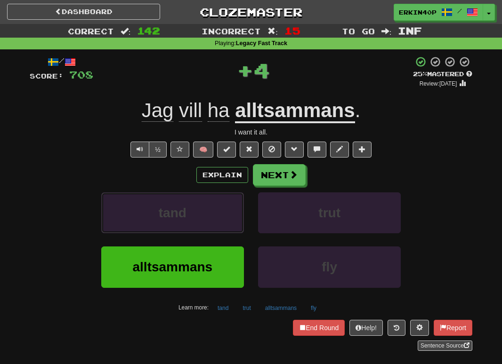
click at [232, 205] on button "tand" at bounding box center [172, 212] width 143 height 41
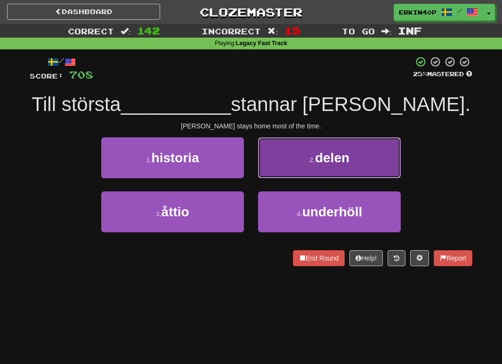
click at [309, 163] on small "2 ." at bounding box center [312, 160] width 6 height 8
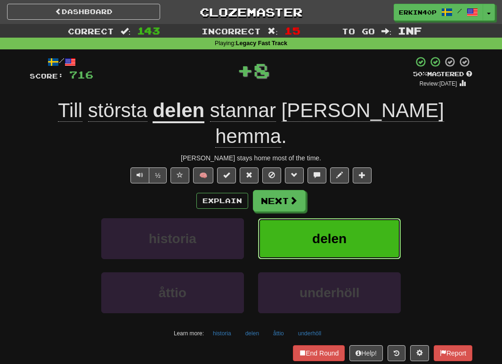
click at [312, 232] on span "delen" at bounding box center [329, 239] width 34 height 15
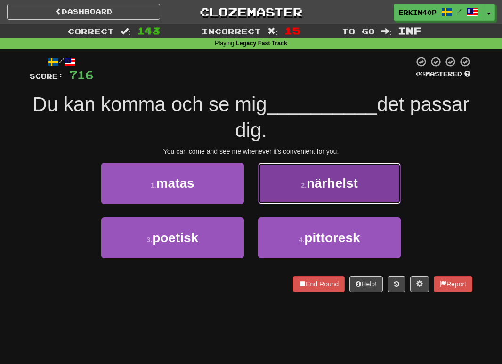
click at [325, 180] on span "närhelst" at bounding box center [331, 183] width 51 height 15
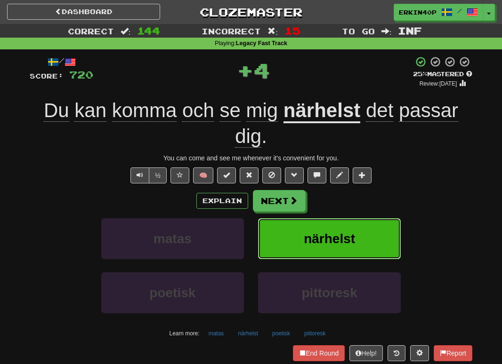
click at [322, 242] on span "närhelst" at bounding box center [329, 239] width 51 height 15
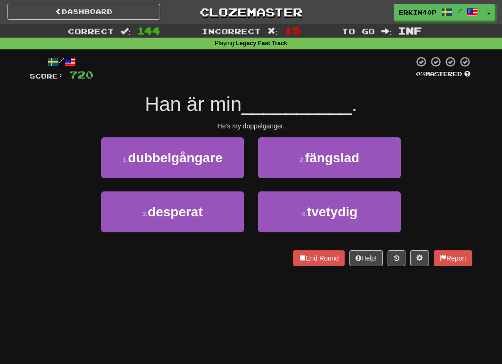
click at [263, 127] on div "He's my doppelganger." at bounding box center [251, 125] width 442 height 9
click at [272, 129] on div at bounding box center [272, 129] width 0 height 0
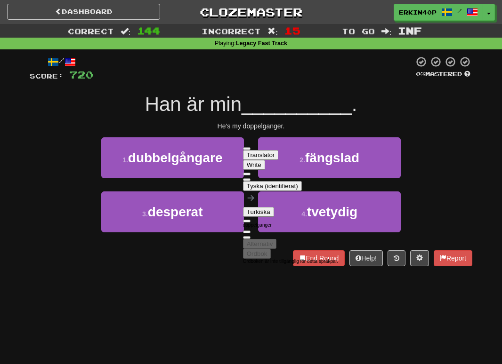
click at [320, 78] on div at bounding box center [253, 69] width 320 height 26
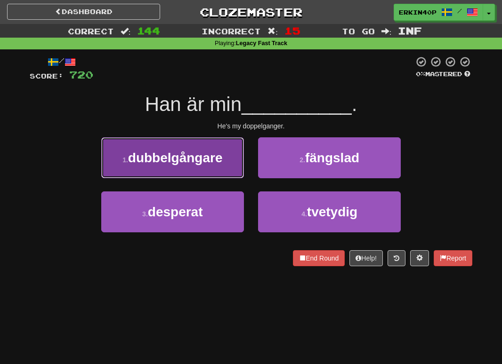
click at [211, 159] on span "dubbelgångare" at bounding box center [175, 158] width 95 height 15
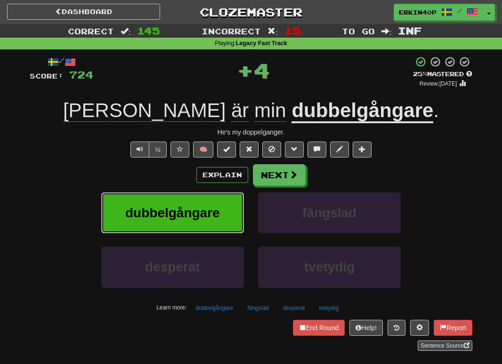
click at [210, 223] on button "dubbelgångare" at bounding box center [172, 212] width 143 height 41
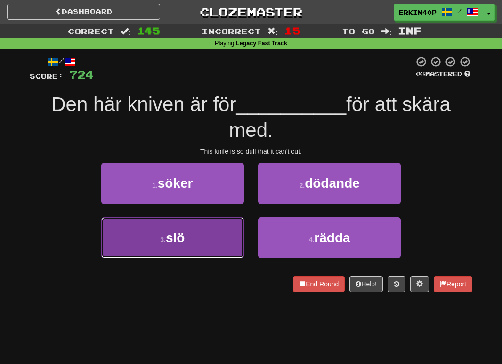
click at [210, 222] on button "3 . slö" at bounding box center [172, 237] width 143 height 41
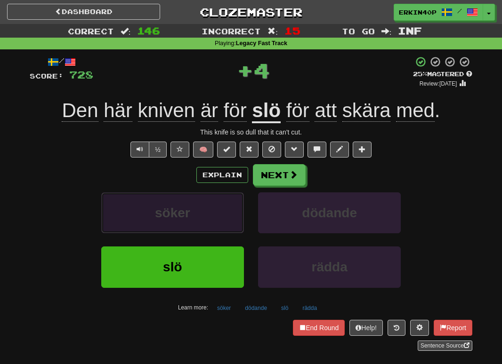
click at [212, 230] on button "söker" at bounding box center [172, 212] width 143 height 41
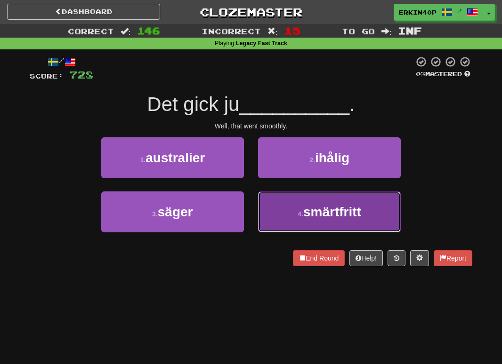
click at [276, 223] on button "4 . smärtfritt" at bounding box center [329, 212] width 143 height 41
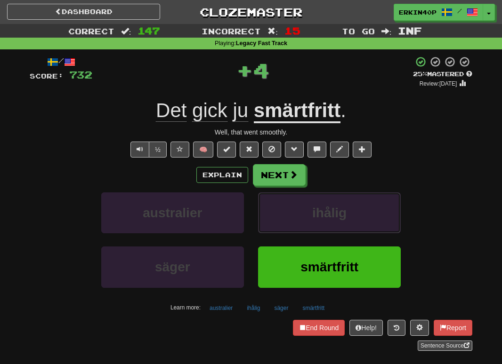
click at [276, 223] on button "ihålig" at bounding box center [329, 212] width 143 height 41
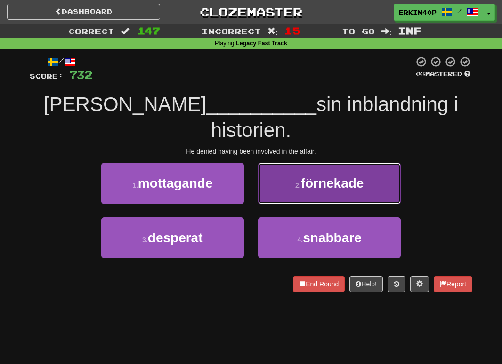
click at [307, 176] on span "förnekade" at bounding box center [332, 183] width 63 height 15
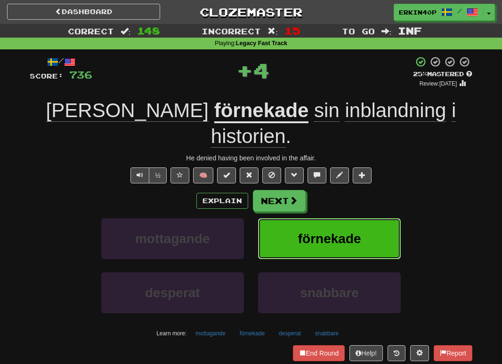
click at [309, 232] on span "förnekade" at bounding box center [329, 239] width 63 height 15
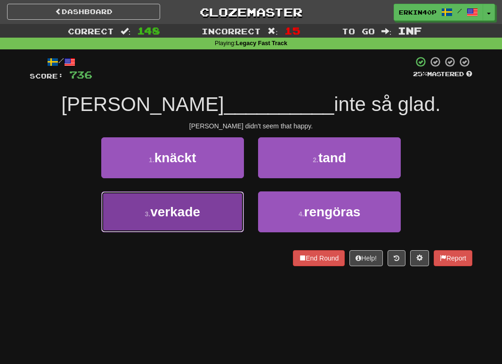
click at [209, 209] on button "3 . verkade" at bounding box center [172, 212] width 143 height 41
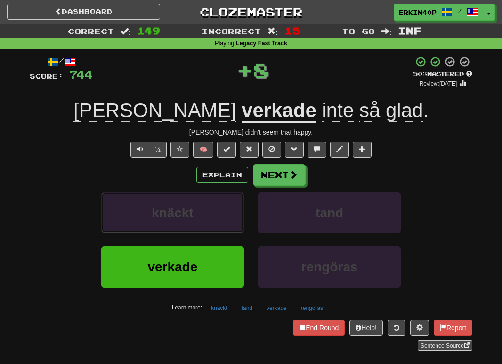
click at [209, 209] on button "knäckt" at bounding box center [172, 212] width 143 height 41
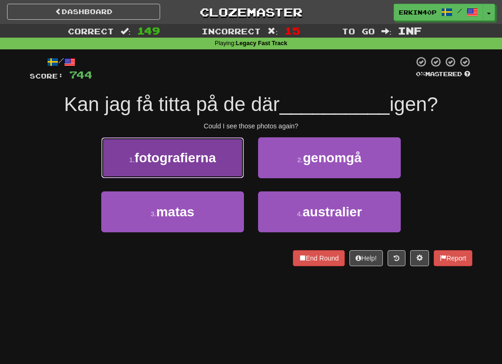
click at [205, 156] on span "fotografierna" at bounding box center [175, 158] width 81 height 15
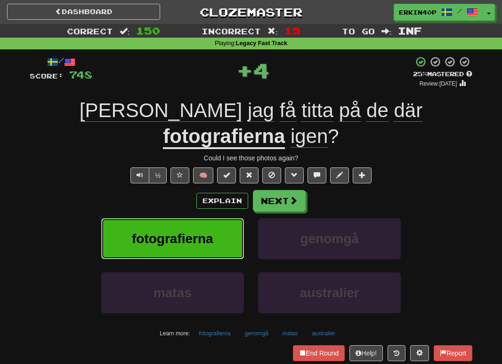
click at [203, 232] on span "fotografierna" at bounding box center [172, 239] width 81 height 15
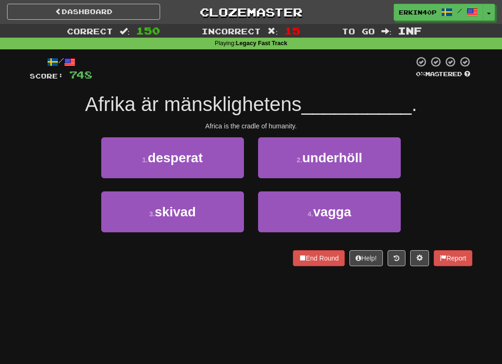
click at [245, 125] on div "Africa is the cradle of humanity." at bounding box center [251, 125] width 442 height 9
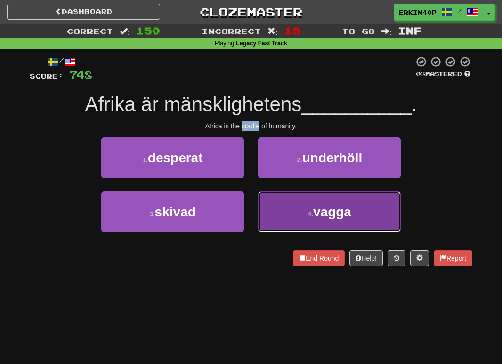
click at [317, 222] on button "4 . vagga" at bounding box center [329, 212] width 143 height 41
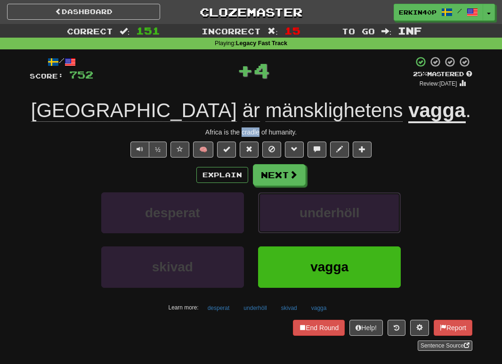
click at [317, 222] on button "underhöll" at bounding box center [329, 212] width 143 height 41
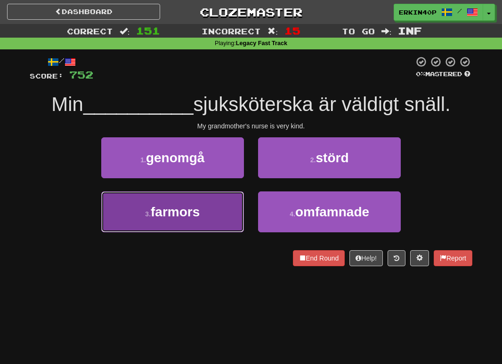
click at [236, 210] on button "3 . farmors" at bounding box center [172, 212] width 143 height 41
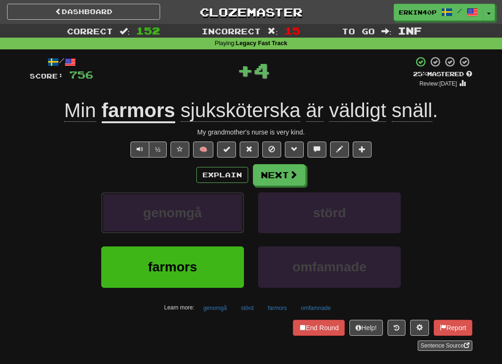
click at [236, 210] on button "genomgå" at bounding box center [172, 212] width 143 height 41
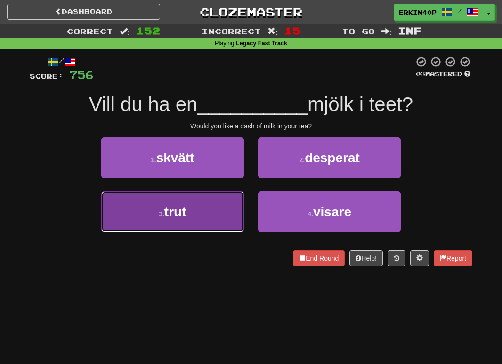
click at [209, 204] on button "3 . trut" at bounding box center [172, 212] width 143 height 41
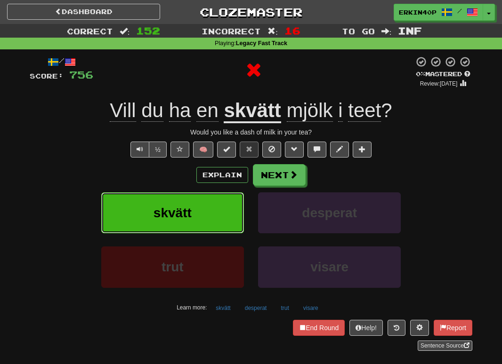
click at [209, 204] on button "skvätt" at bounding box center [172, 212] width 143 height 41
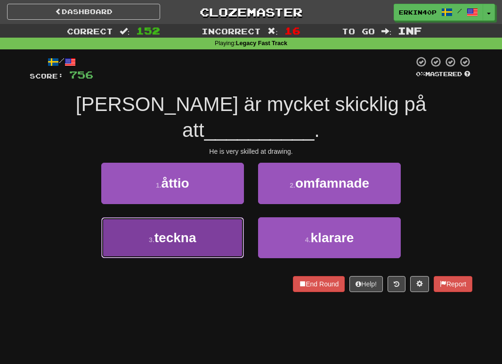
click at [221, 217] on button "3 . teckna" at bounding box center [172, 237] width 143 height 41
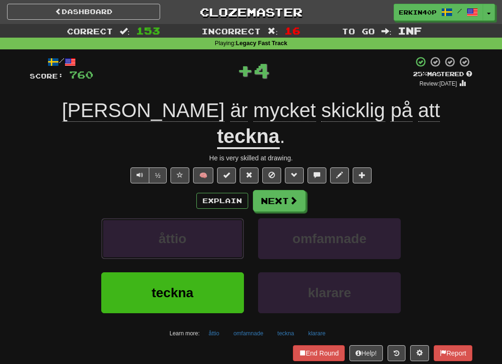
click at [221, 218] on button "åttio" at bounding box center [172, 238] width 143 height 41
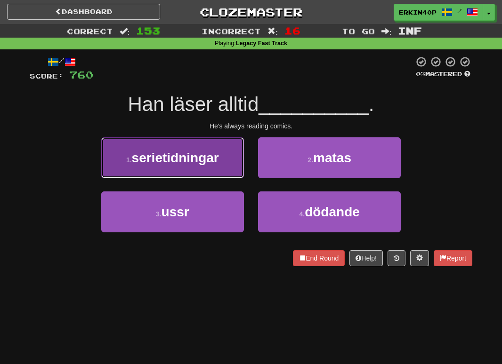
click at [217, 166] on button "1 . serietidningar" at bounding box center [172, 157] width 143 height 41
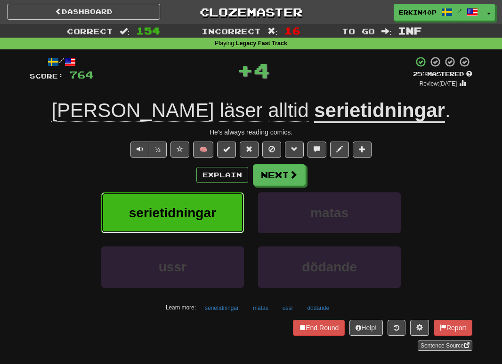
click at [210, 212] on span "serietidningar" at bounding box center [172, 213] width 87 height 15
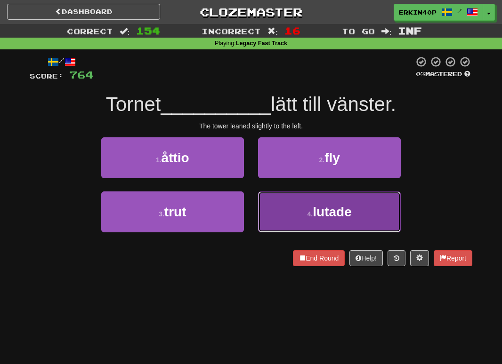
click at [312, 220] on button "4 . lutade" at bounding box center [329, 212] width 143 height 41
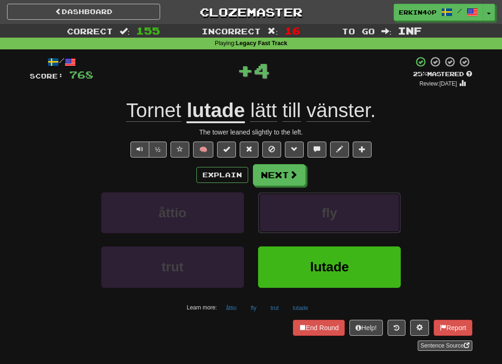
click at [312, 220] on button "fly" at bounding box center [329, 212] width 143 height 41
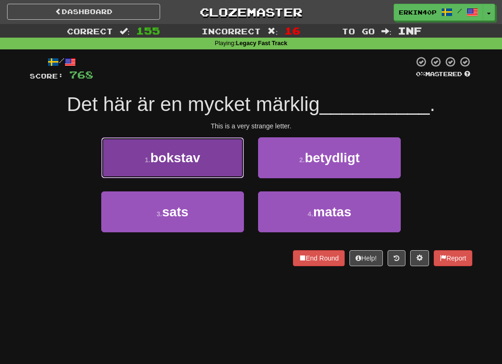
click at [208, 160] on button "1 . bokstav" at bounding box center [172, 157] width 143 height 41
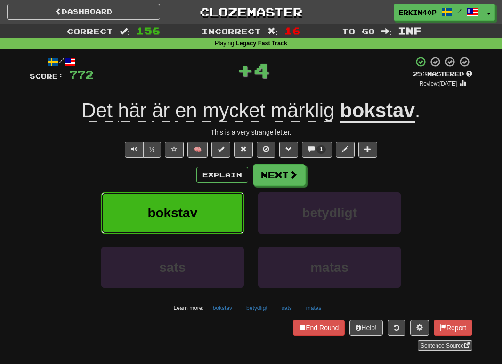
click at [208, 208] on button "bokstav" at bounding box center [172, 212] width 143 height 41
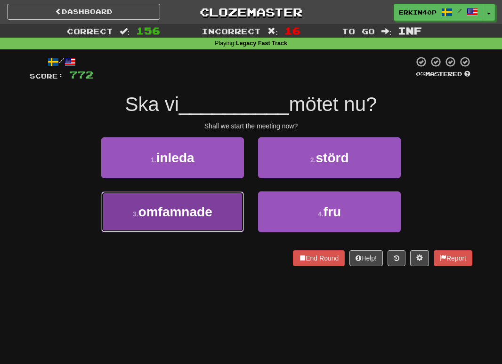
click at [208, 208] on span "omfamnade" at bounding box center [175, 212] width 74 height 15
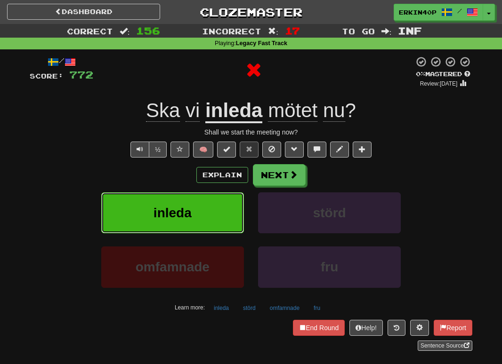
click at [208, 208] on button "inleda" at bounding box center [172, 212] width 143 height 41
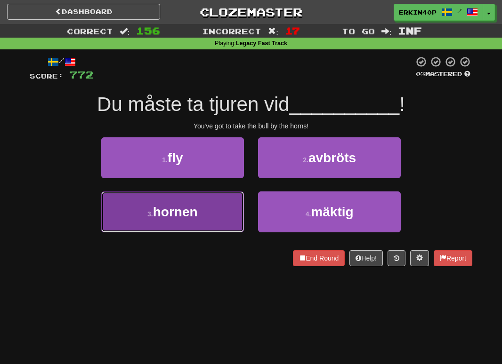
click at [216, 198] on button "3 . hornen" at bounding box center [172, 212] width 143 height 41
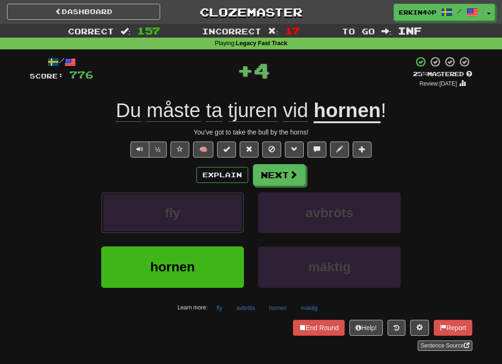
click at [216, 198] on button "fly" at bounding box center [172, 212] width 143 height 41
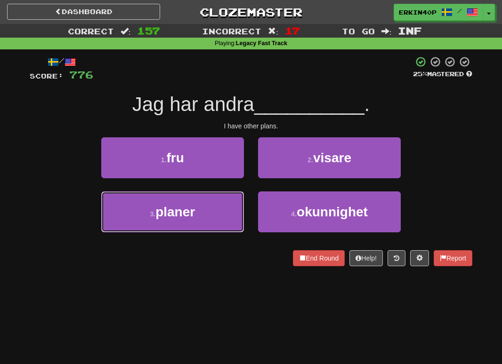
click at [216, 198] on button "3 . planer" at bounding box center [172, 212] width 143 height 41
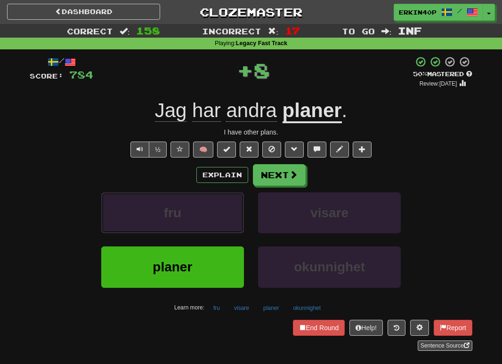
click at [216, 198] on button "fru" at bounding box center [172, 212] width 143 height 41
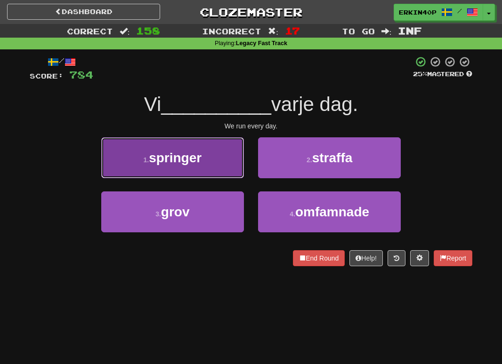
click at [212, 173] on button "1 . springer" at bounding box center [172, 157] width 143 height 41
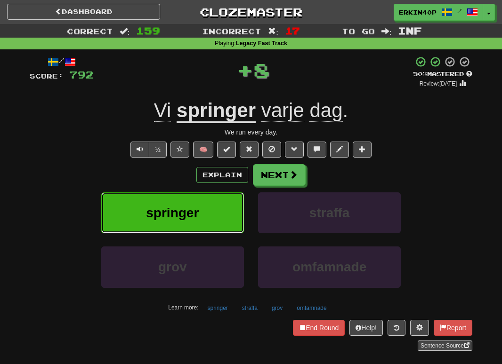
click at [215, 214] on button "springer" at bounding box center [172, 212] width 143 height 41
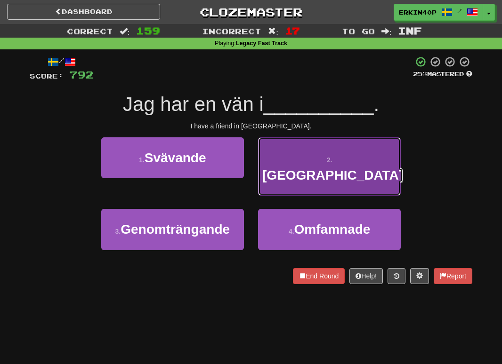
click at [318, 168] on span "[GEOGRAPHIC_DATA]" at bounding box center [332, 175] width 141 height 15
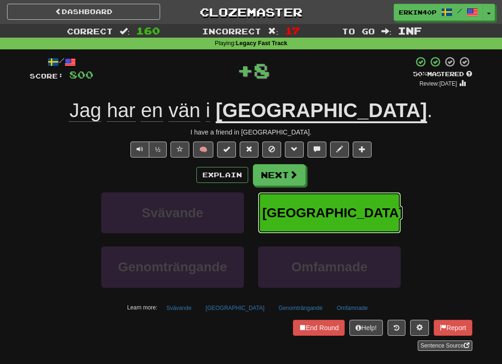
click at [317, 208] on span "[GEOGRAPHIC_DATA]" at bounding box center [332, 213] width 141 height 15
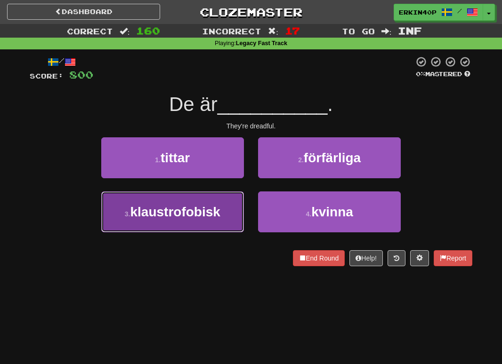
click at [224, 215] on button "3 . klaustrofobisk" at bounding box center [172, 212] width 143 height 41
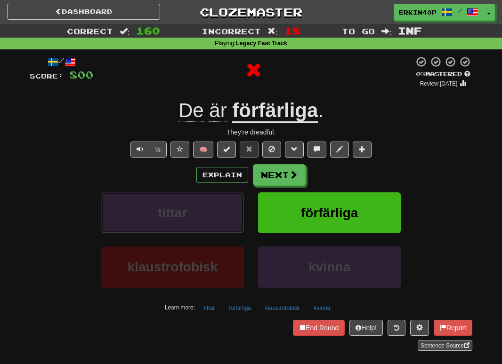
click at [224, 215] on button "tittar" at bounding box center [172, 212] width 143 height 41
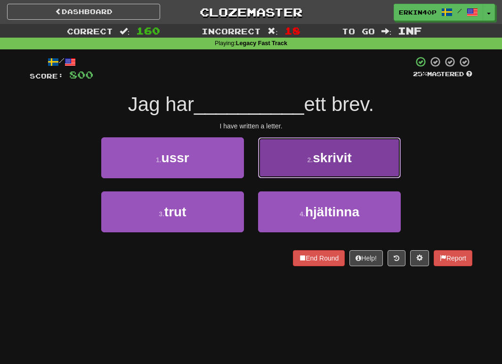
click at [269, 162] on button "2 . skrivit" at bounding box center [329, 157] width 143 height 41
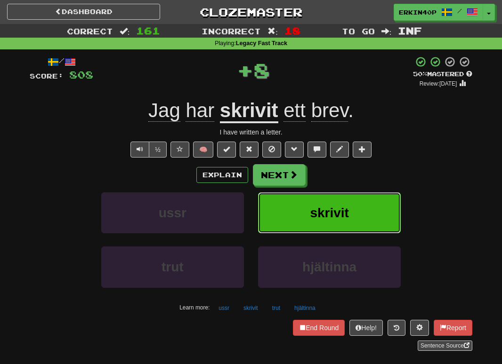
click at [284, 201] on button "skrivit" at bounding box center [329, 212] width 143 height 41
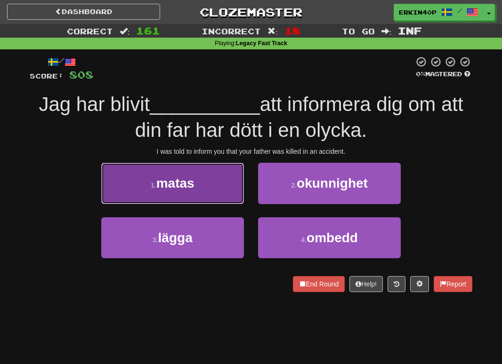
click at [211, 192] on button "1 . matas" at bounding box center [172, 183] width 143 height 41
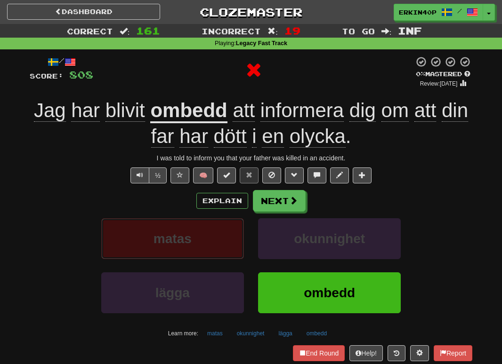
click at [212, 232] on button "matas" at bounding box center [172, 238] width 143 height 41
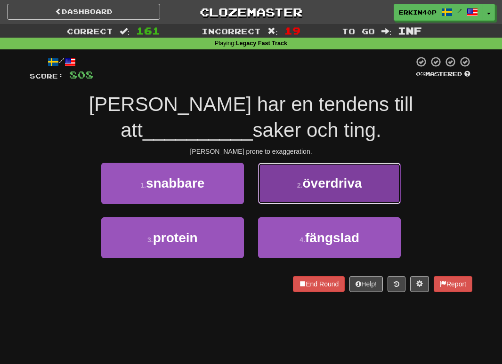
click at [352, 192] on button "2 . överdriva" at bounding box center [329, 183] width 143 height 41
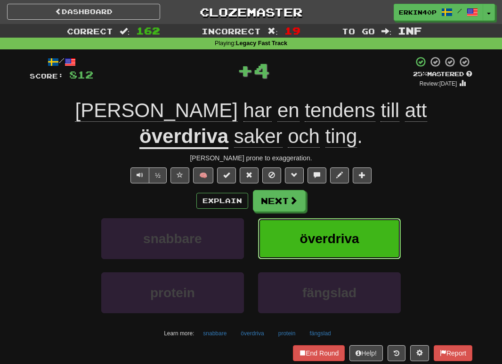
click at [339, 232] on span "överdriva" at bounding box center [329, 239] width 59 height 15
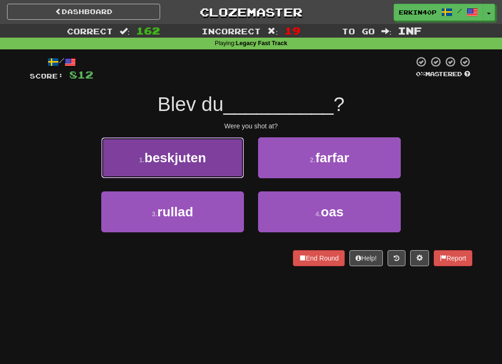
click at [204, 165] on span "beskjuten" at bounding box center [175, 158] width 62 height 15
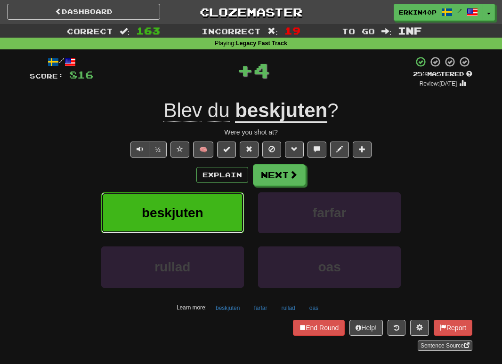
click at [202, 217] on span "beskjuten" at bounding box center [173, 213] width 62 height 15
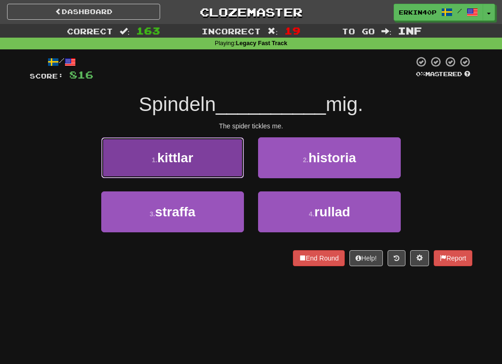
click at [202, 151] on button "1 . kittlar" at bounding box center [172, 157] width 143 height 41
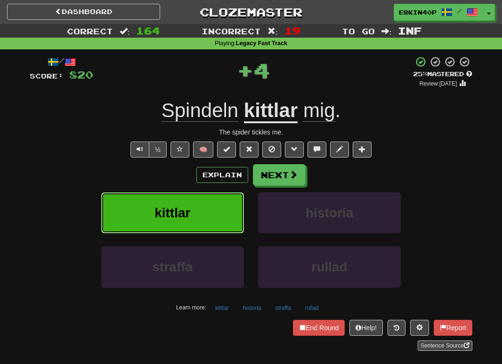
click at [205, 213] on button "kittlar" at bounding box center [172, 212] width 143 height 41
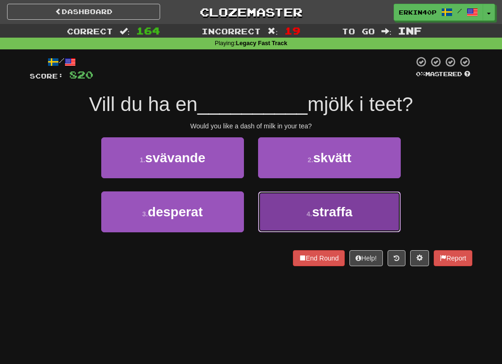
click at [310, 220] on button "4 . straffa" at bounding box center [329, 212] width 143 height 41
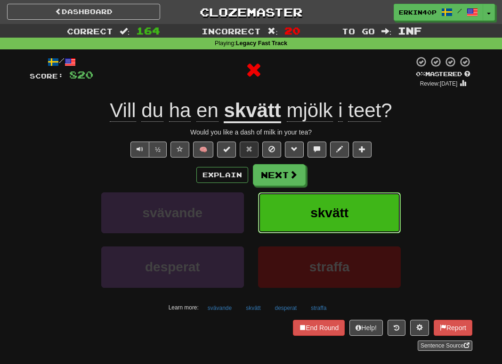
click at [310, 220] on span "skvätt" at bounding box center [329, 213] width 38 height 15
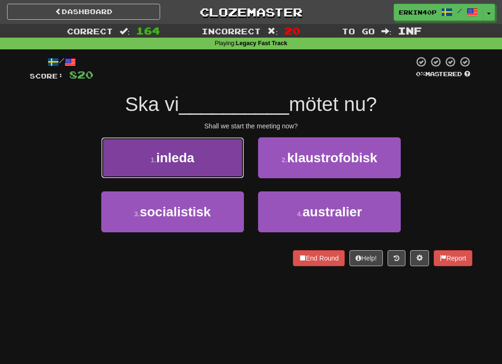
click at [227, 144] on button "1 . inleda" at bounding box center [172, 157] width 143 height 41
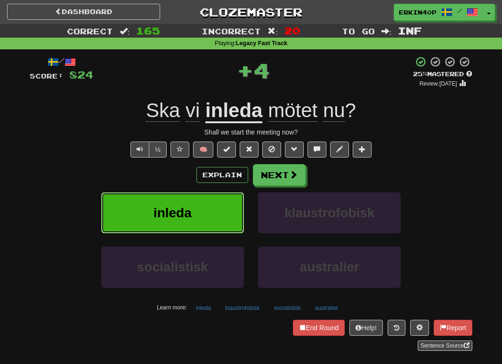
click at [226, 200] on button "inleda" at bounding box center [172, 212] width 143 height 41
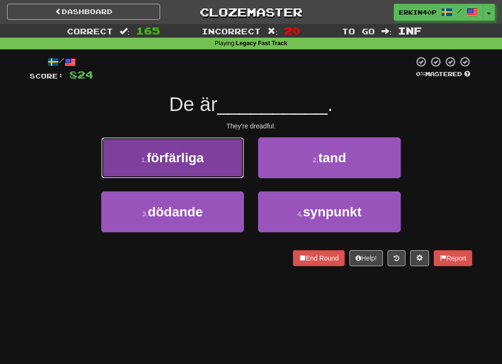
click at [204, 166] on button "1 . förfärliga" at bounding box center [172, 157] width 143 height 41
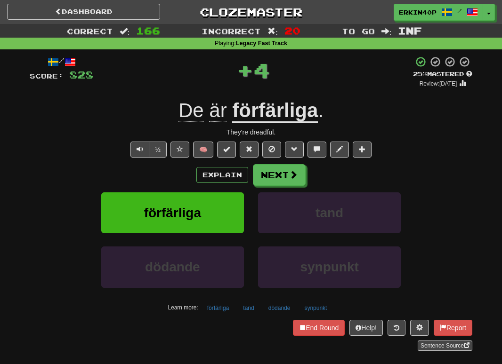
click at [290, 110] on u "förfärliga" at bounding box center [275, 111] width 86 height 24
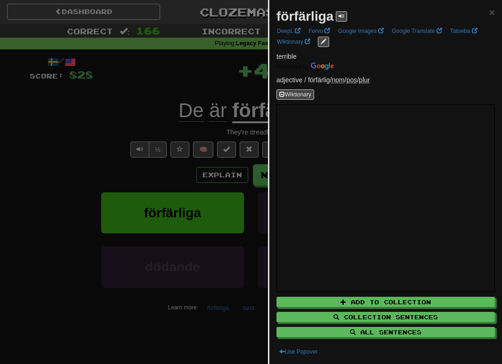
click at [202, 90] on div at bounding box center [251, 182] width 502 height 364
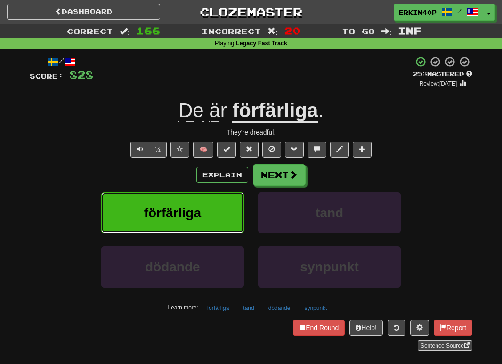
click at [216, 213] on button "förfärliga" at bounding box center [172, 212] width 143 height 41
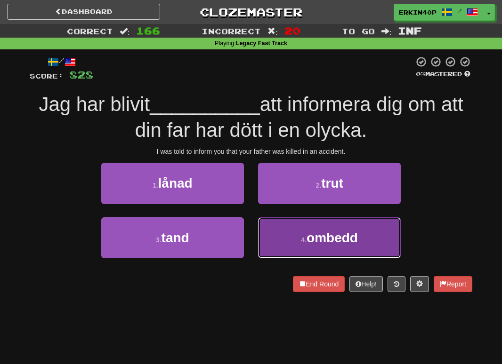
click at [282, 238] on button "4 . ombedd" at bounding box center [329, 237] width 143 height 41
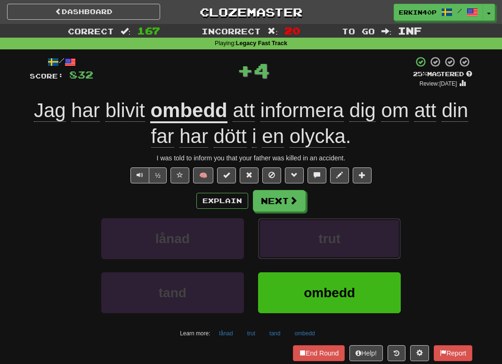
click at [282, 238] on button "trut" at bounding box center [329, 238] width 143 height 41
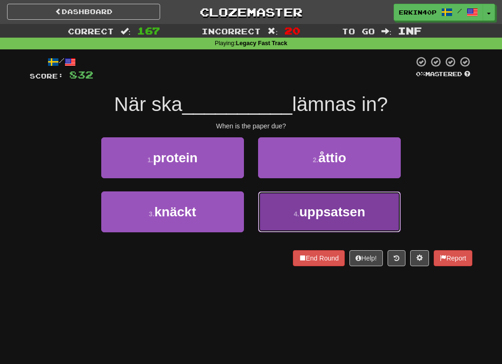
click at [288, 217] on button "4 . uppsatsen" at bounding box center [329, 212] width 143 height 41
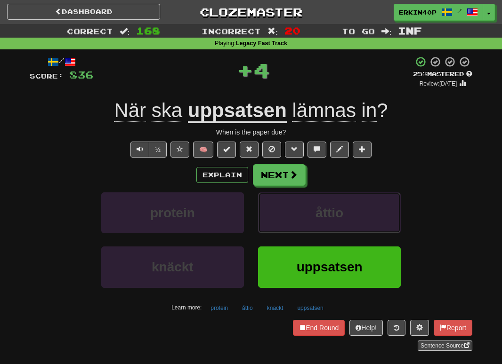
click at [288, 217] on button "åttio" at bounding box center [329, 212] width 143 height 41
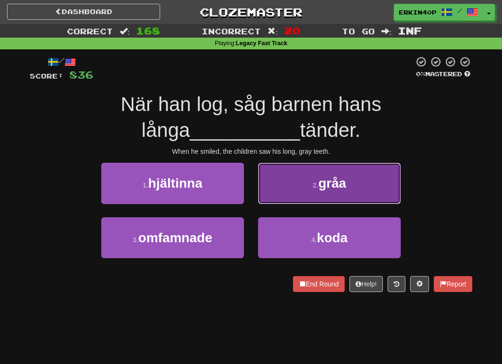
click at [304, 185] on button "2 . gråa" at bounding box center [329, 183] width 143 height 41
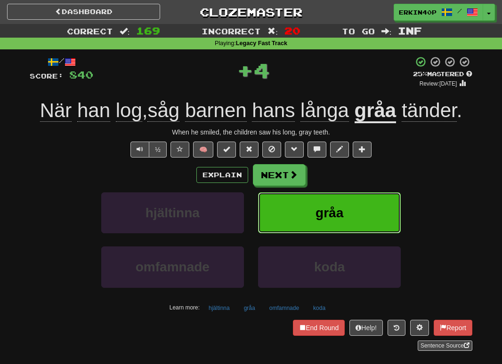
click at [304, 216] on button "gråa" at bounding box center [329, 212] width 143 height 41
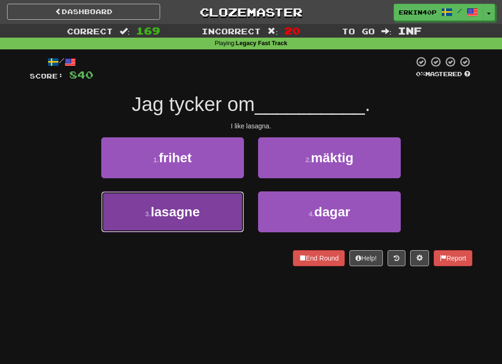
click at [225, 213] on button "3 . lasagne" at bounding box center [172, 212] width 143 height 41
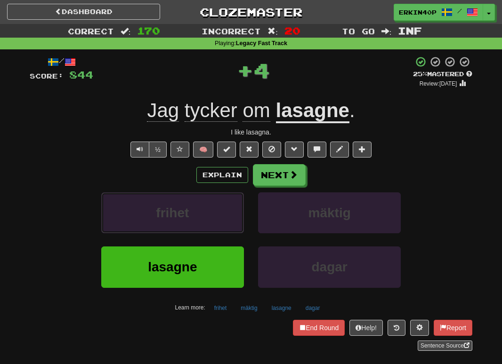
click at [225, 213] on button "frihet" at bounding box center [172, 212] width 143 height 41
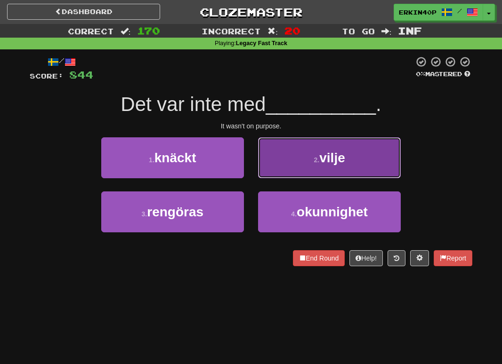
click at [305, 168] on button "2 . vilje" at bounding box center [329, 157] width 143 height 41
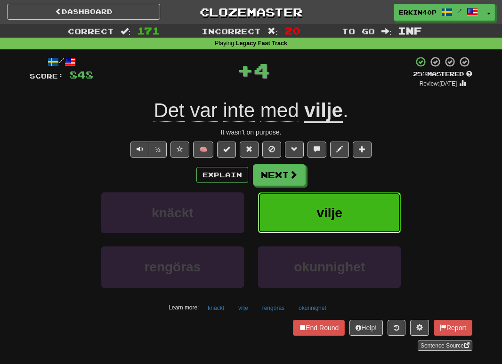
click at [299, 208] on button "vilje" at bounding box center [329, 212] width 143 height 41
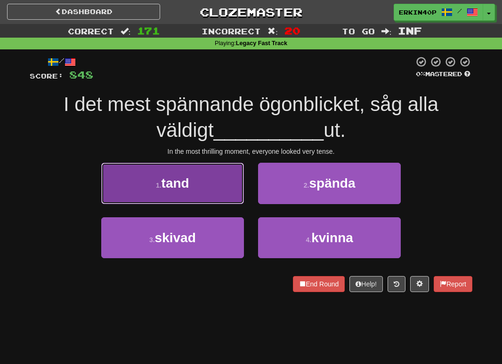
click at [197, 190] on button "1 . tand" at bounding box center [172, 183] width 143 height 41
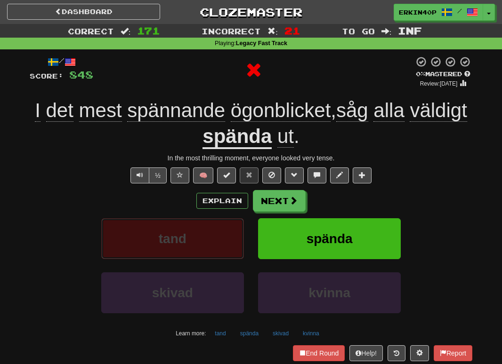
click at [210, 229] on button "tand" at bounding box center [172, 238] width 143 height 41
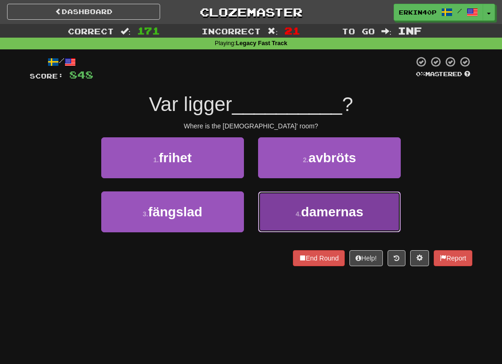
click at [307, 206] on span "damernas" at bounding box center [332, 212] width 62 height 15
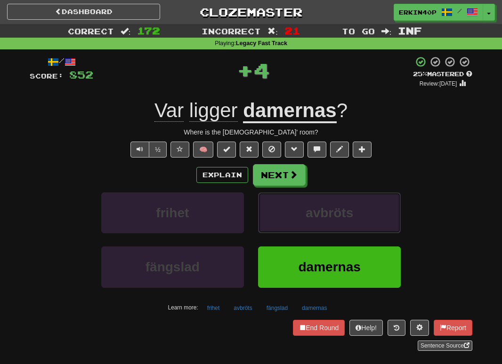
click at [307, 206] on span "avbröts" at bounding box center [329, 213] width 48 height 15
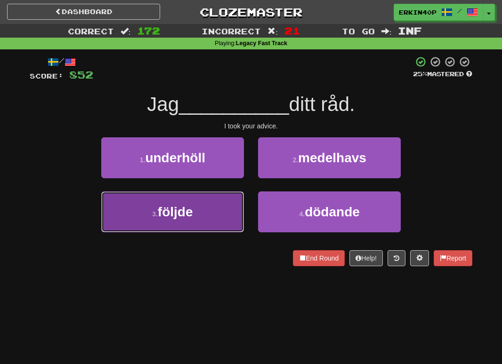
click at [212, 206] on button "3 . följde" at bounding box center [172, 212] width 143 height 41
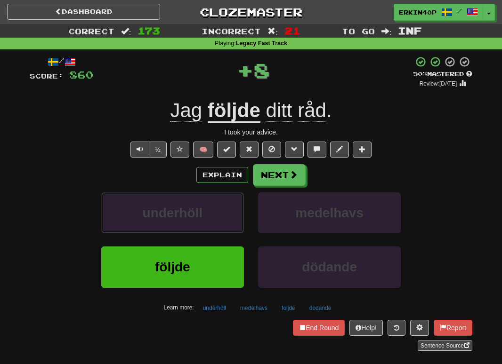
click at [212, 206] on button "underhöll" at bounding box center [172, 212] width 143 height 41
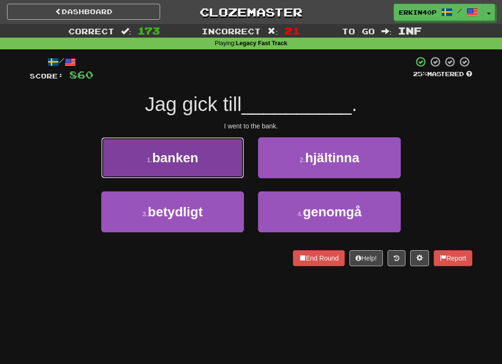
click at [213, 166] on button "1 . banken" at bounding box center [172, 157] width 143 height 41
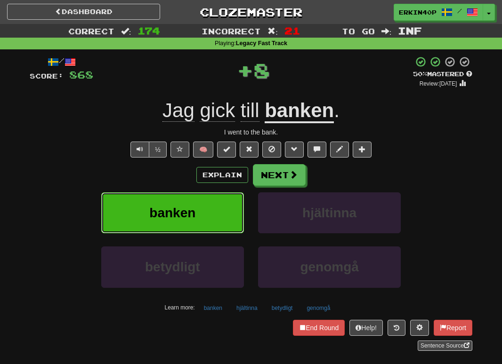
click at [212, 217] on button "banken" at bounding box center [172, 212] width 143 height 41
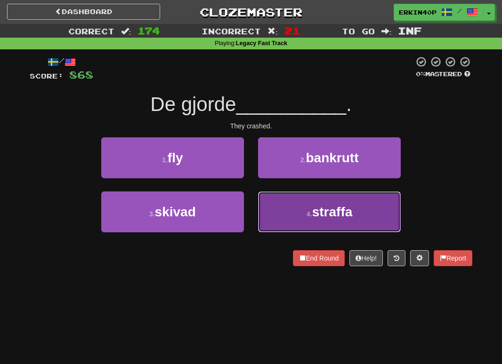
click at [313, 216] on span "straffa" at bounding box center [332, 212] width 40 height 15
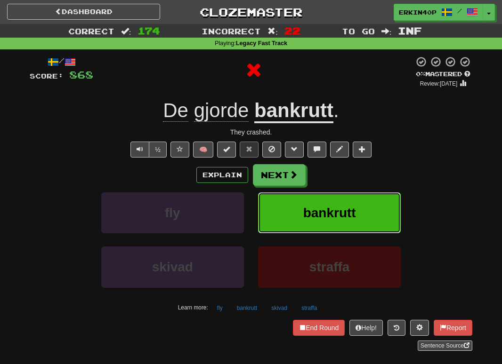
click at [313, 216] on span "bankrutt" at bounding box center [329, 213] width 53 height 15
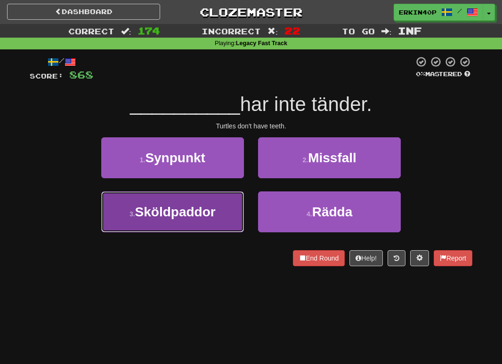
click at [191, 214] on span "Sköldpaddor" at bounding box center [175, 212] width 80 height 15
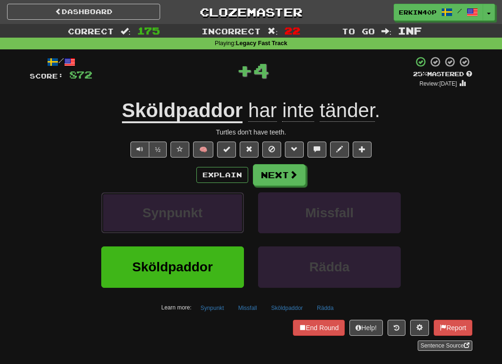
click at [191, 214] on span "Synpunkt" at bounding box center [173, 213] width 60 height 15
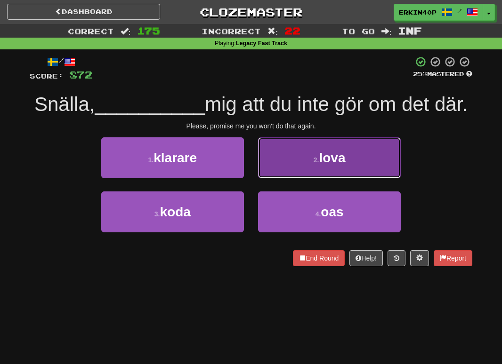
click at [292, 173] on button "2 . lova" at bounding box center [329, 157] width 143 height 41
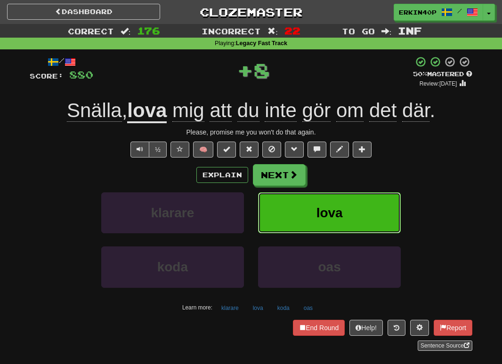
click at [305, 223] on button "lova" at bounding box center [329, 212] width 143 height 41
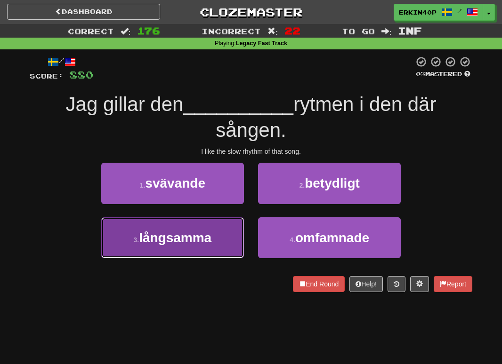
click at [193, 246] on button "3 . långsamma" at bounding box center [172, 237] width 143 height 41
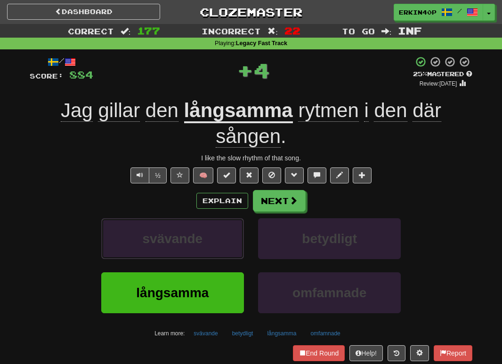
click at [193, 246] on span "svävande" at bounding box center [173, 239] width 60 height 15
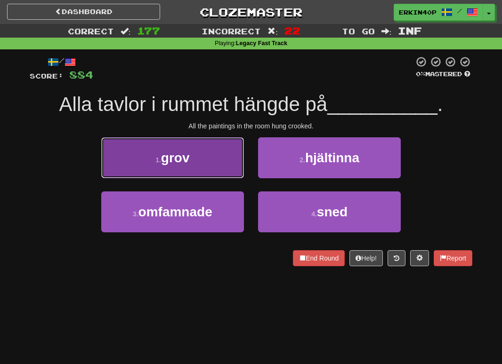
click at [232, 169] on button "1 . grov" at bounding box center [172, 157] width 143 height 41
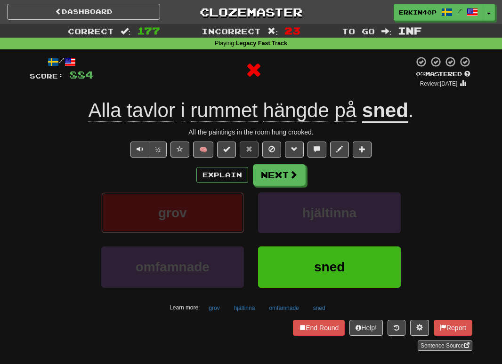
click at [225, 209] on button "grov" at bounding box center [172, 212] width 143 height 41
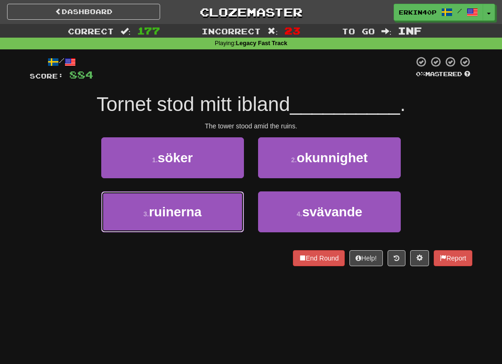
click at [225, 209] on button "3 . ruinerna" at bounding box center [172, 212] width 143 height 41
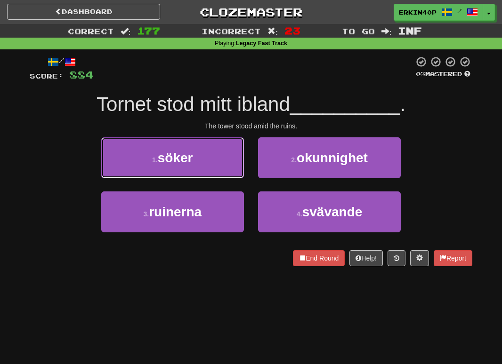
click at [225, 178] on button "1 . söker" at bounding box center [172, 157] width 143 height 41
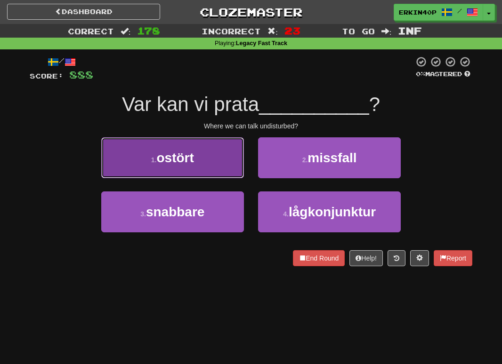
click at [201, 168] on button "1 . ostört" at bounding box center [172, 157] width 143 height 41
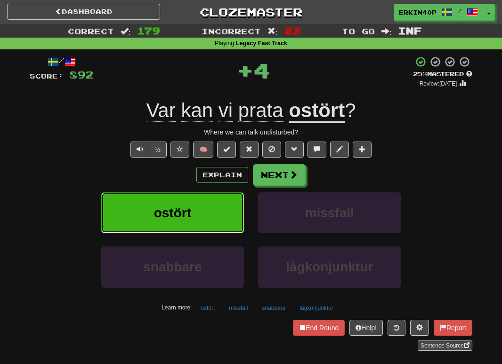
click at [201, 211] on button "ostört" at bounding box center [172, 212] width 143 height 41
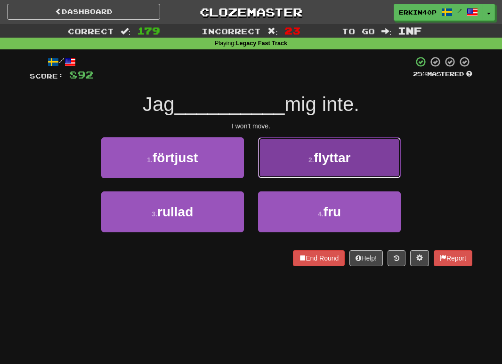
click at [296, 141] on button "2 . flyttar" at bounding box center [329, 157] width 143 height 41
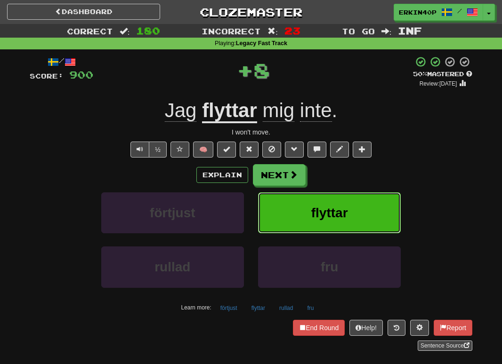
click at [297, 201] on button "flyttar" at bounding box center [329, 212] width 143 height 41
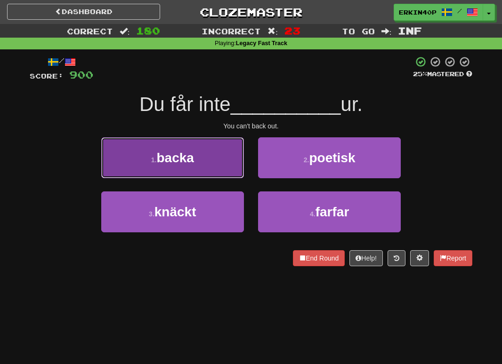
click at [224, 166] on button "1 . backa" at bounding box center [172, 157] width 143 height 41
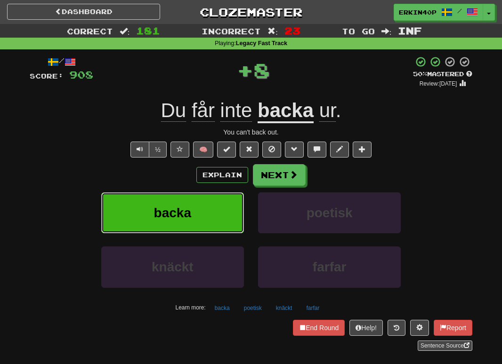
click at [233, 207] on button "backa" at bounding box center [172, 212] width 143 height 41
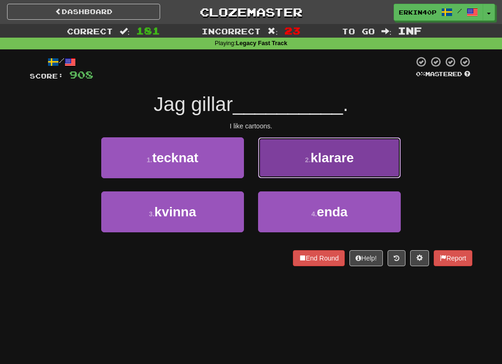
click at [323, 158] on span "klarare" at bounding box center [332, 158] width 43 height 15
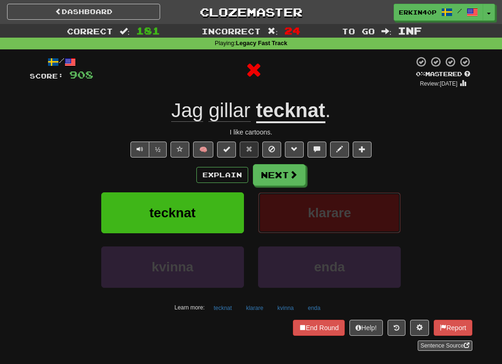
click at [326, 217] on span "klarare" at bounding box center [329, 213] width 43 height 15
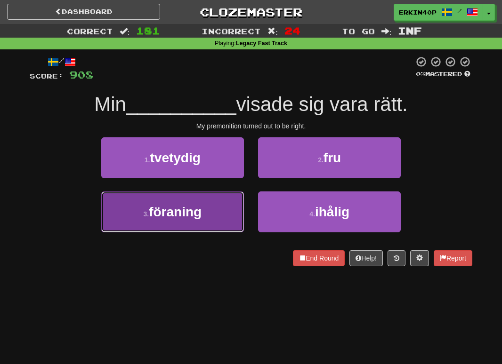
click at [229, 198] on button "3 . föraning" at bounding box center [172, 212] width 143 height 41
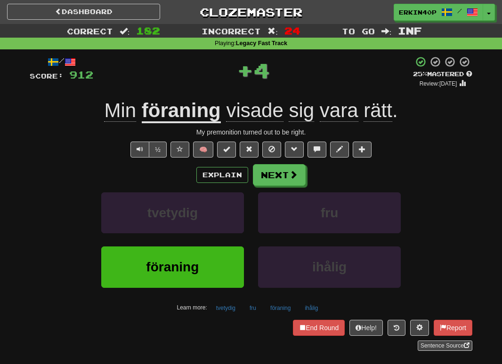
click at [192, 112] on u "föraning" at bounding box center [181, 111] width 79 height 24
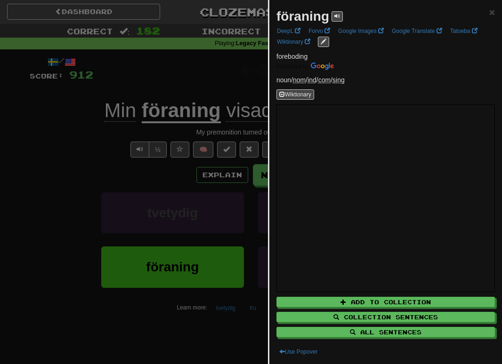
click at [150, 92] on div at bounding box center [251, 182] width 502 height 364
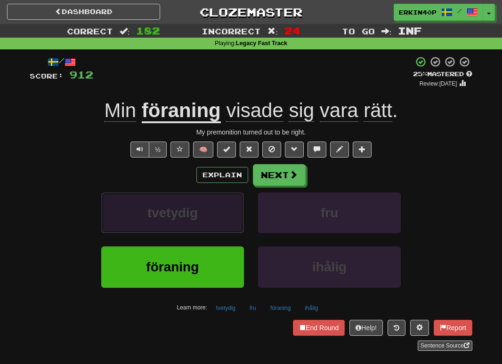
click at [167, 208] on span "tvetydig" at bounding box center [172, 213] width 50 height 15
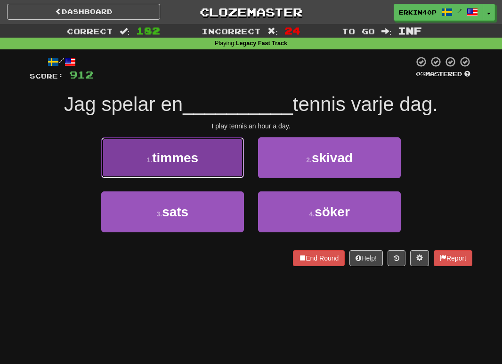
click at [220, 164] on button "1 . timmes" at bounding box center [172, 157] width 143 height 41
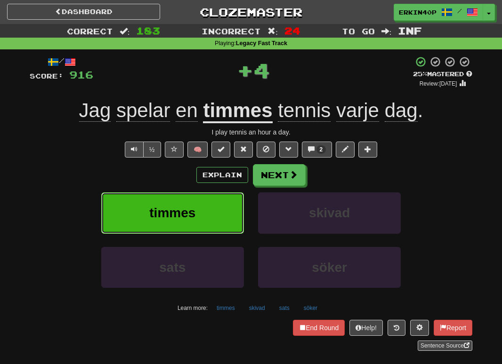
click at [229, 212] on button "timmes" at bounding box center [172, 212] width 143 height 41
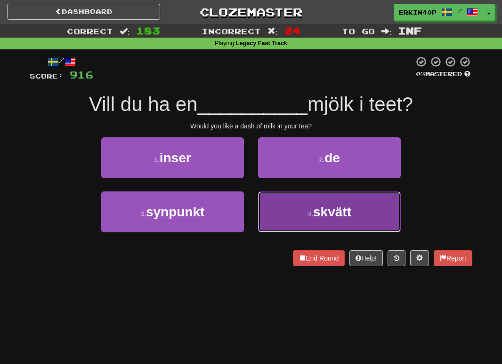
click at [278, 207] on button "4 . skvätt" at bounding box center [329, 212] width 143 height 41
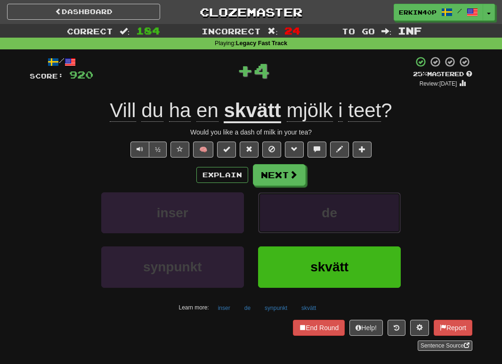
click at [278, 207] on button "de" at bounding box center [329, 212] width 143 height 41
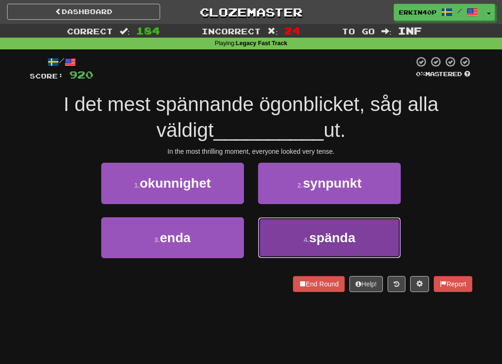
click at [283, 231] on button "4 . spända" at bounding box center [329, 237] width 143 height 41
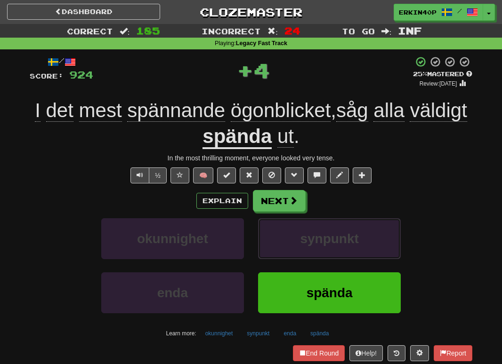
click at [283, 231] on button "synpunkt" at bounding box center [329, 238] width 143 height 41
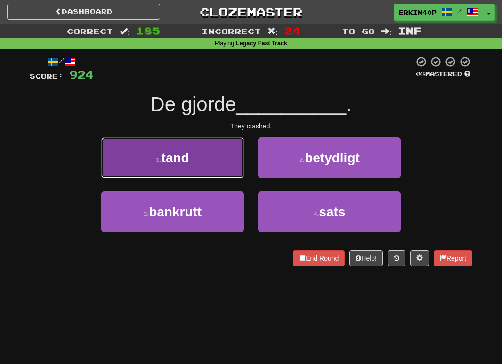
click at [183, 151] on span "tand" at bounding box center [175, 158] width 28 height 15
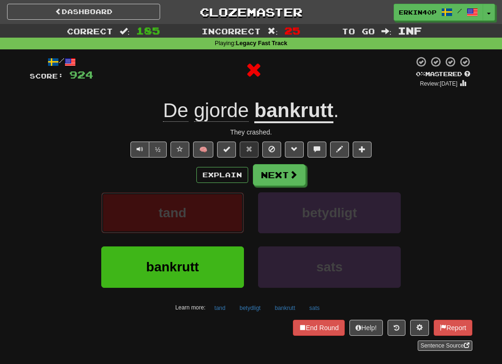
click at [199, 210] on button "tand" at bounding box center [172, 212] width 143 height 41
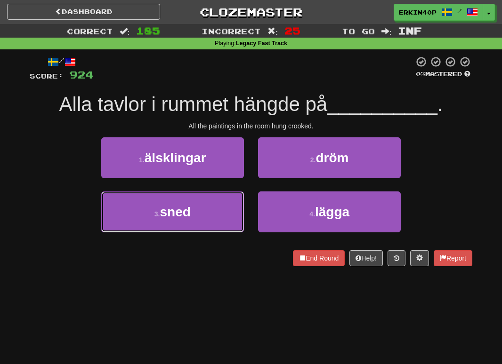
click at [199, 210] on button "3 . sned" at bounding box center [172, 212] width 143 height 41
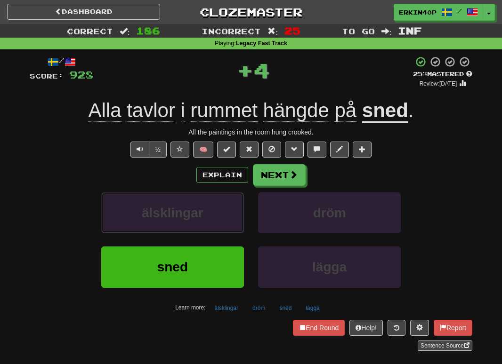
click at [199, 210] on span "älsklingar" at bounding box center [173, 213] width 62 height 15
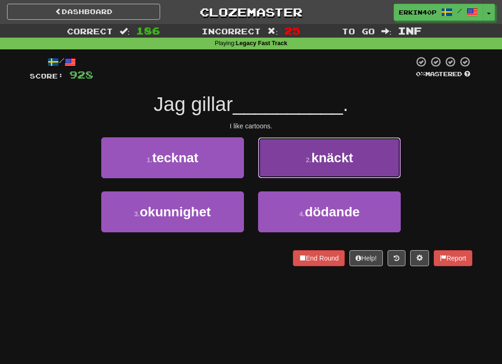
click at [294, 159] on button "2 . knäckt" at bounding box center [329, 157] width 143 height 41
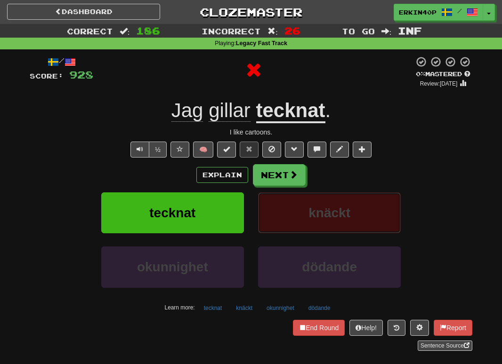
click at [304, 211] on button "knäckt" at bounding box center [329, 212] width 143 height 41
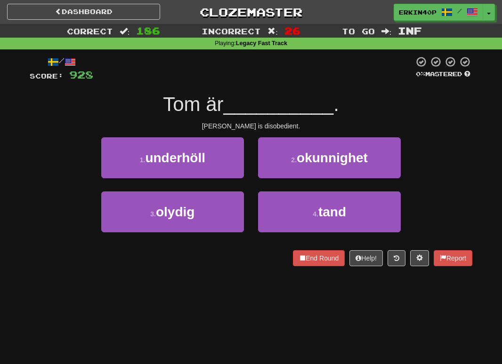
click at [254, 127] on div "[PERSON_NAME] is disobedient." at bounding box center [251, 125] width 442 height 9
click at [265, 129] on div at bounding box center [265, 129] width 0 height 0
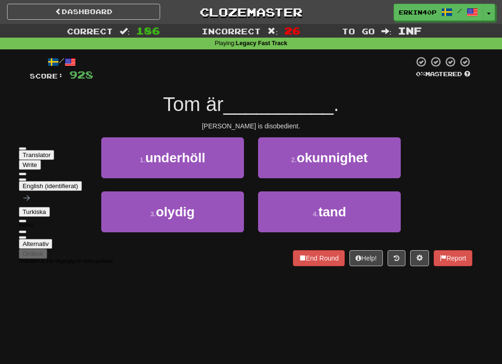
click at [272, 93] on span "__________" at bounding box center [279, 104] width 110 height 22
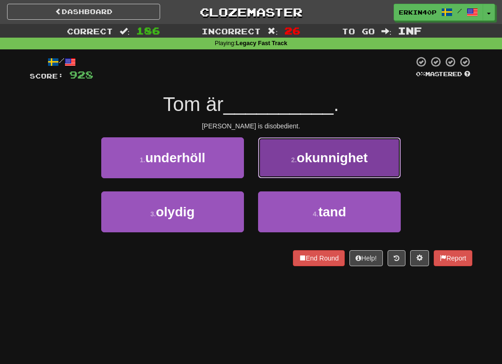
click at [304, 151] on span "okunnighet" at bounding box center [331, 158] width 71 height 15
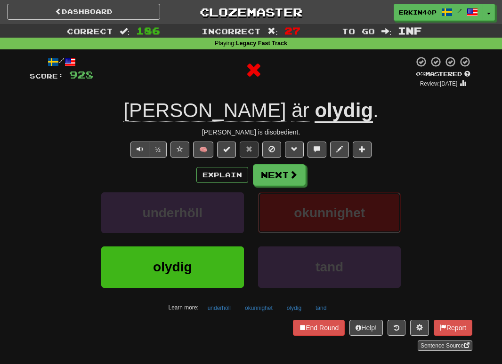
click at [329, 198] on button "okunnighet" at bounding box center [329, 212] width 143 height 41
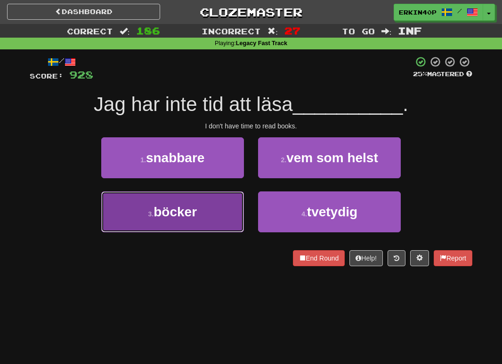
click at [223, 201] on button "3 . böcker" at bounding box center [172, 212] width 143 height 41
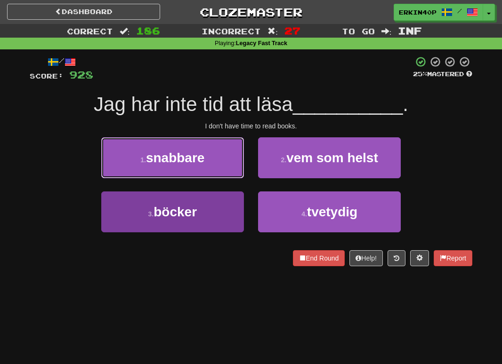
click at [223, 178] on button "1 . snabbare" at bounding box center [172, 157] width 143 height 41
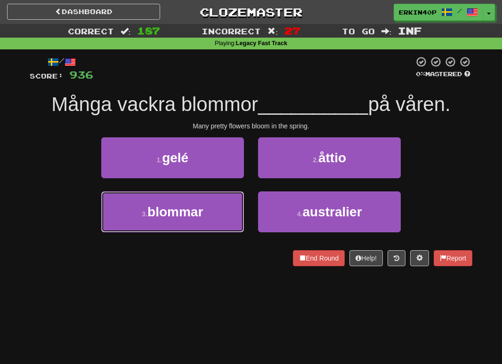
click at [223, 201] on button "3 . blommar" at bounding box center [172, 212] width 143 height 41
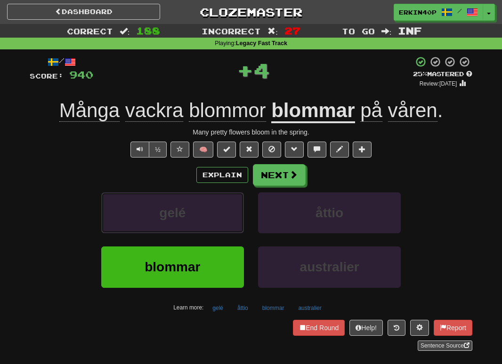
click at [223, 201] on button "gelé" at bounding box center [172, 212] width 143 height 41
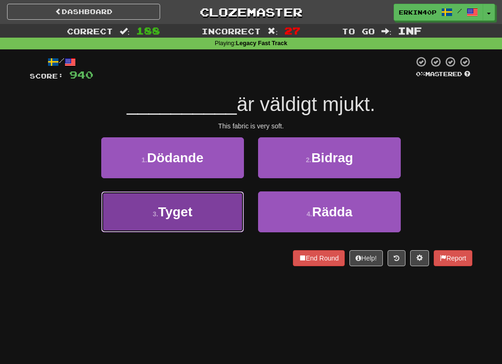
click at [219, 200] on button "3 . Tyget" at bounding box center [172, 212] width 143 height 41
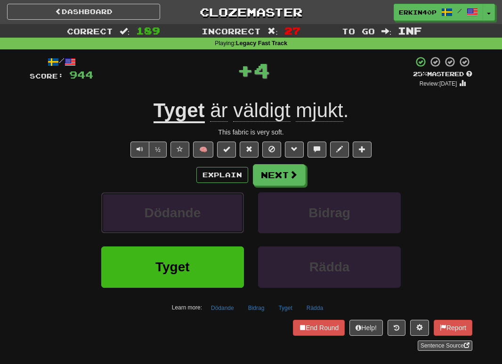
click at [219, 200] on button "Dödande" at bounding box center [172, 212] width 143 height 41
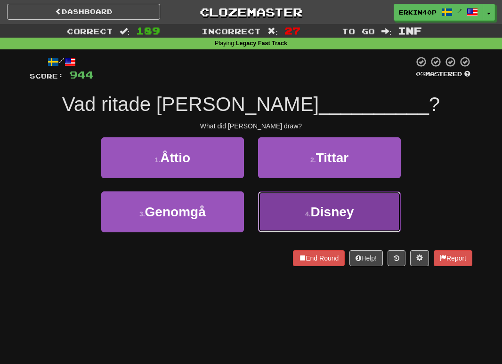
click at [304, 199] on button "4 . Disney" at bounding box center [329, 212] width 143 height 41
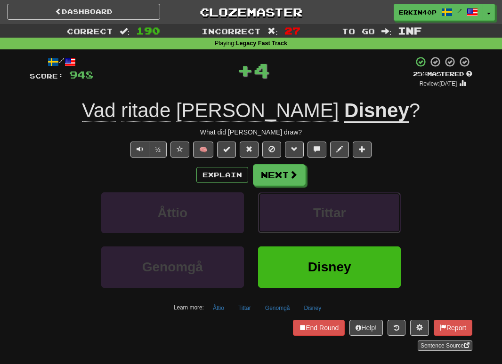
click at [304, 199] on button "Tittar" at bounding box center [329, 212] width 143 height 41
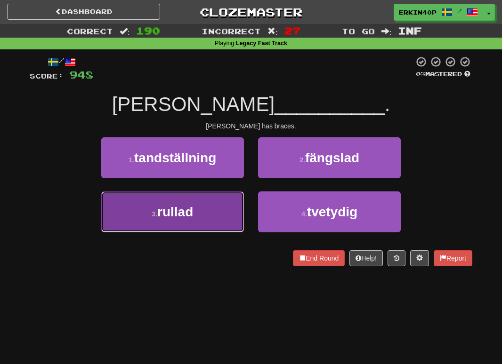
click at [227, 215] on button "3 . rullad" at bounding box center [172, 212] width 143 height 41
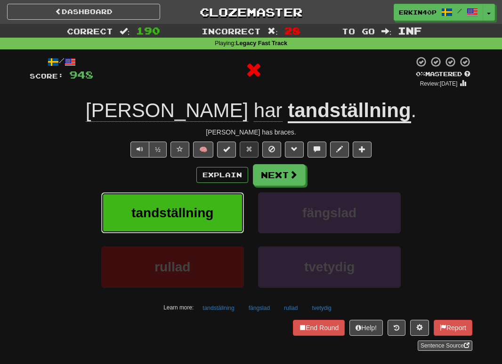
click at [227, 215] on button "tandställning" at bounding box center [172, 212] width 143 height 41
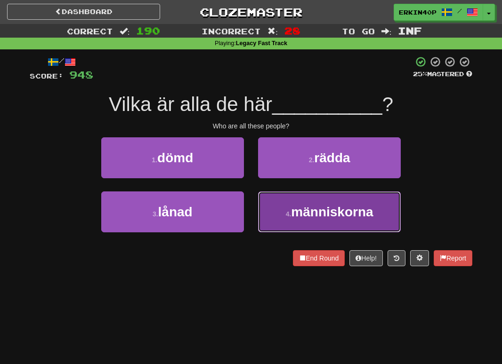
click at [261, 220] on button "4 . människorna" at bounding box center [329, 212] width 143 height 41
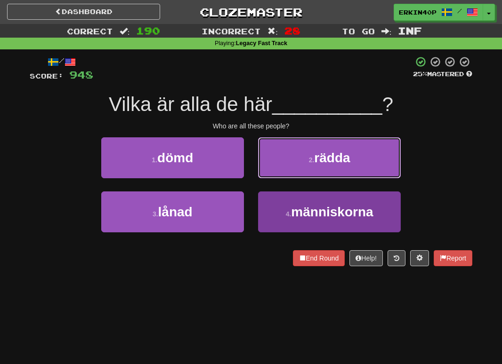
click at [261, 178] on button "2 . rädda" at bounding box center [329, 157] width 143 height 41
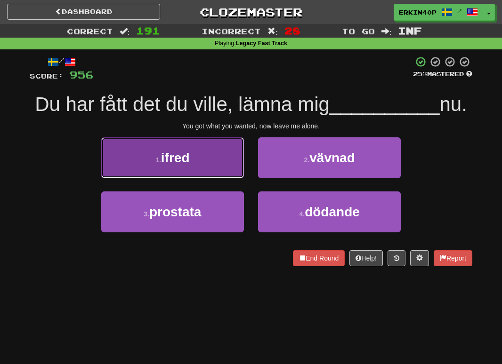
click at [221, 163] on button "1 . ifred" at bounding box center [172, 157] width 143 height 41
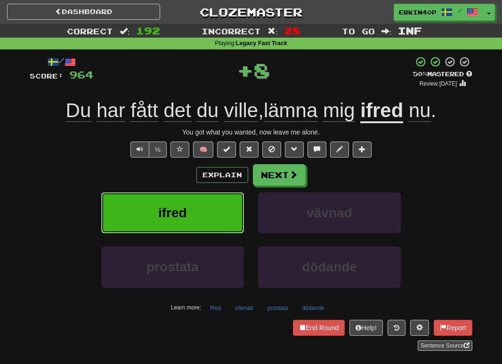
click at [223, 200] on button "ifred" at bounding box center [172, 212] width 143 height 41
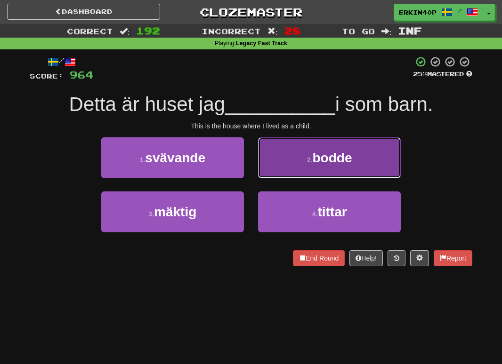
click at [339, 156] on span "bodde" at bounding box center [332, 158] width 40 height 15
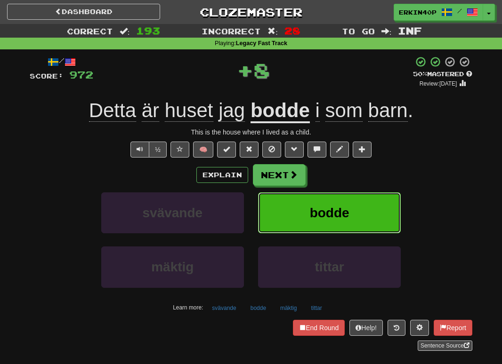
click at [350, 227] on button "bodde" at bounding box center [329, 212] width 143 height 41
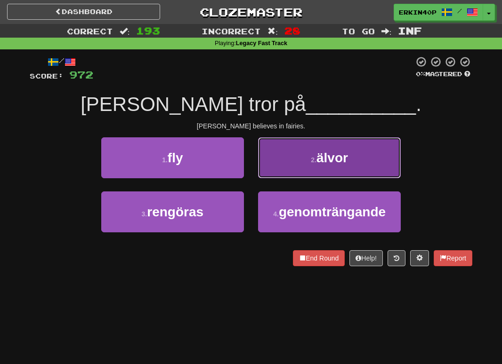
click at [302, 174] on button "2 . älvor" at bounding box center [329, 157] width 143 height 41
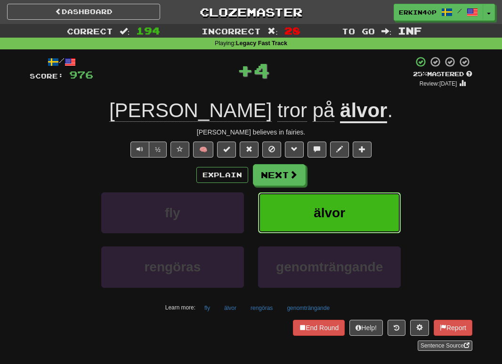
click at [302, 226] on button "älvor" at bounding box center [329, 212] width 143 height 41
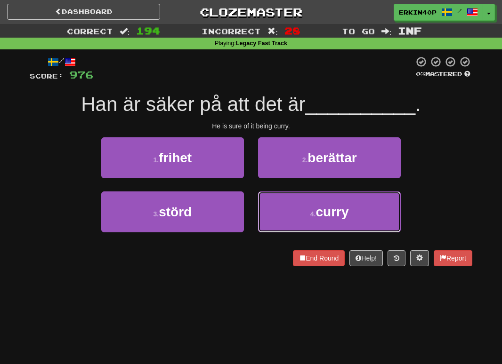
click at [302, 226] on button "4 . curry" at bounding box center [329, 212] width 143 height 41
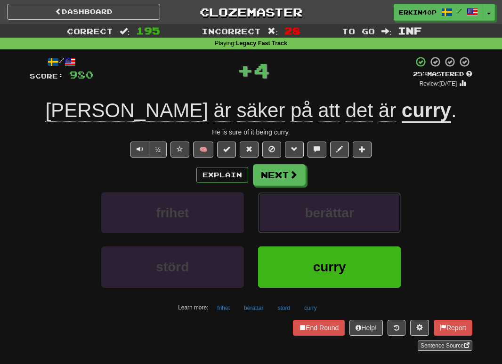
click at [302, 226] on button "berättar" at bounding box center [329, 212] width 143 height 41
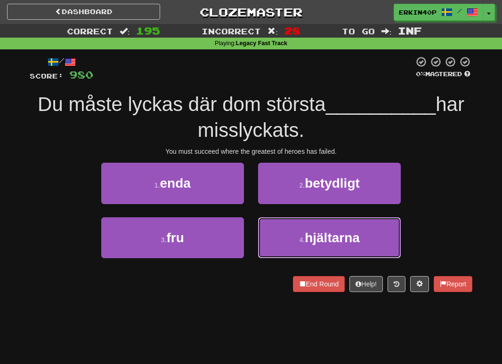
click at [302, 226] on button "4 . hjältarna" at bounding box center [329, 237] width 143 height 41
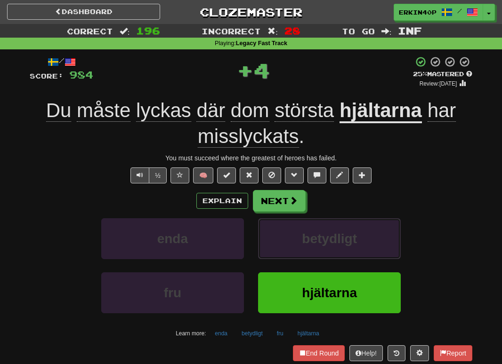
click at [302, 226] on button "betydligt" at bounding box center [329, 238] width 143 height 41
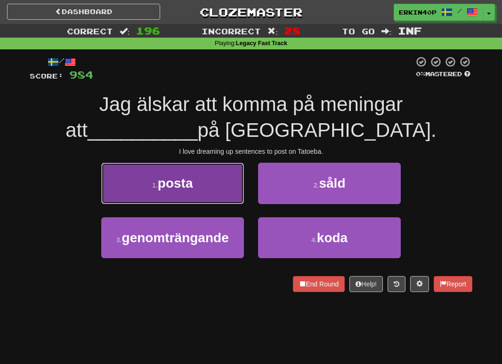
click at [213, 190] on button "1 . posta" at bounding box center [172, 183] width 143 height 41
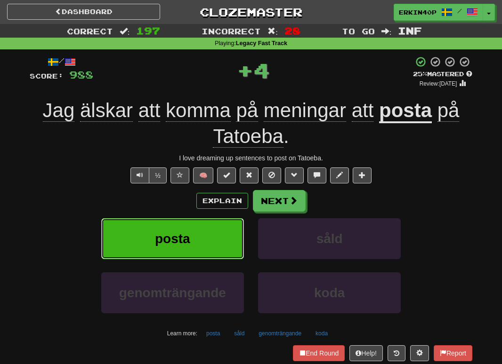
click at [213, 233] on button "posta" at bounding box center [172, 238] width 143 height 41
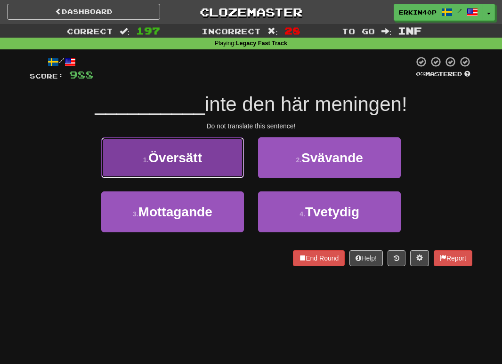
click at [198, 168] on button "1 . Översätt" at bounding box center [172, 157] width 143 height 41
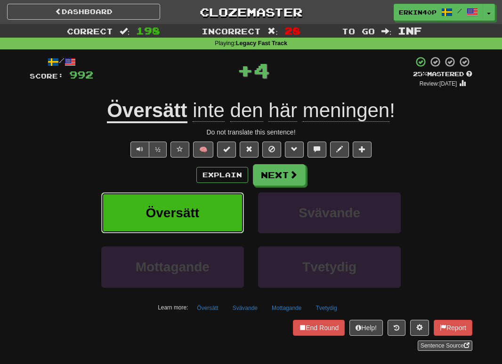
click at [199, 222] on button "Översätt" at bounding box center [172, 212] width 143 height 41
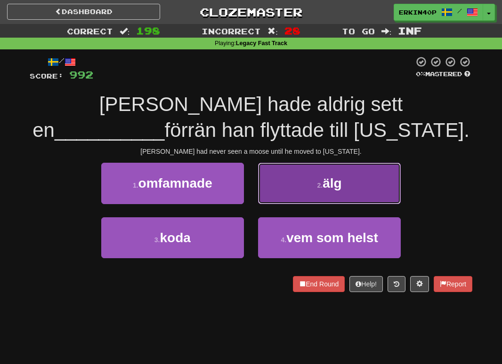
click at [294, 200] on button "2 . älg" at bounding box center [329, 183] width 143 height 41
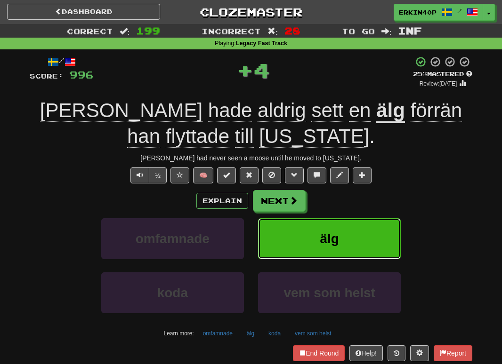
click at [291, 237] on button "älg" at bounding box center [329, 238] width 143 height 41
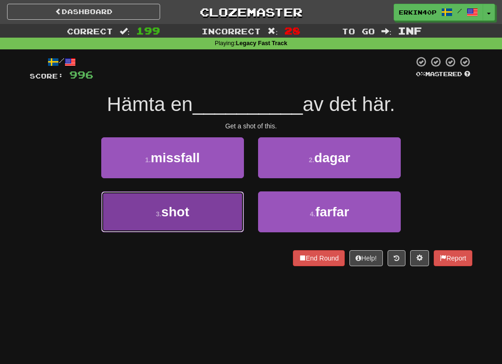
click at [197, 205] on button "3 . shot" at bounding box center [172, 212] width 143 height 41
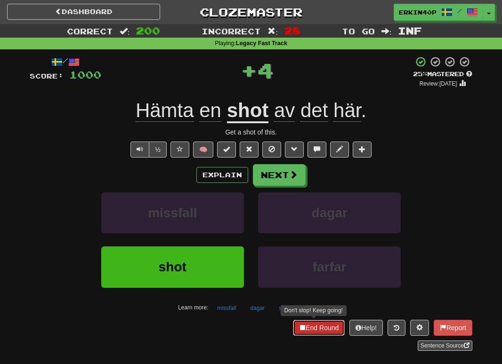
click at [320, 324] on button "End Round" at bounding box center [319, 328] width 52 height 16
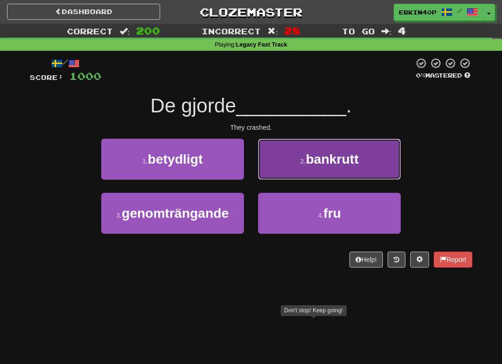
click at [335, 160] on span "bankrutt" at bounding box center [331, 159] width 53 height 15
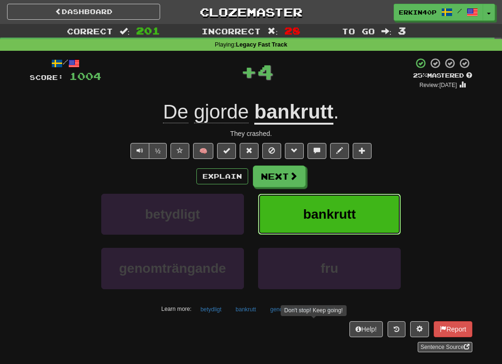
click at [333, 206] on button "bankrutt" at bounding box center [329, 214] width 143 height 41
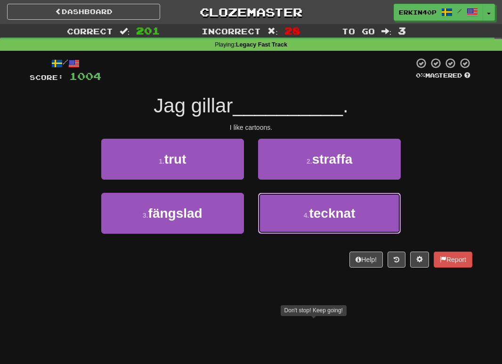
click at [333, 206] on span "tecknat" at bounding box center [332, 213] width 46 height 15
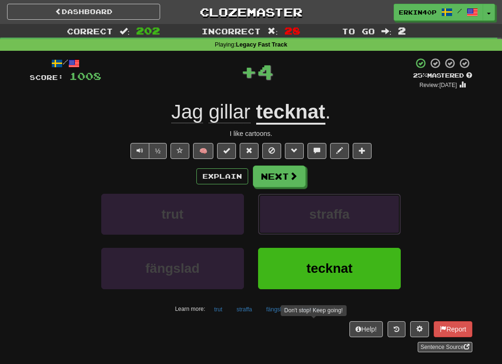
click at [333, 206] on button "straffa" at bounding box center [329, 214] width 143 height 41
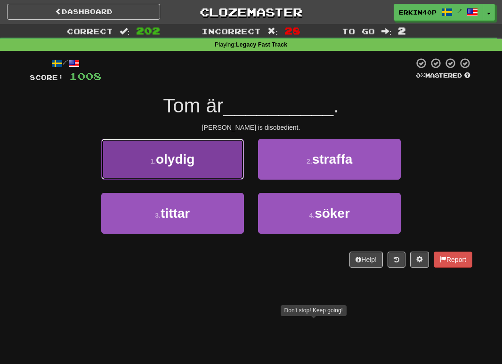
click at [212, 154] on button "1 . olydig" at bounding box center [172, 159] width 143 height 41
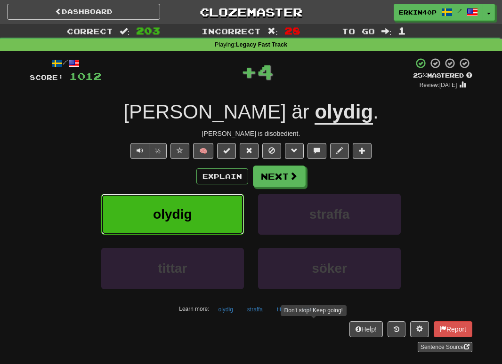
click at [206, 221] on button "olydig" at bounding box center [172, 214] width 143 height 41
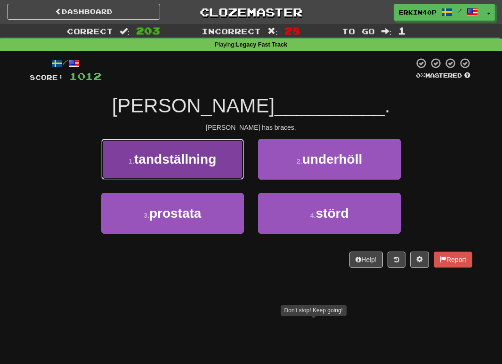
click at [192, 165] on span "tandställning" at bounding box center [175, 159] width 82 height 15
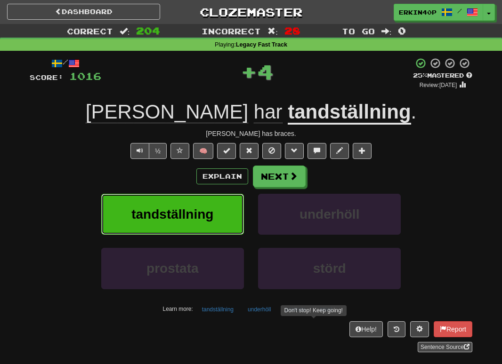
click at [210, 218] on span "tandställning" at bounding box center [172, 214] width 82 height 15
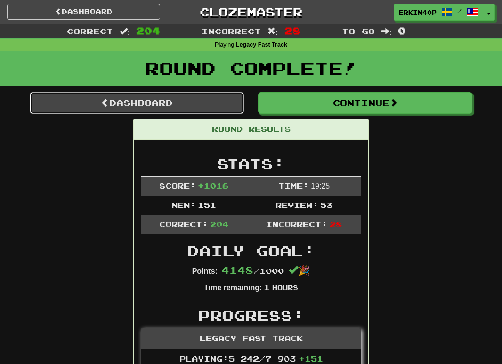
click at [176, 103] on link "Dashboard" at bounding box center [137, 103] width 214 height 22
